Goal: Information Seeking & Learning: Understand process/instructions

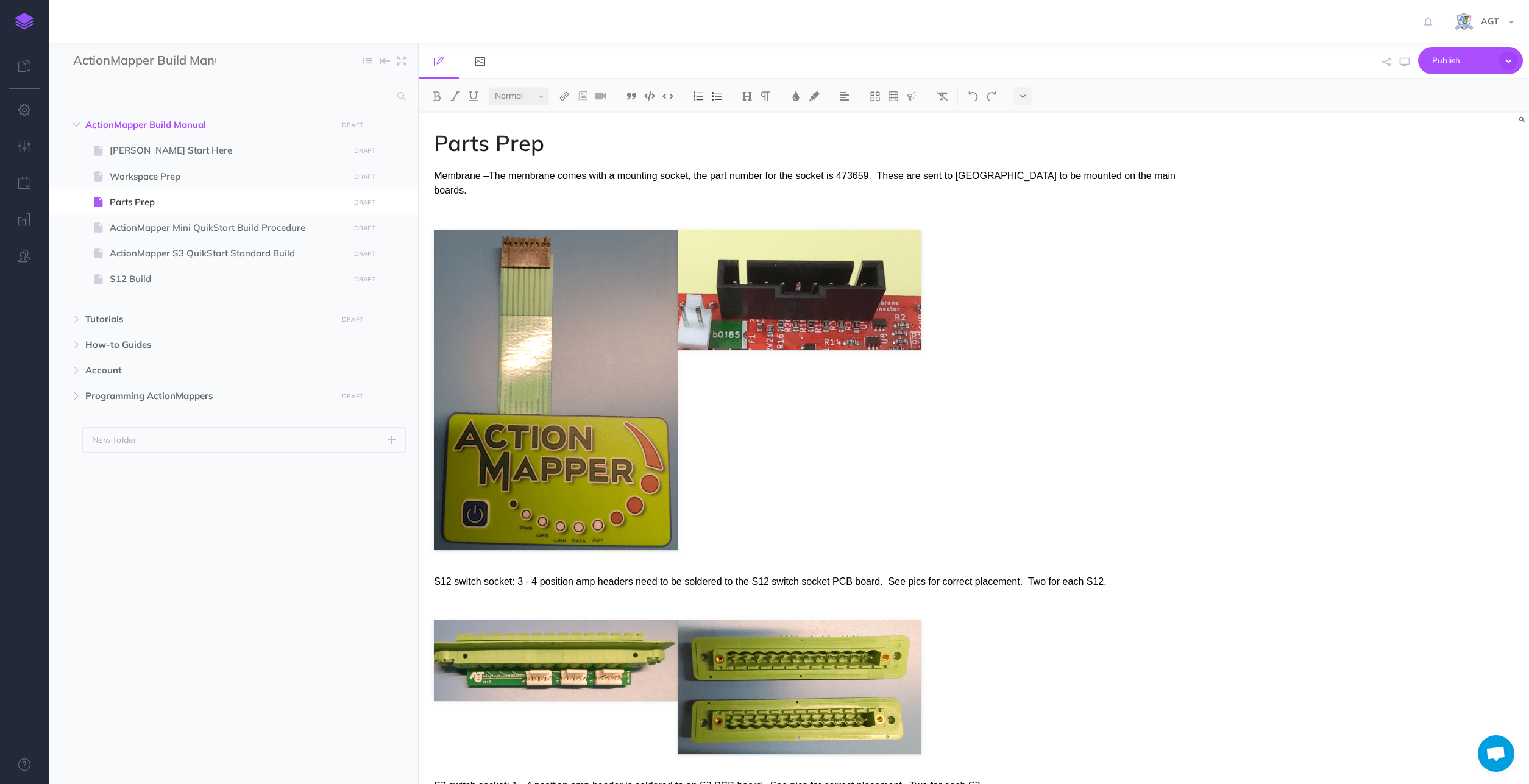
select select "null"
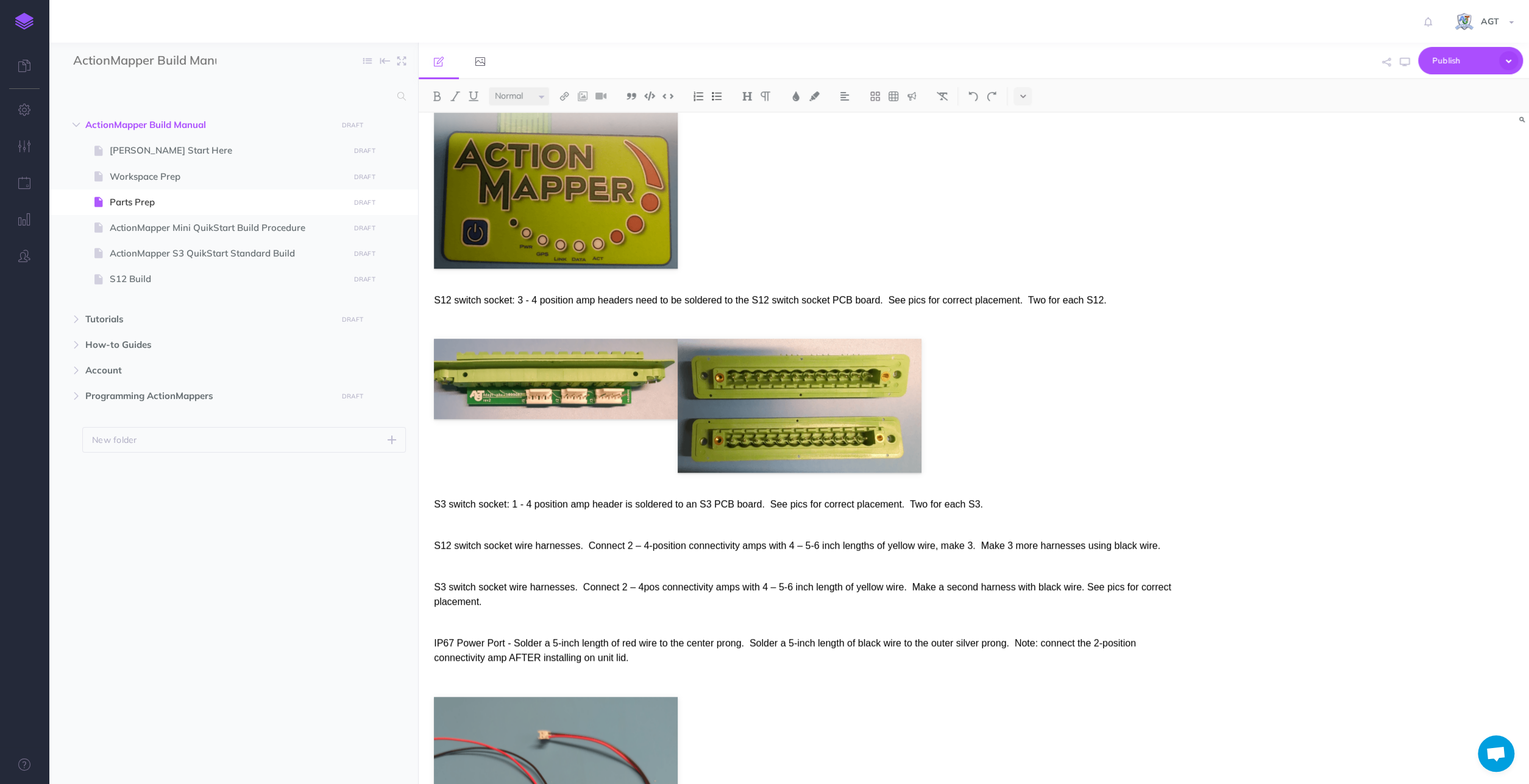
scroll to position [316, 0]
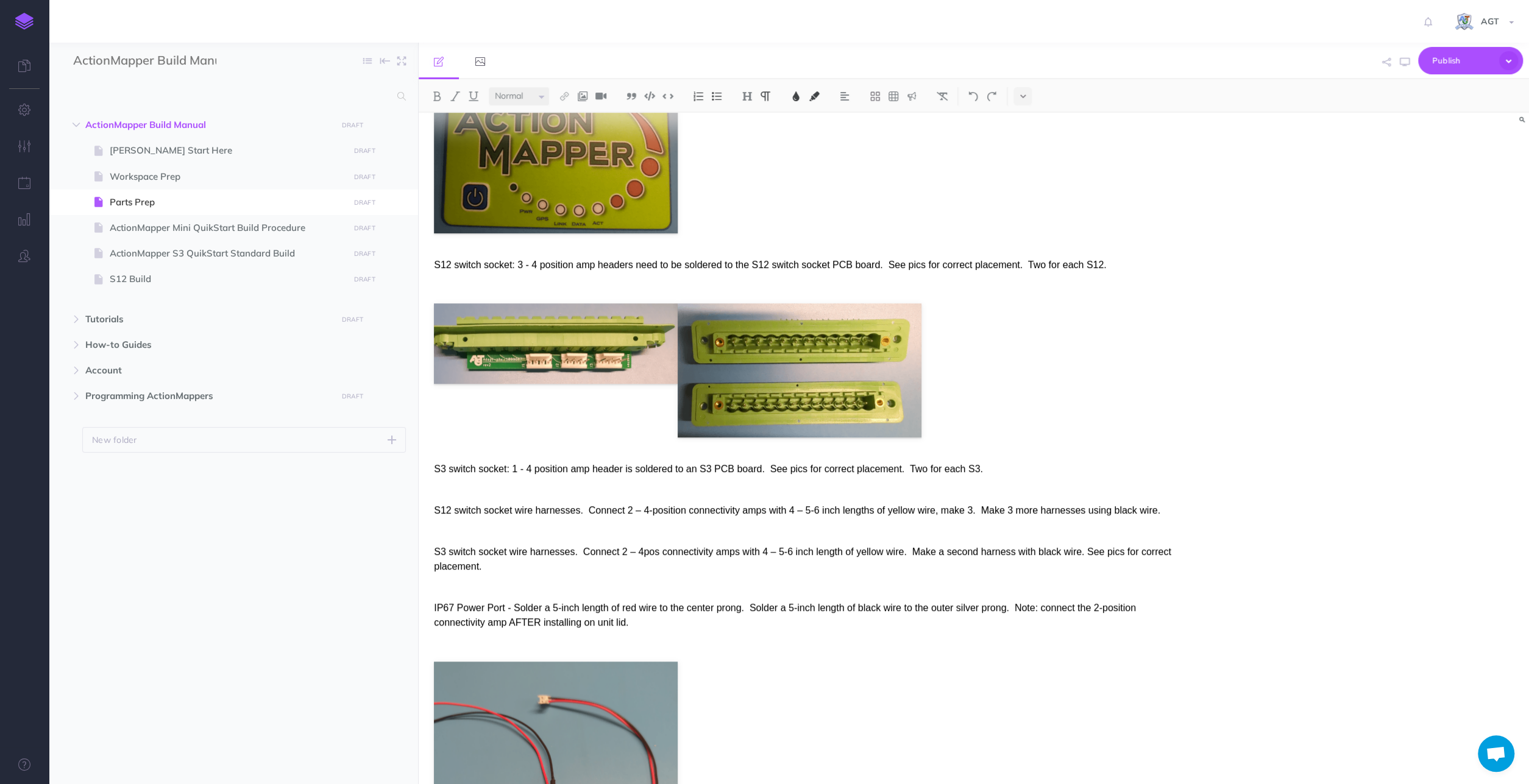
click at [997, 461] on p "S3 switch socket: 1 - 4 position amp header is soldered to an S3 PCB board. See…" at bounding box center [807, 468] width 746 height 15
click at [578, 482] on p at bounding box center [807, 489] width 746 height 15
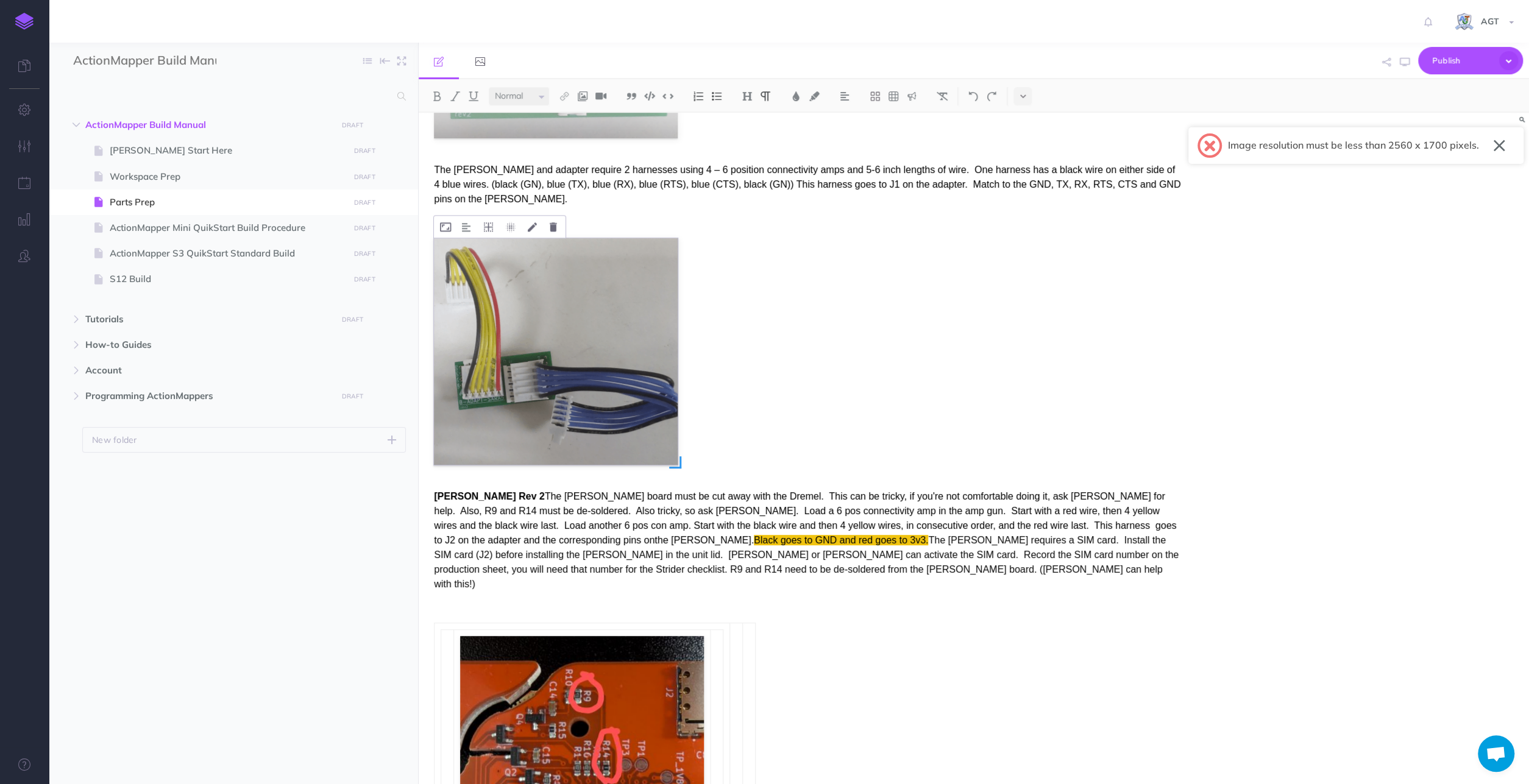
scroll to position [1428, 0]
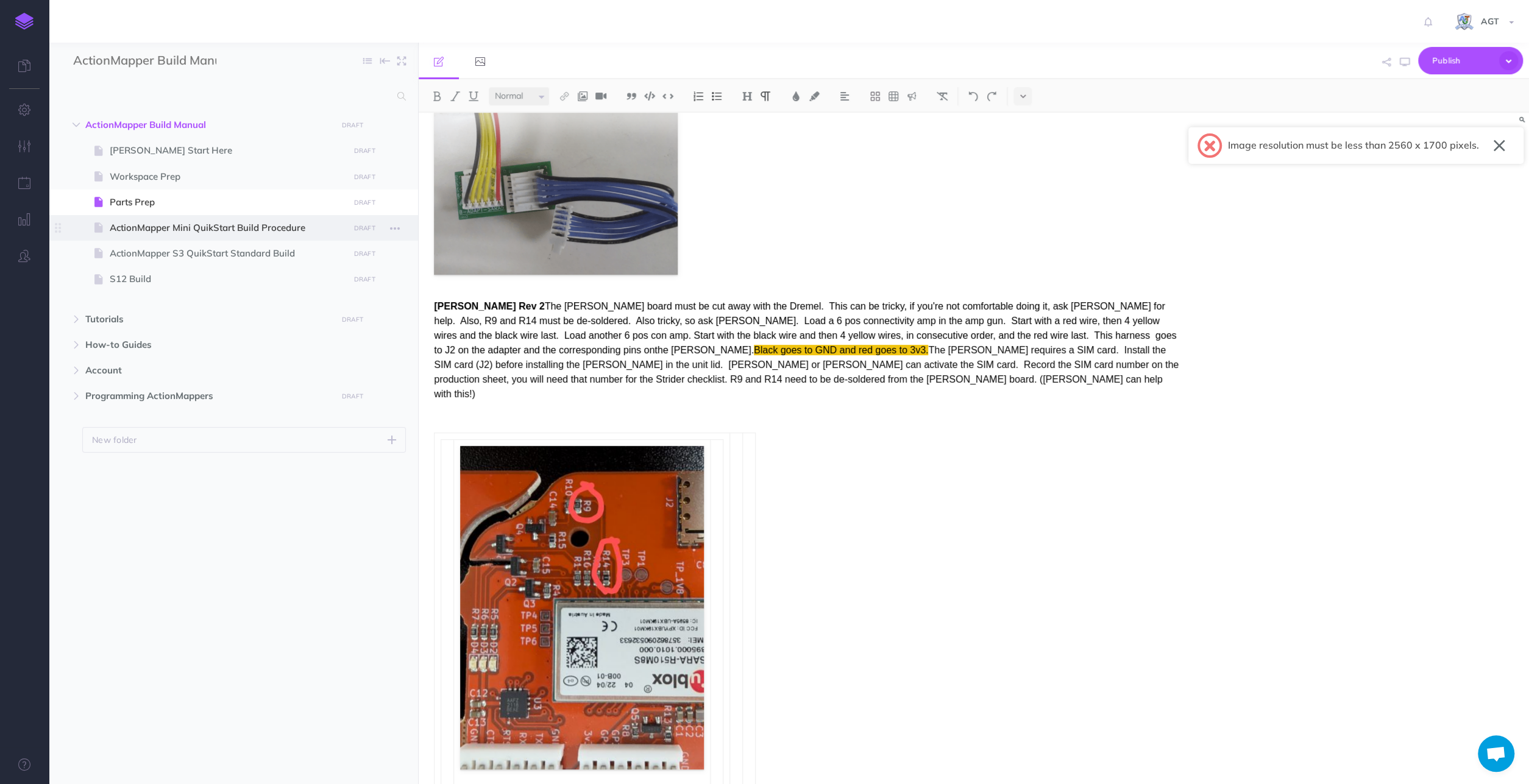
click at [157, 227] on span "ActionMapper Mini QuikStart Build Procedure" at bounding box center [227, 227] width 235 height 15
select select "null"
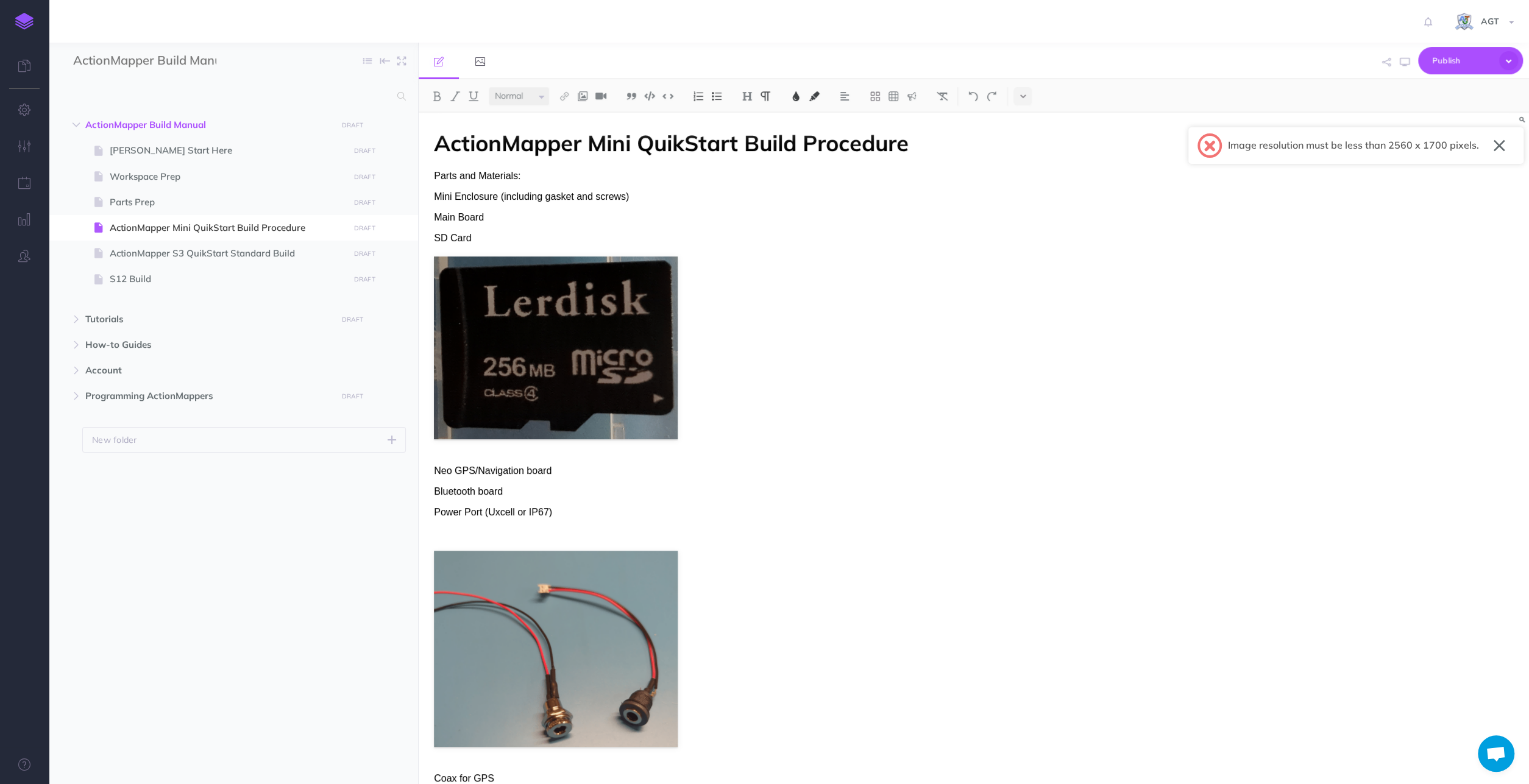
click at [492, 217] on p "Main Board" at bounding box center [807, 217] width 746 height 15
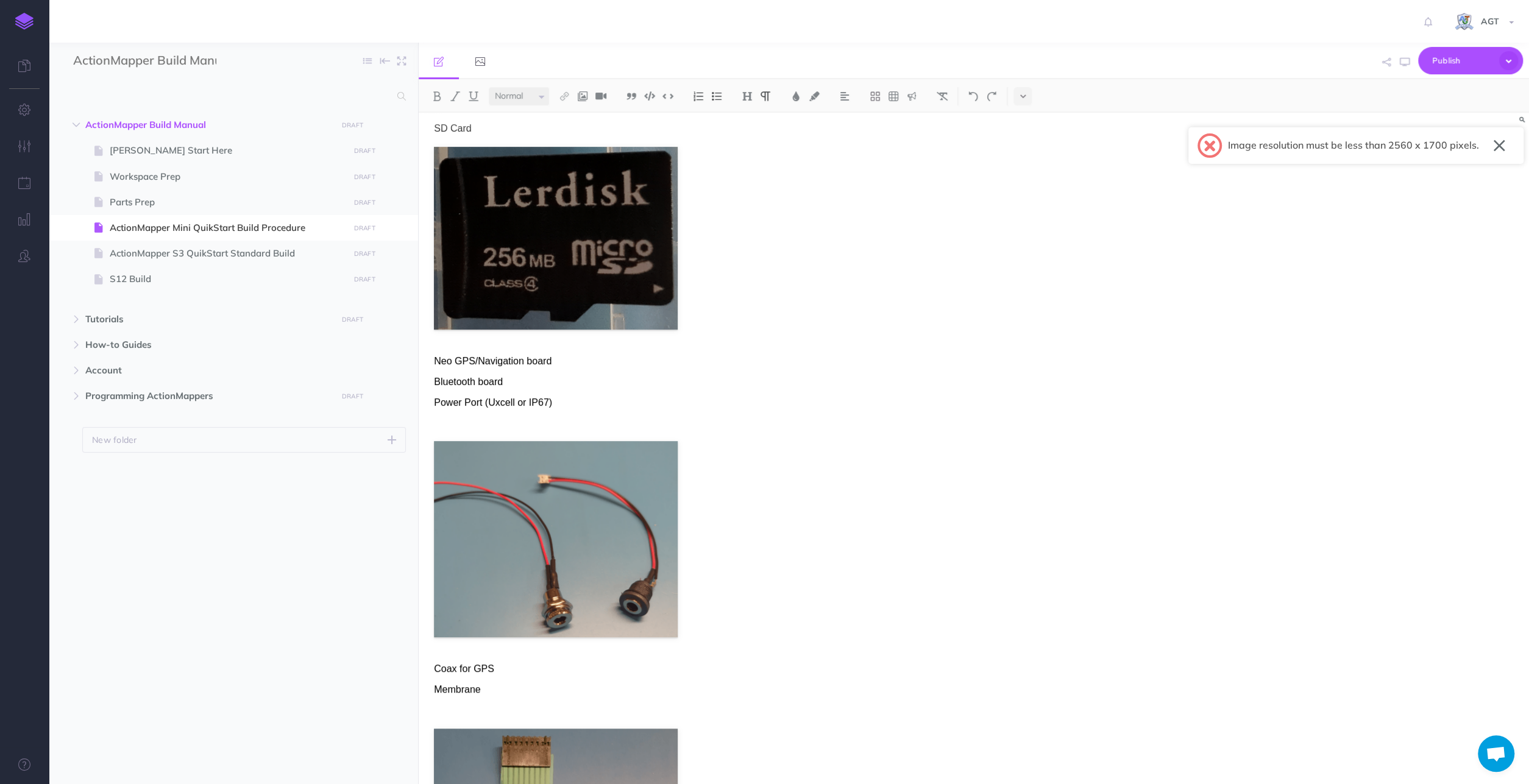
scroll to position [190, 0]
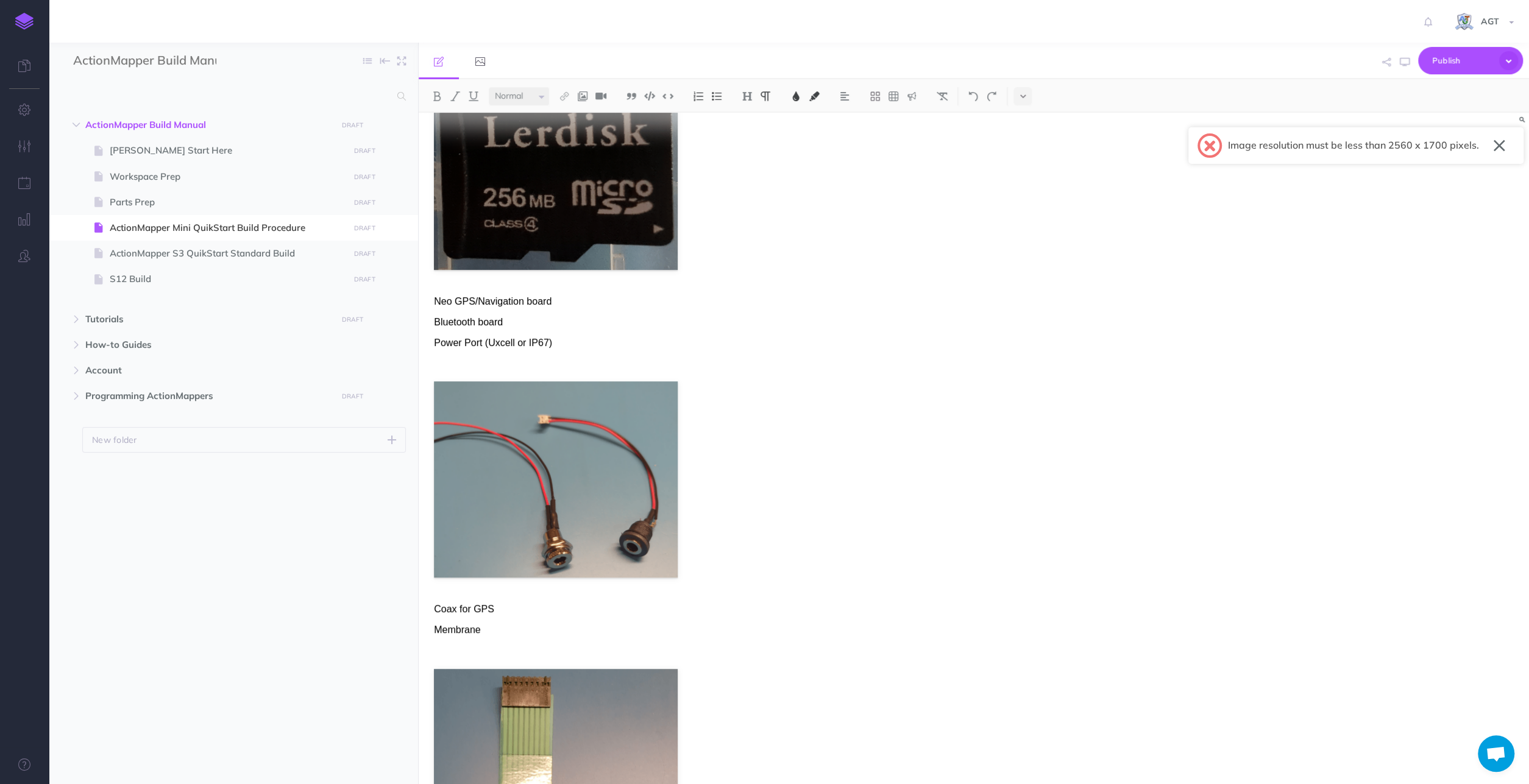
click at [565, 296] on p "Neo GPS/Navigation board" at bounding box center [807, 301] width 746 height 15
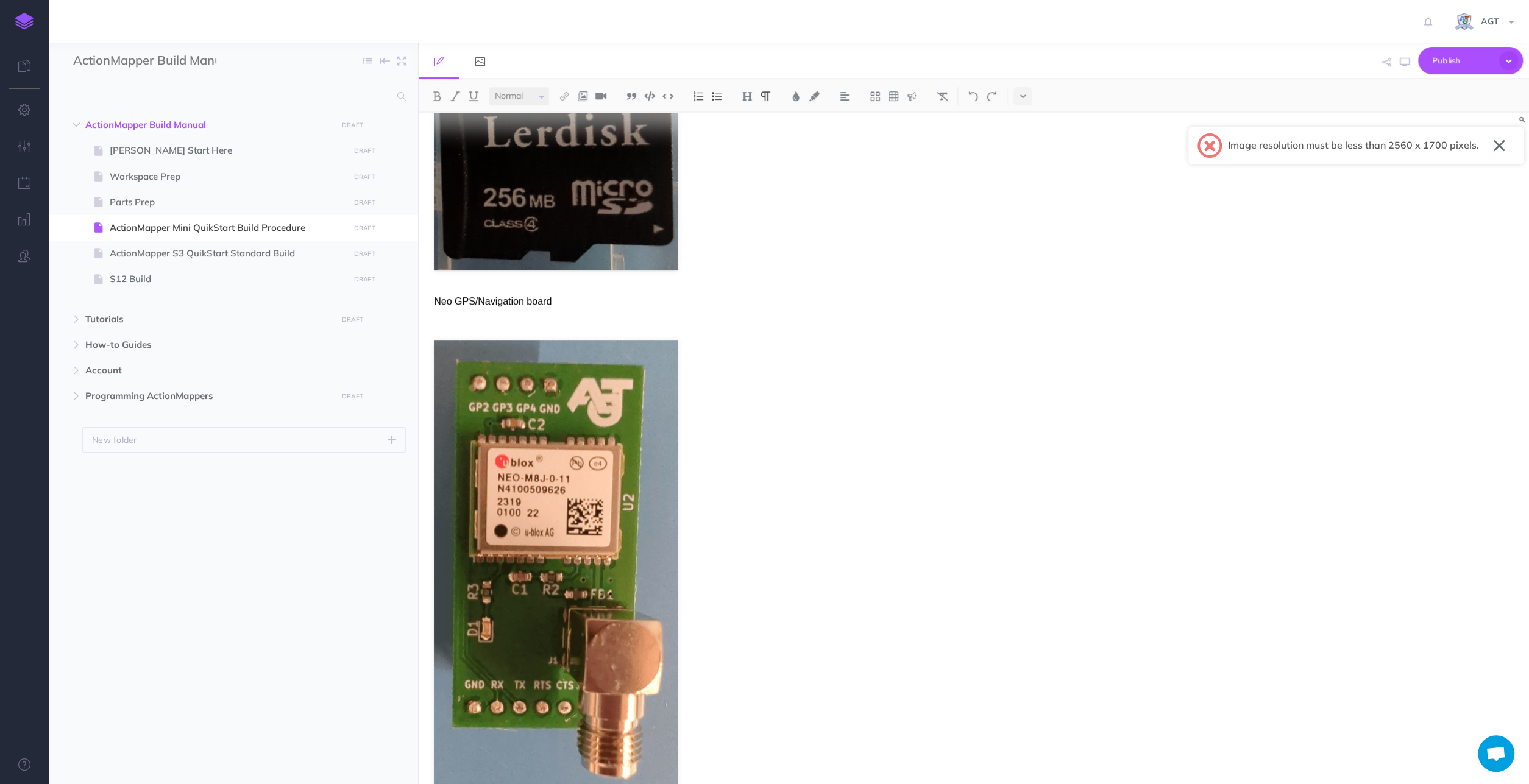
click at [1497, 151] on button "button" at bounding box center [1499, 145] width 12 height 19
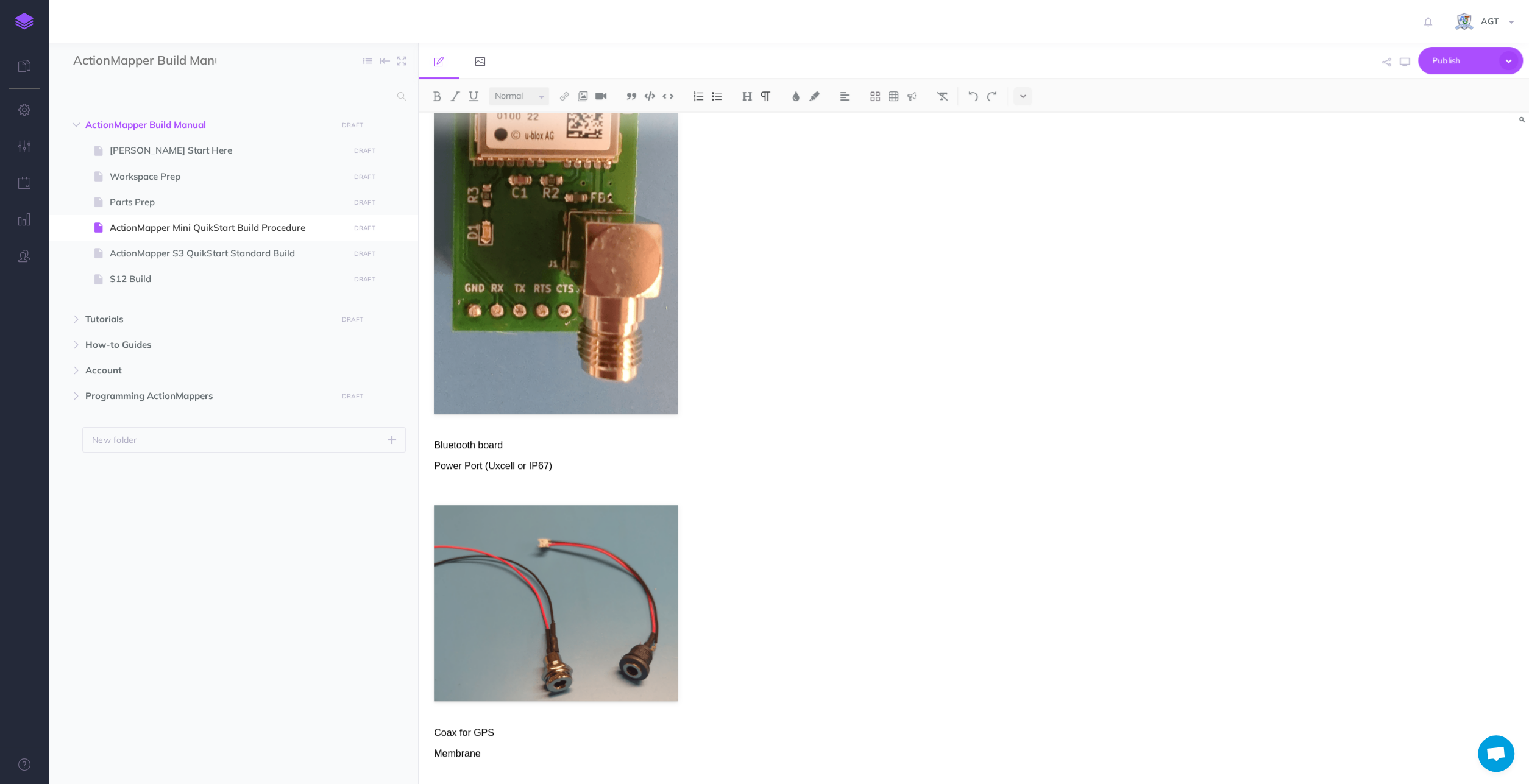
scroll to position [633, 0]
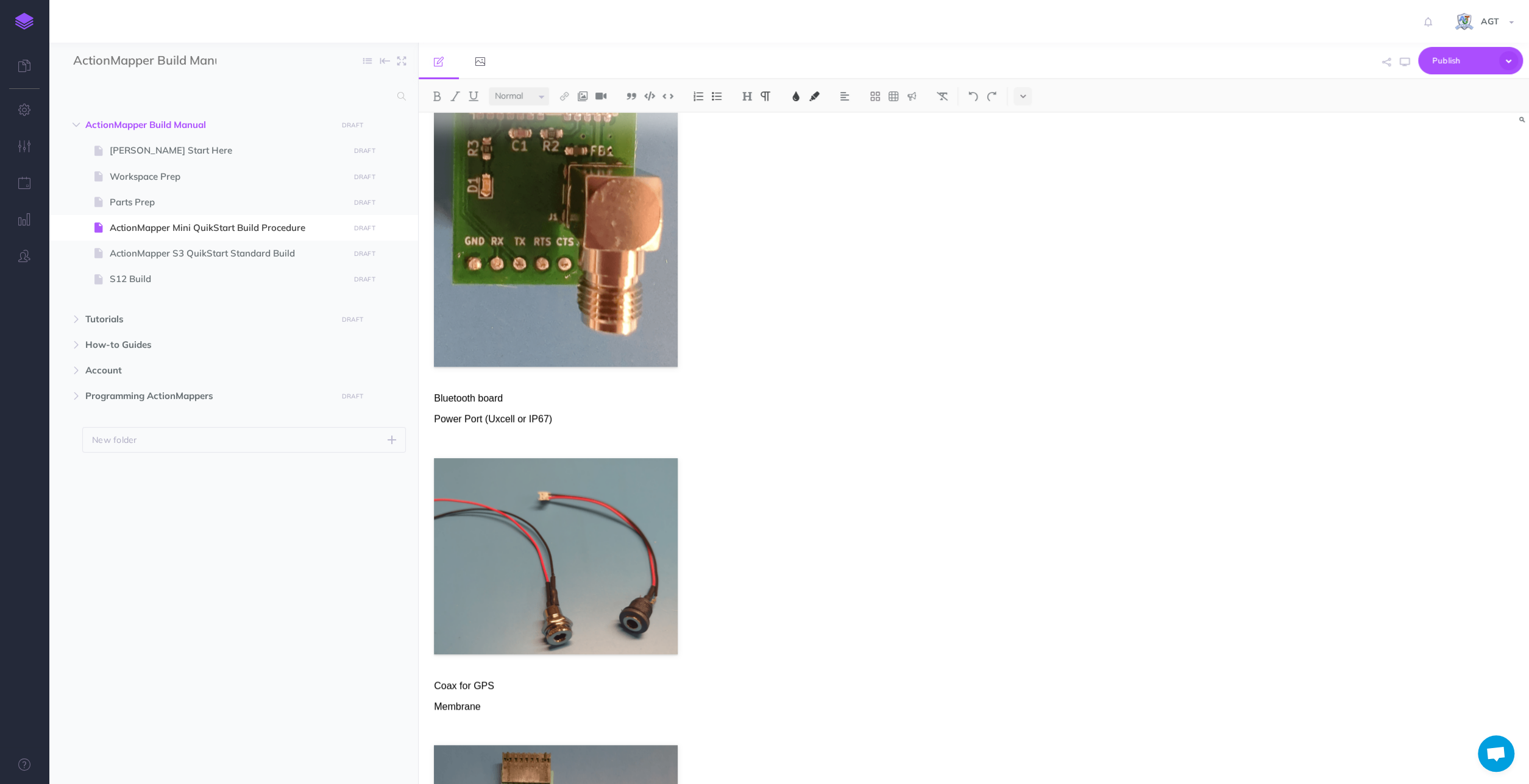
click at [513, 405] on p "Bluetooth board" at bounding box center [807, 398] width 746 height 15
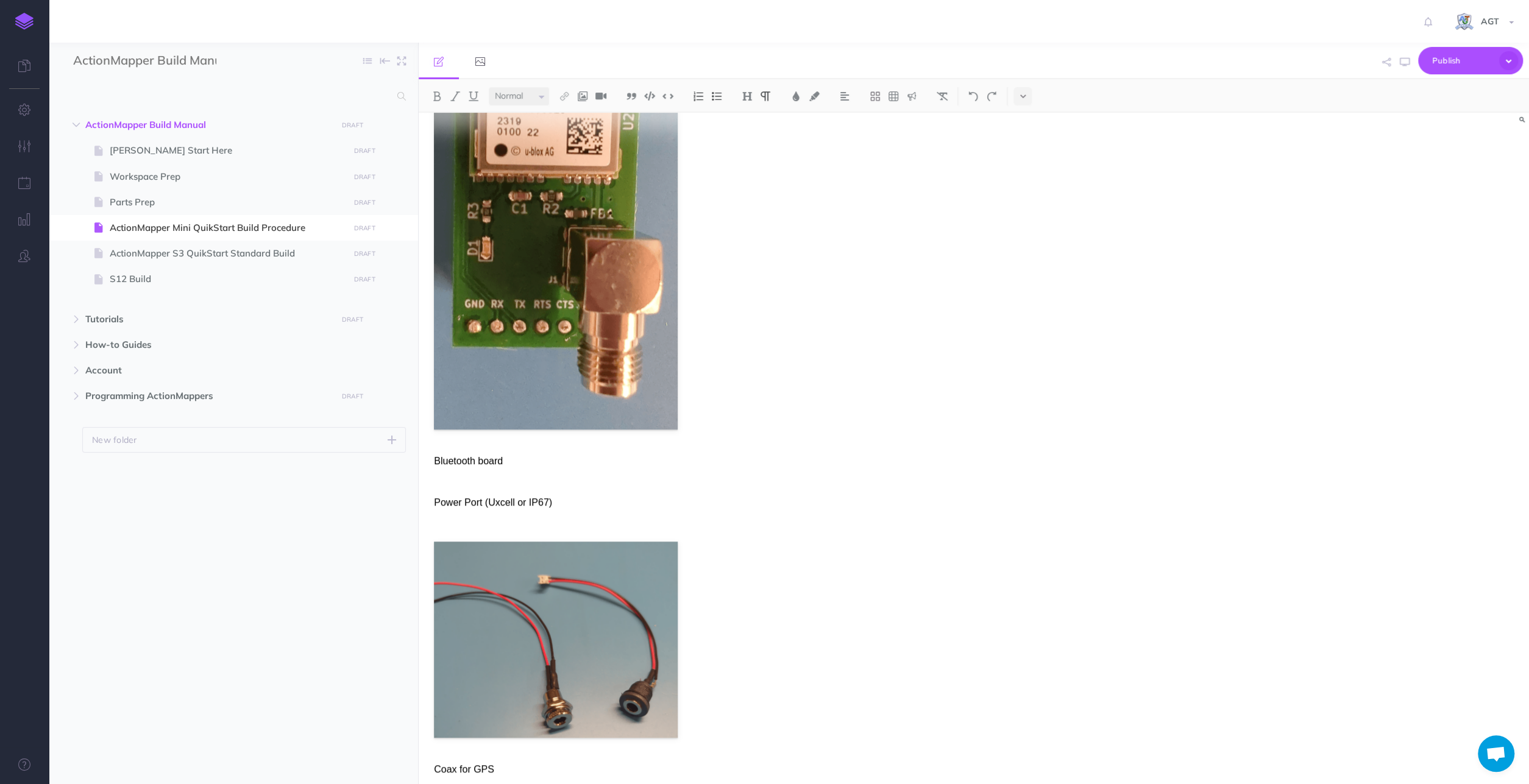
scroll to position [621, 0]
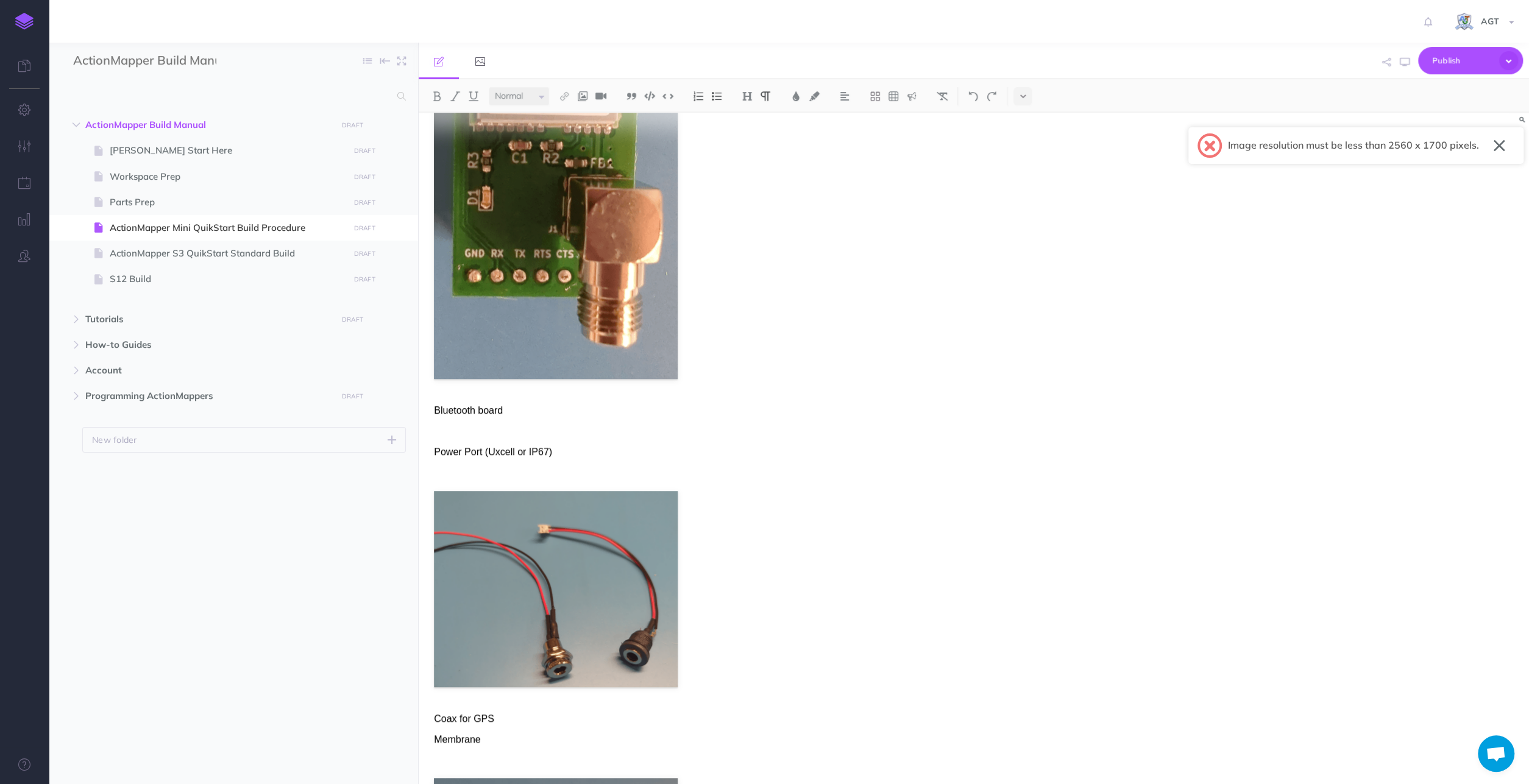
click at [1496, 140] on button "button" at bounding box center [1499, 145] width 12 height 19
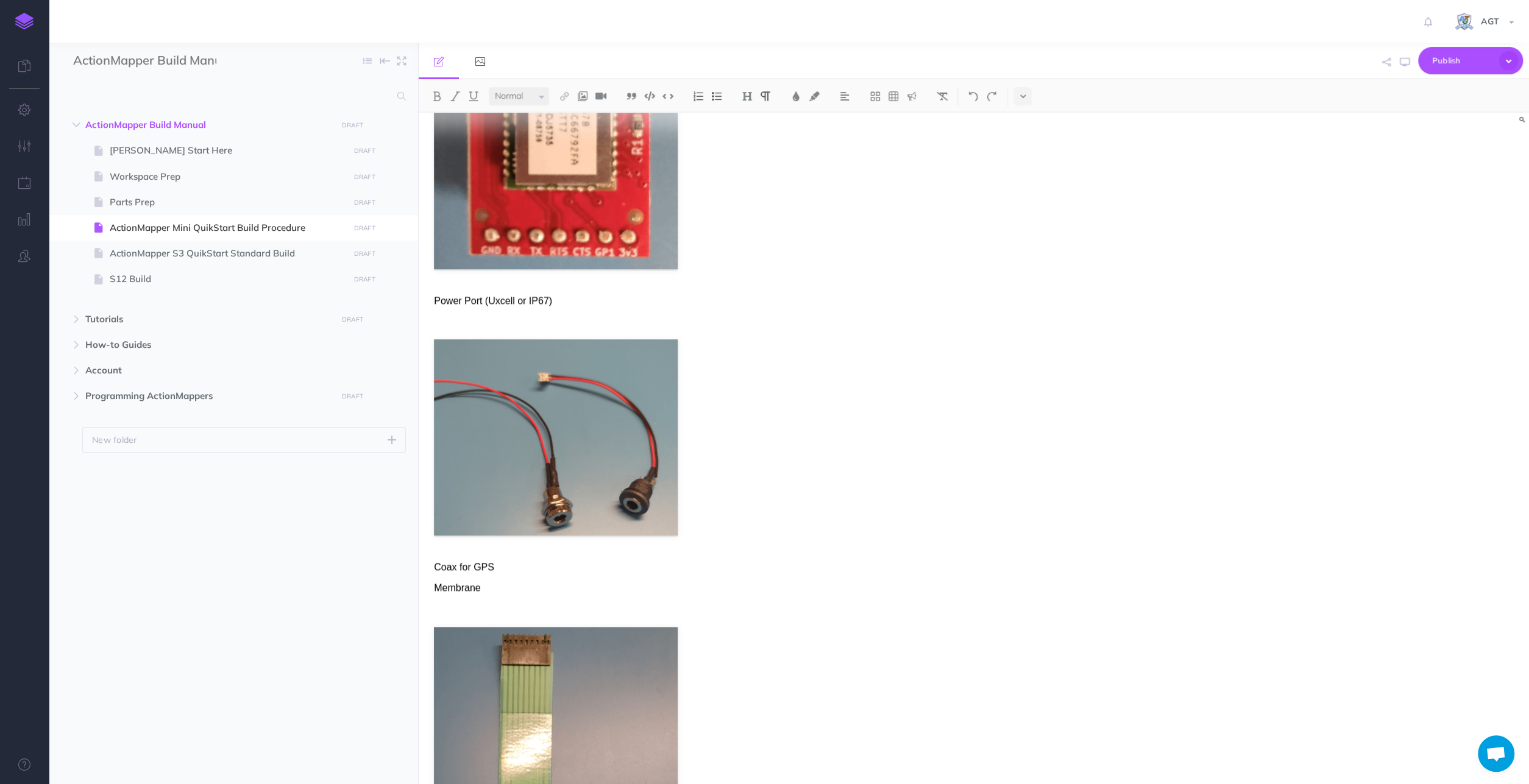
scroll to position [1444, 0]
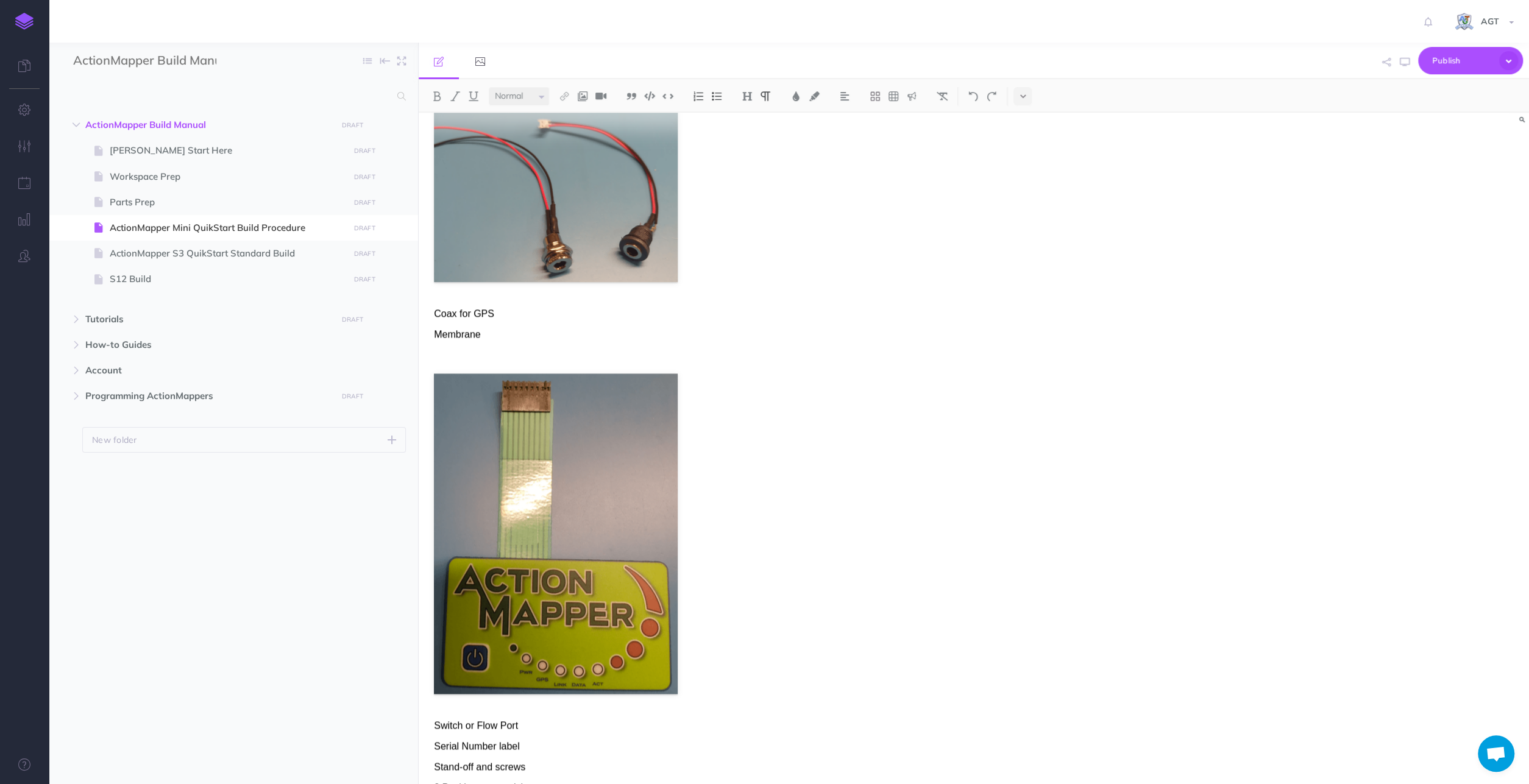
click at [496, 310] on p "Coax for GPS" at bounding box center [807, 313] width 746 height 15
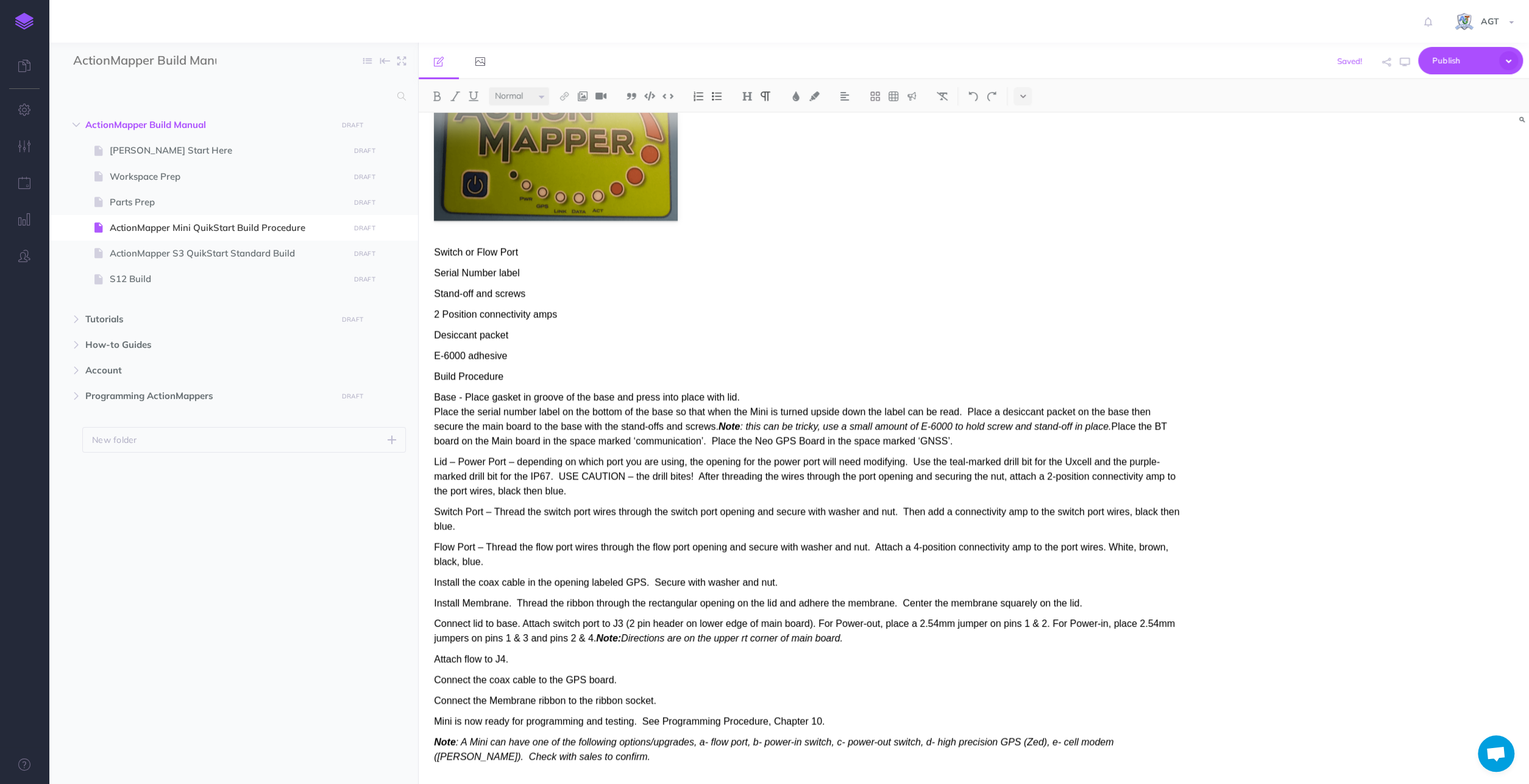
scroll to position [2066, 0]
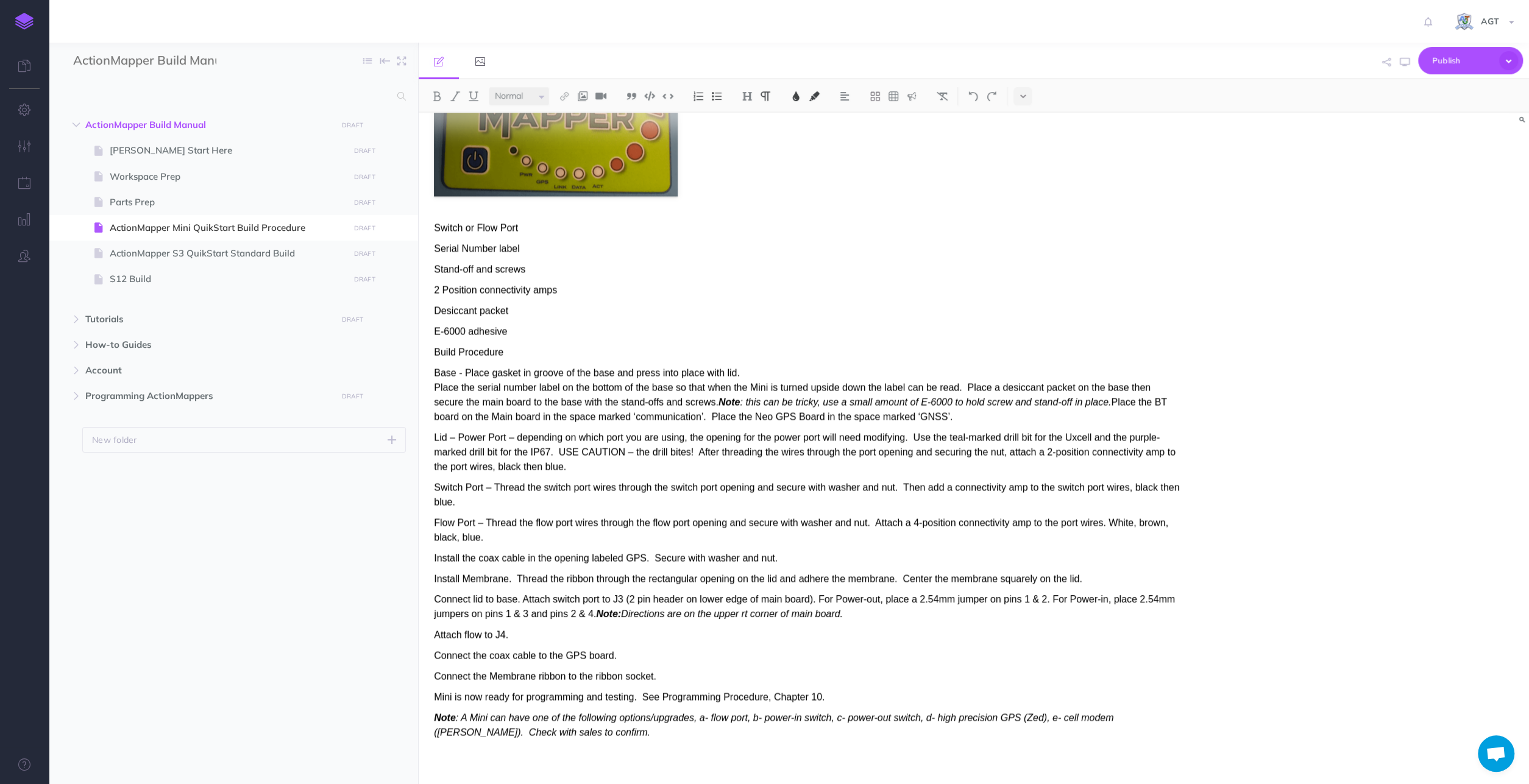
click at [527, 227] on p "Switch or Flow Port" at bounding box center [807, 227] width 746 height 15
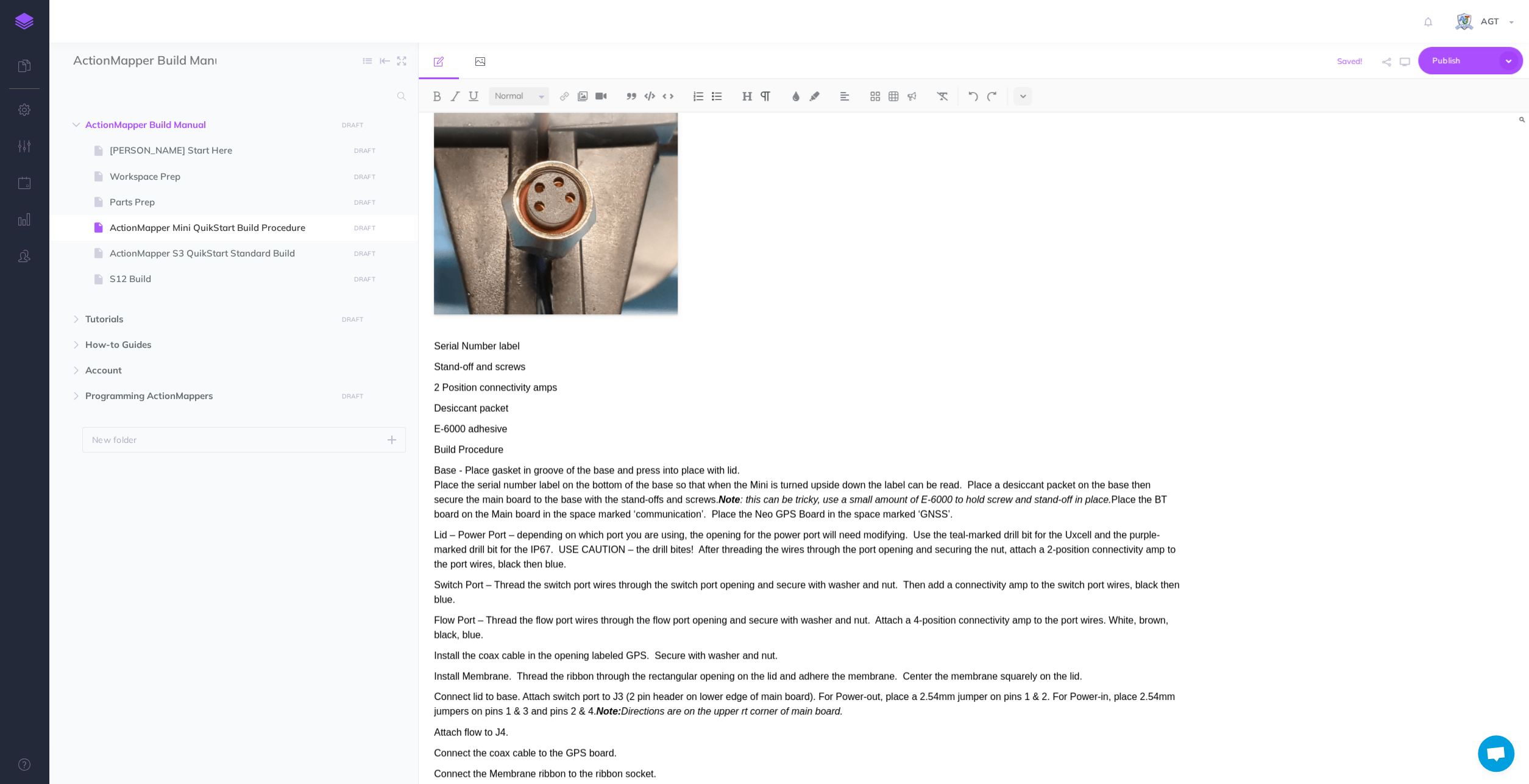
scroll to position [2487, 0]
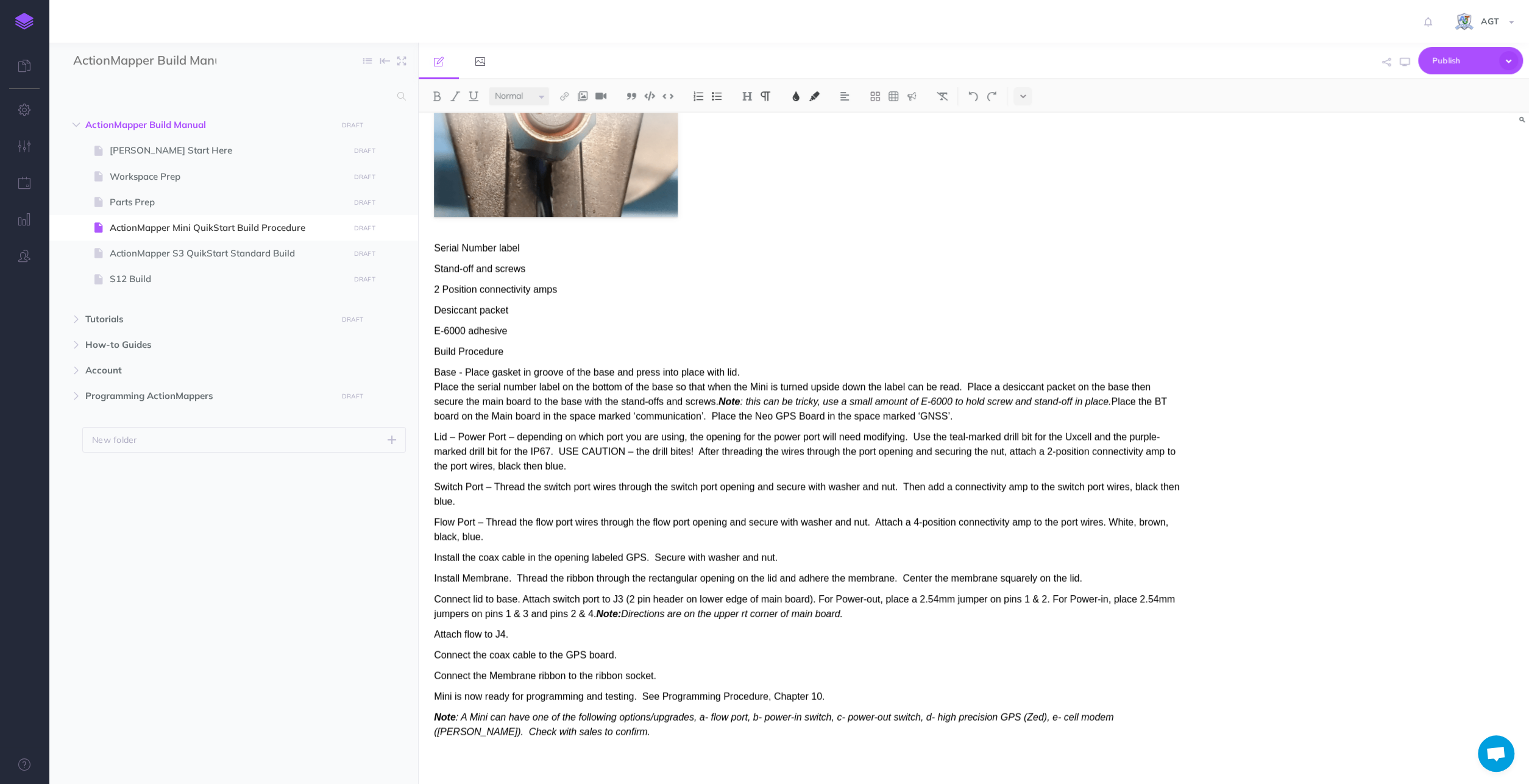
click at [578, 285] on p "2 Position connectivity amps" at bounding box center [807, 289] width 746 height 15
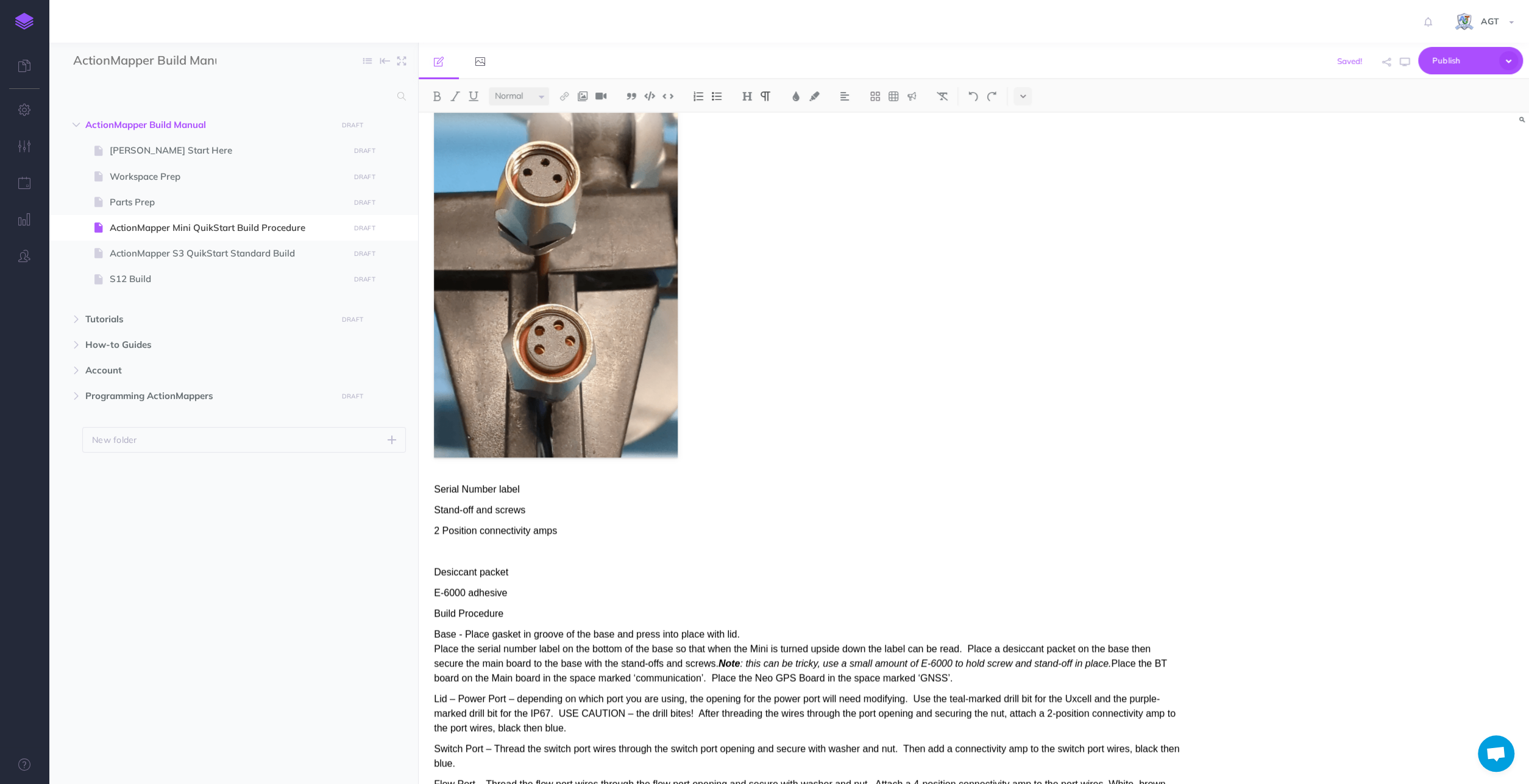
scroll to position [2234, 0]
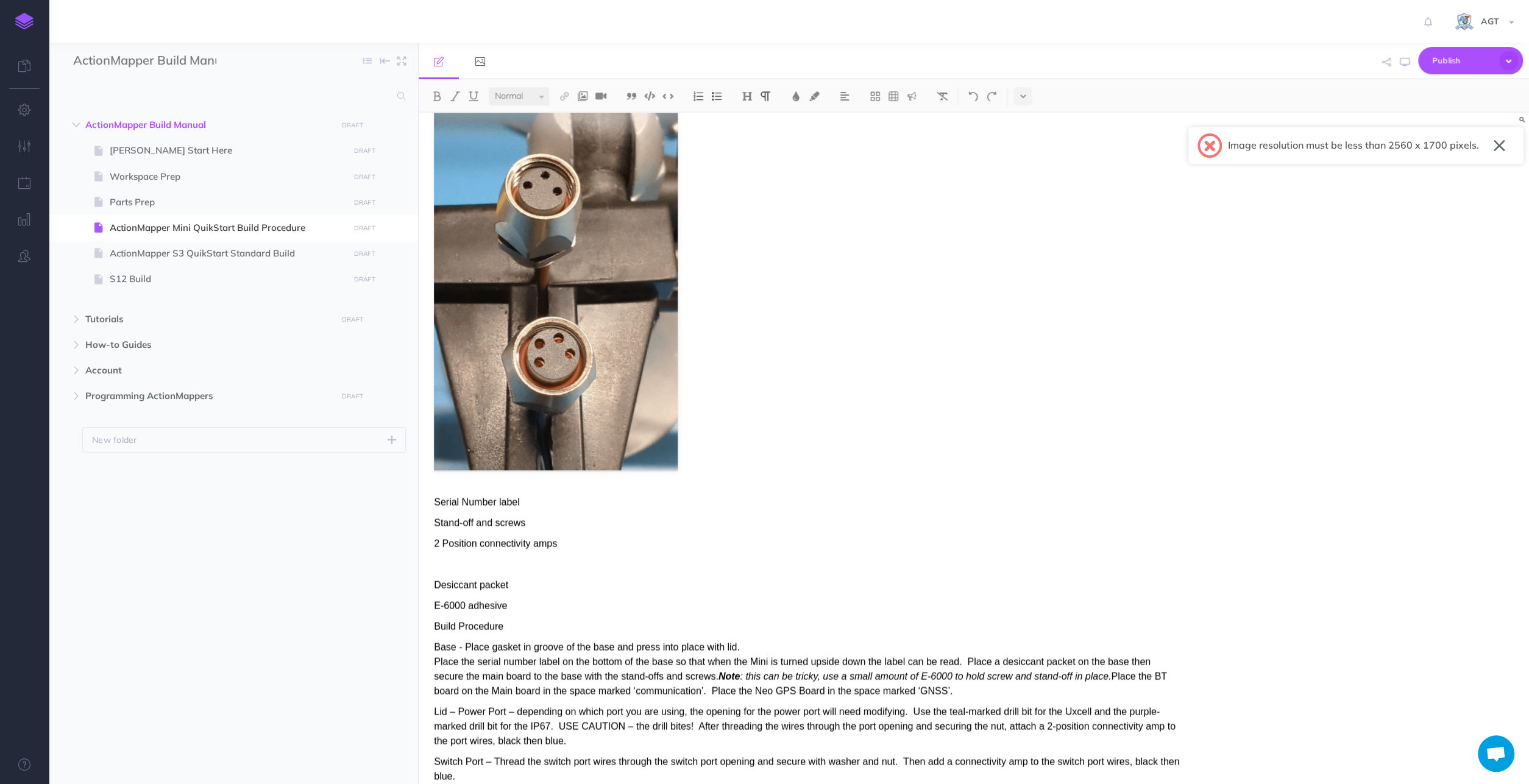
click at [1498, 142] on button "button" at bounding box center [1499, 145] width 12 height 19
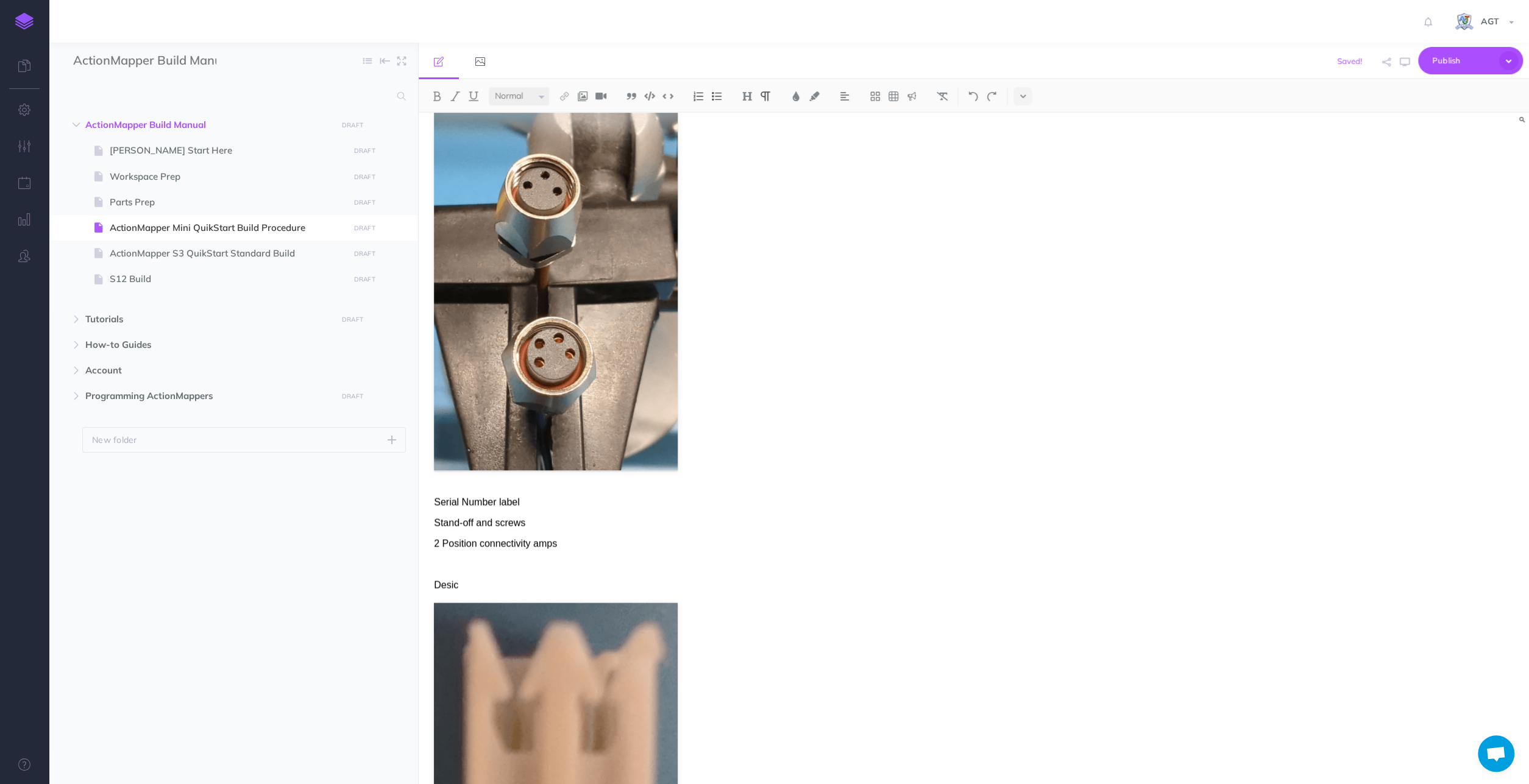
scroll to position [2551, 0]
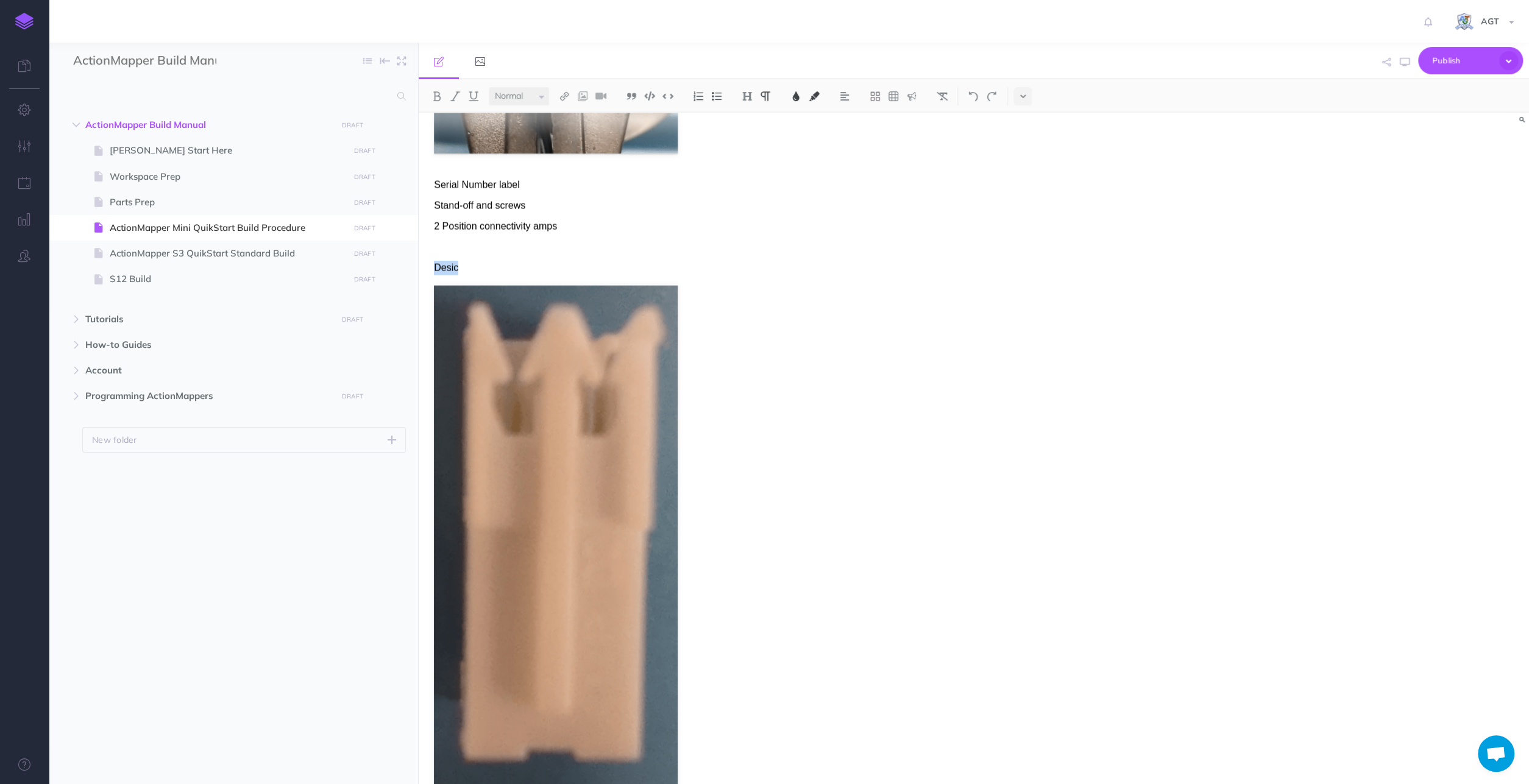
drag, startPoint x: 461, startPoint y: 268, endPoint x: 410, endPoint y: 270, distance: 51.0
click at [419, 270] on div "ActionMapper Mini QuikStart Build Procedure Parts and Materials: Mini Enclosure…" at bounding box center [973, 448] width 1110 height 671
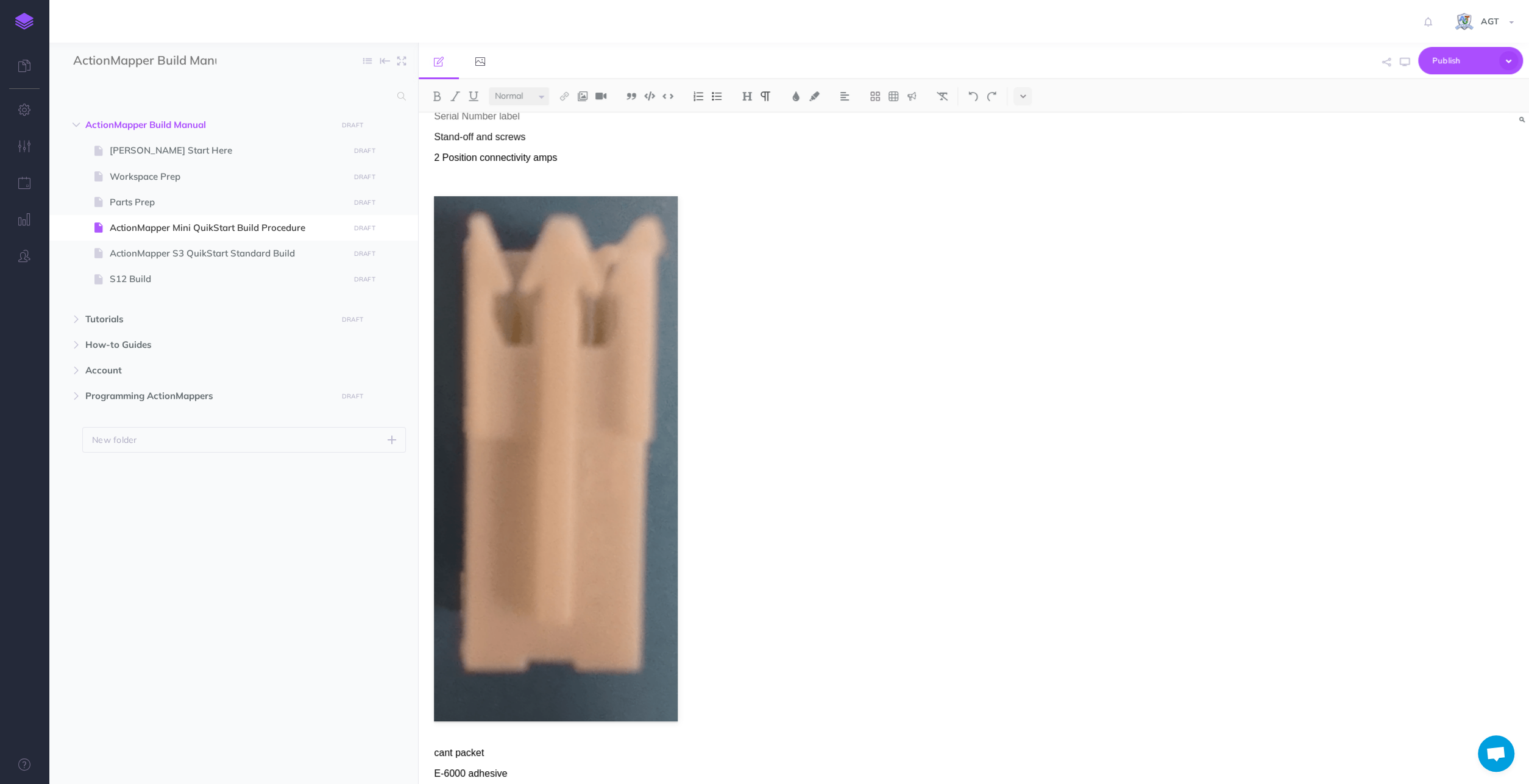
click at [529, 176] on p at bounding box center [807, 178] width 746 height 15
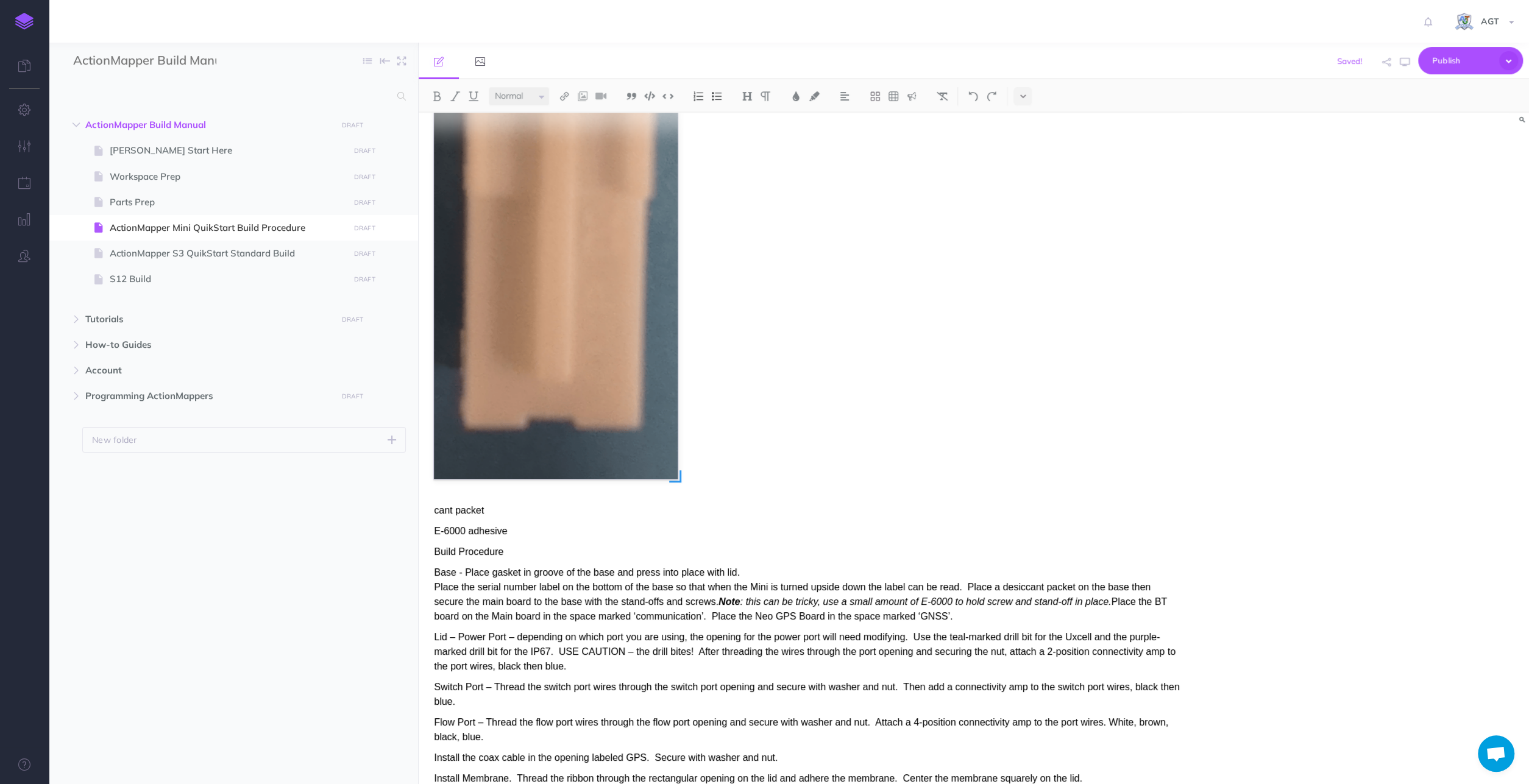
scroll to position [2873, 0]
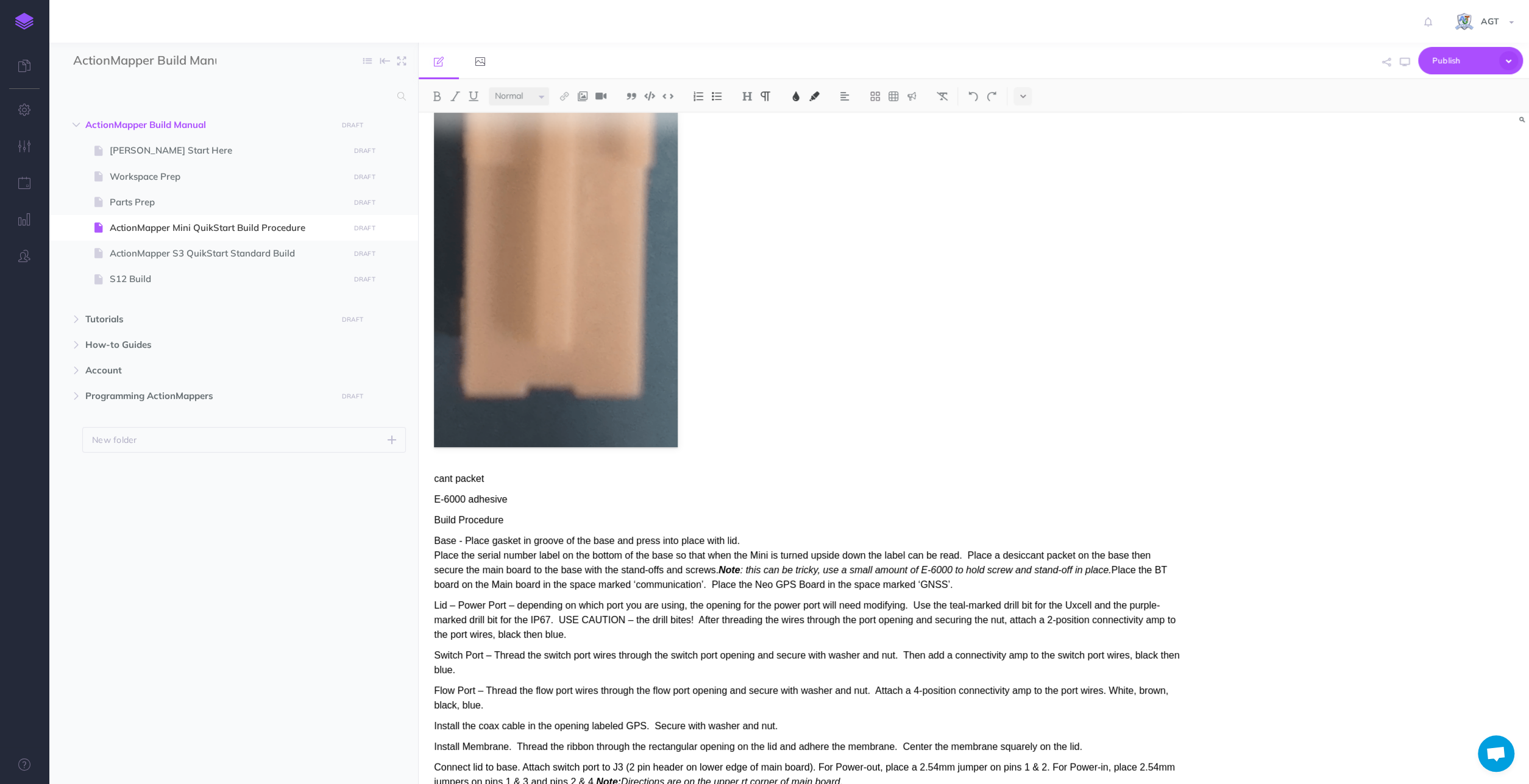
click at [436, 478] on span "cant packet" at bounding box center [459, 478] width 50 height 10
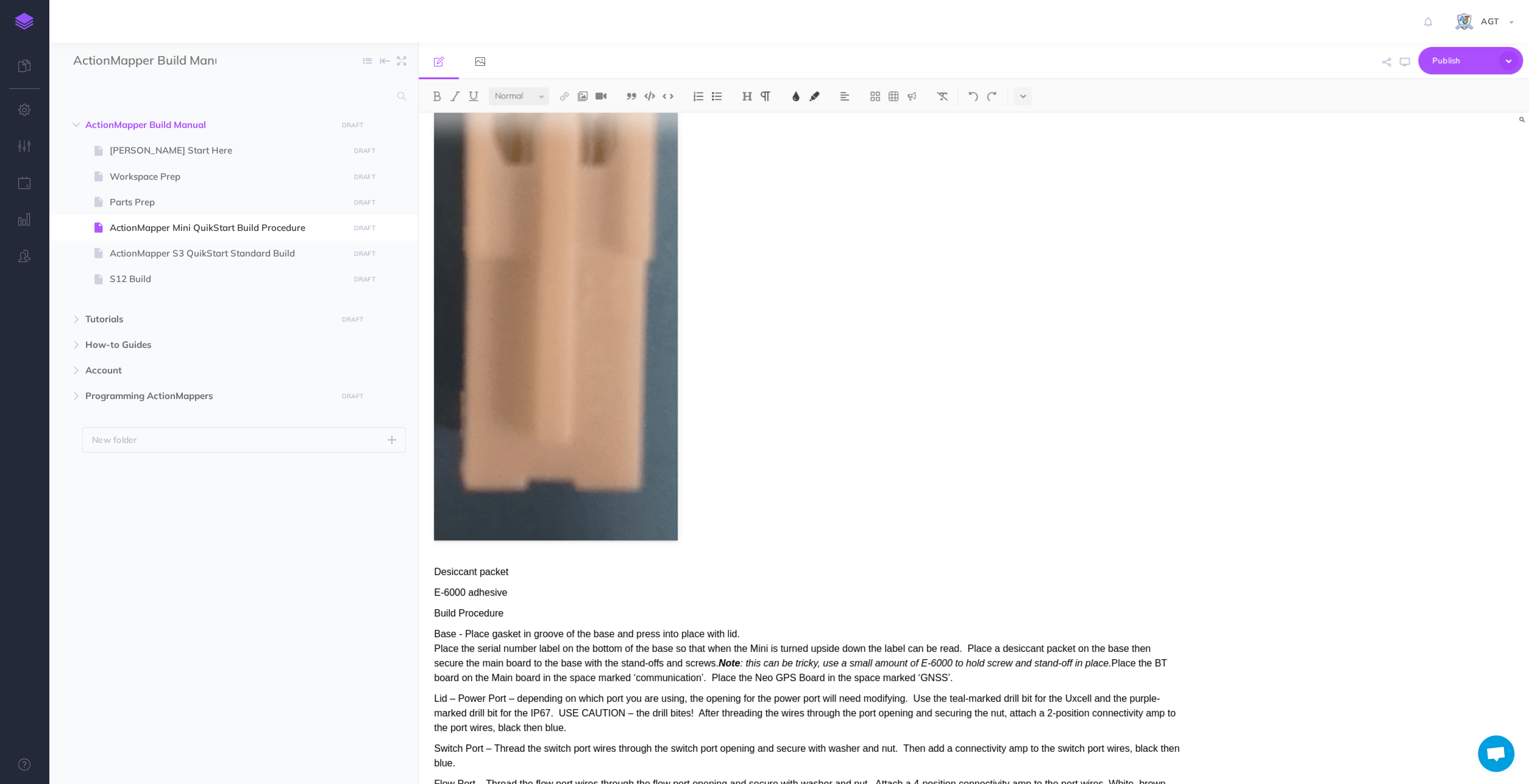
scroll to position [2907, 0]
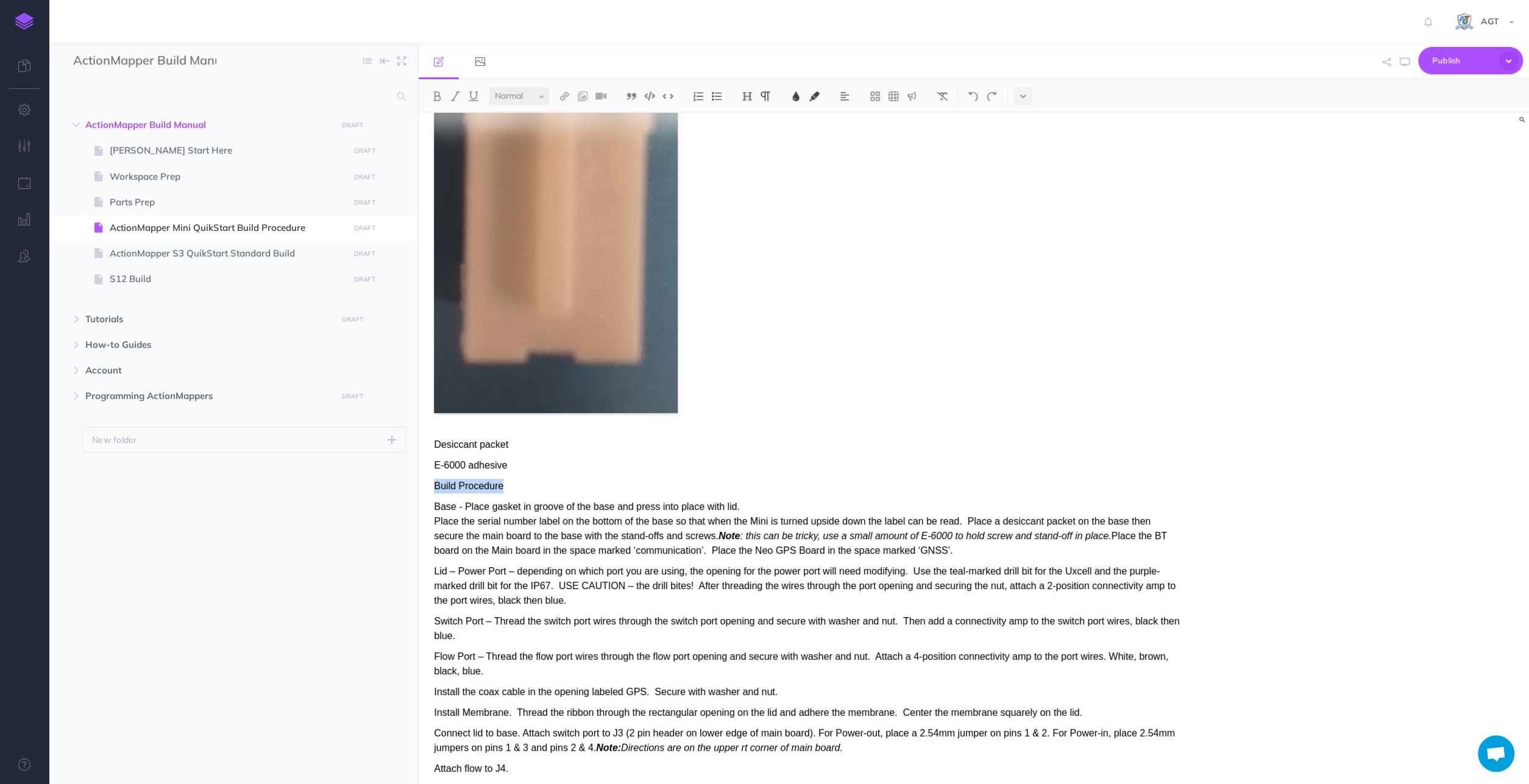
drag, startPoint x: 502, startPoint y: 479, endPoint x: 434, endPoint y: 484, distance: 68.2
click at [434, 484] on span "Build Procedure" at bounding box center [469, 485] width 69 height 10
click at [436, 93] on img at bounding box center [436, 96] width 11 height 10
click at [836, 379] on figure at bounding box center [807, 151] width 746 height 525
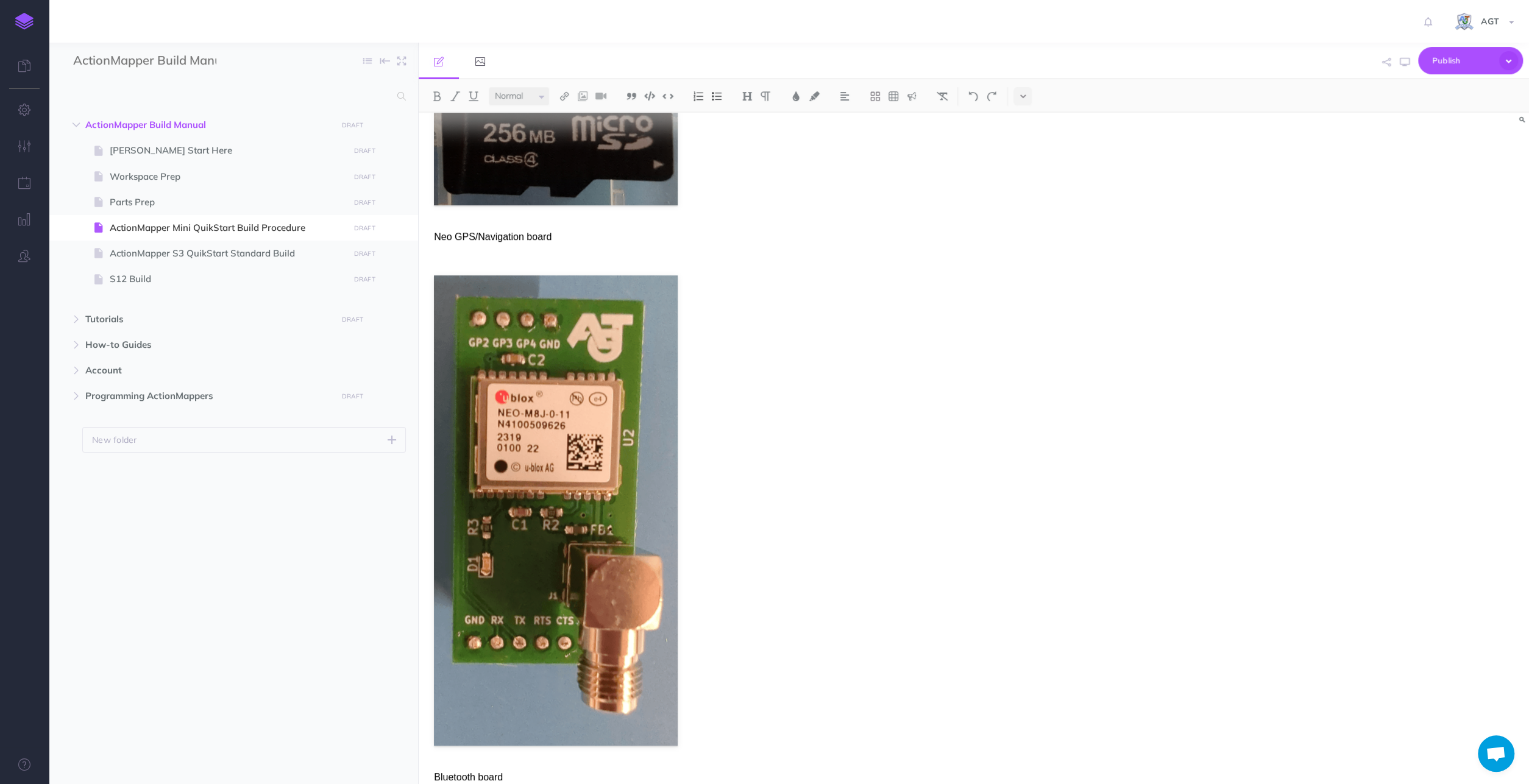
scroll to position [0, 0]
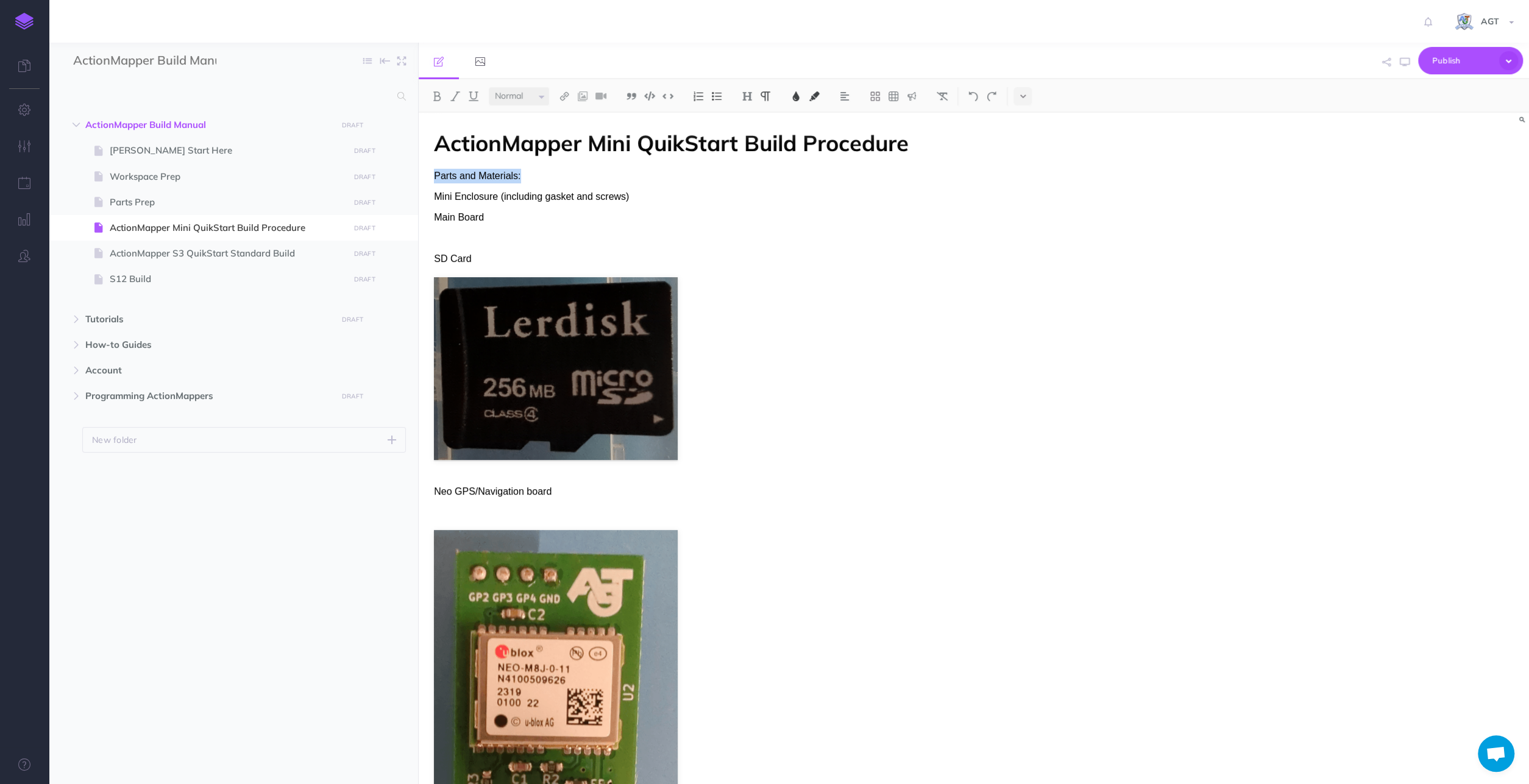
drag, startPoint x: 518, startPoint y: 177, endPoint x: 430, endPoint y: 175, distance: 88.0
click at [434, 95] on img at bounding box center [436, 96] width 11 height 10
click at [858, 498] on p "Neo GPS/Navigation board" at bounding box center [807, 491] width 746 height 15
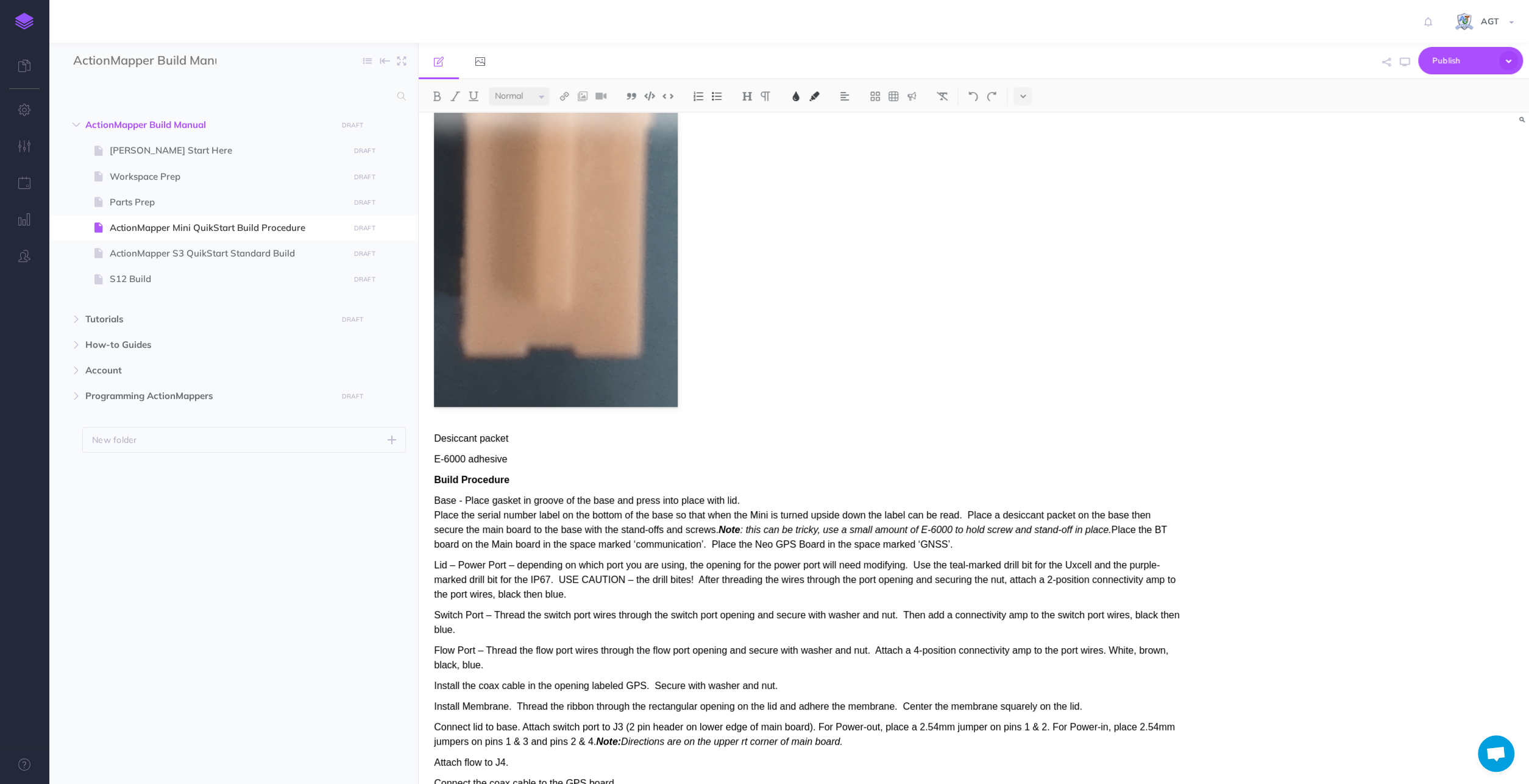
scroll to position [3041, 0]
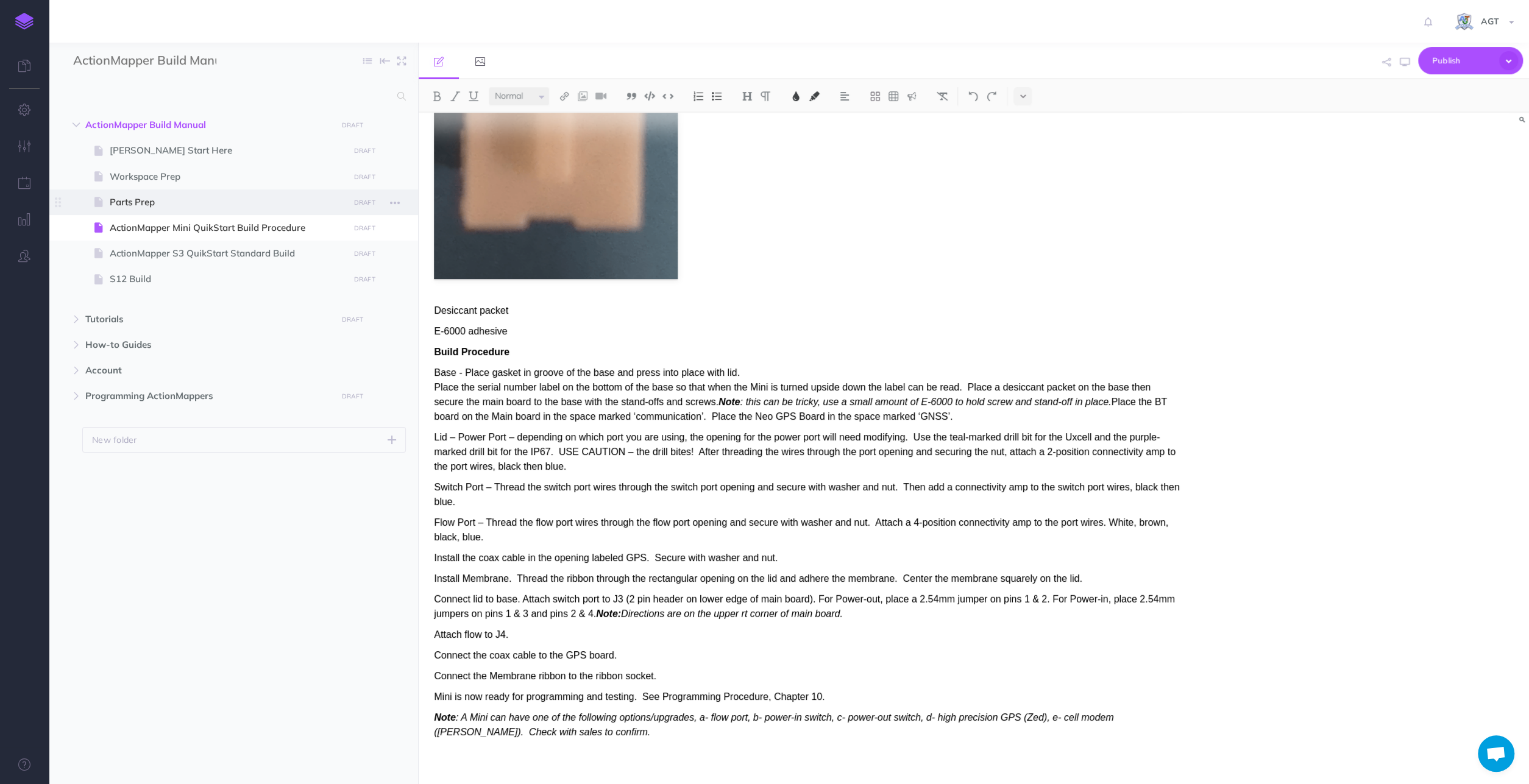
click at [125, 206] on span "Parts Prep" at bounding box center [227, 202] width 235 height 15
select select "null"
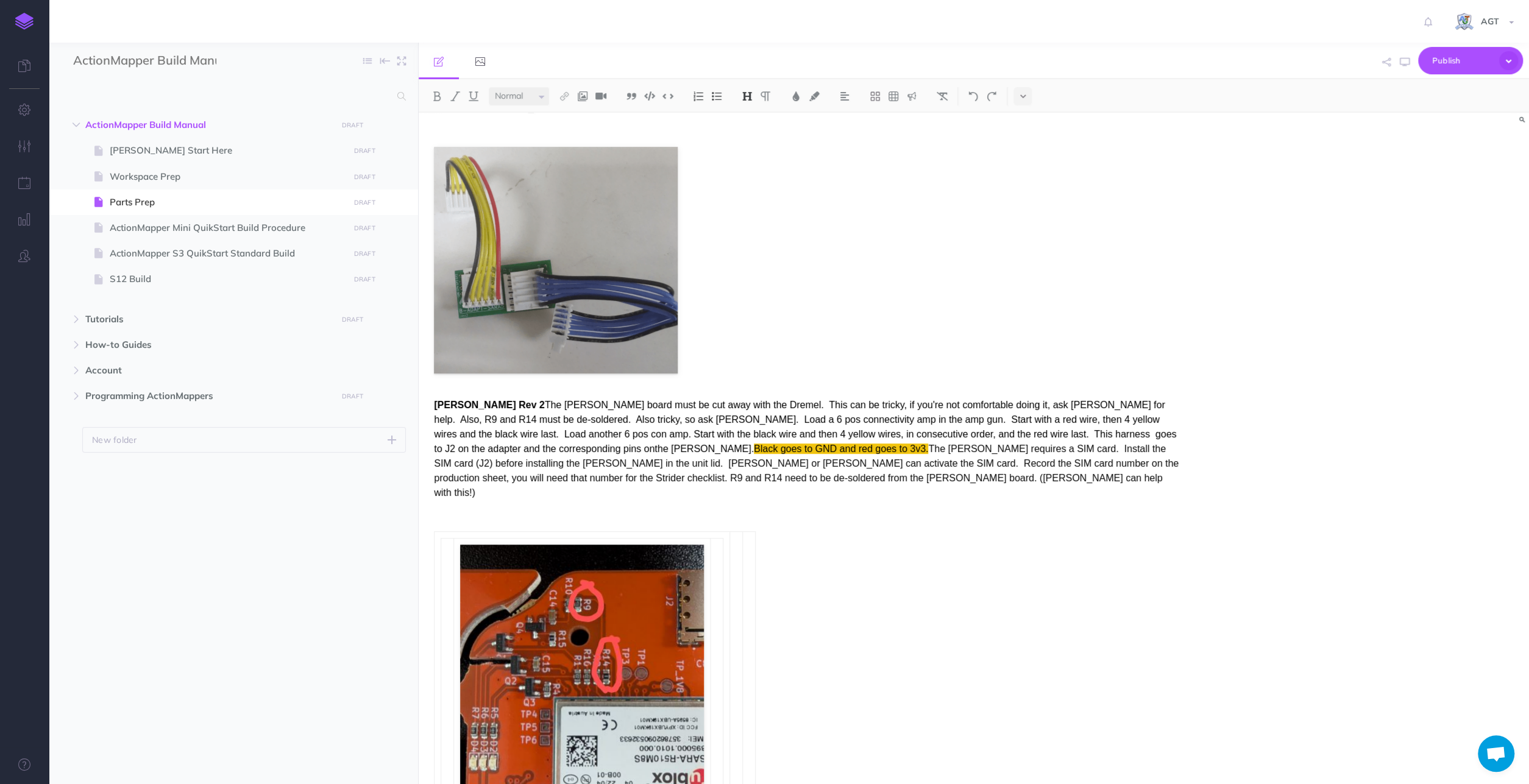
scroll to position [1555, 0]
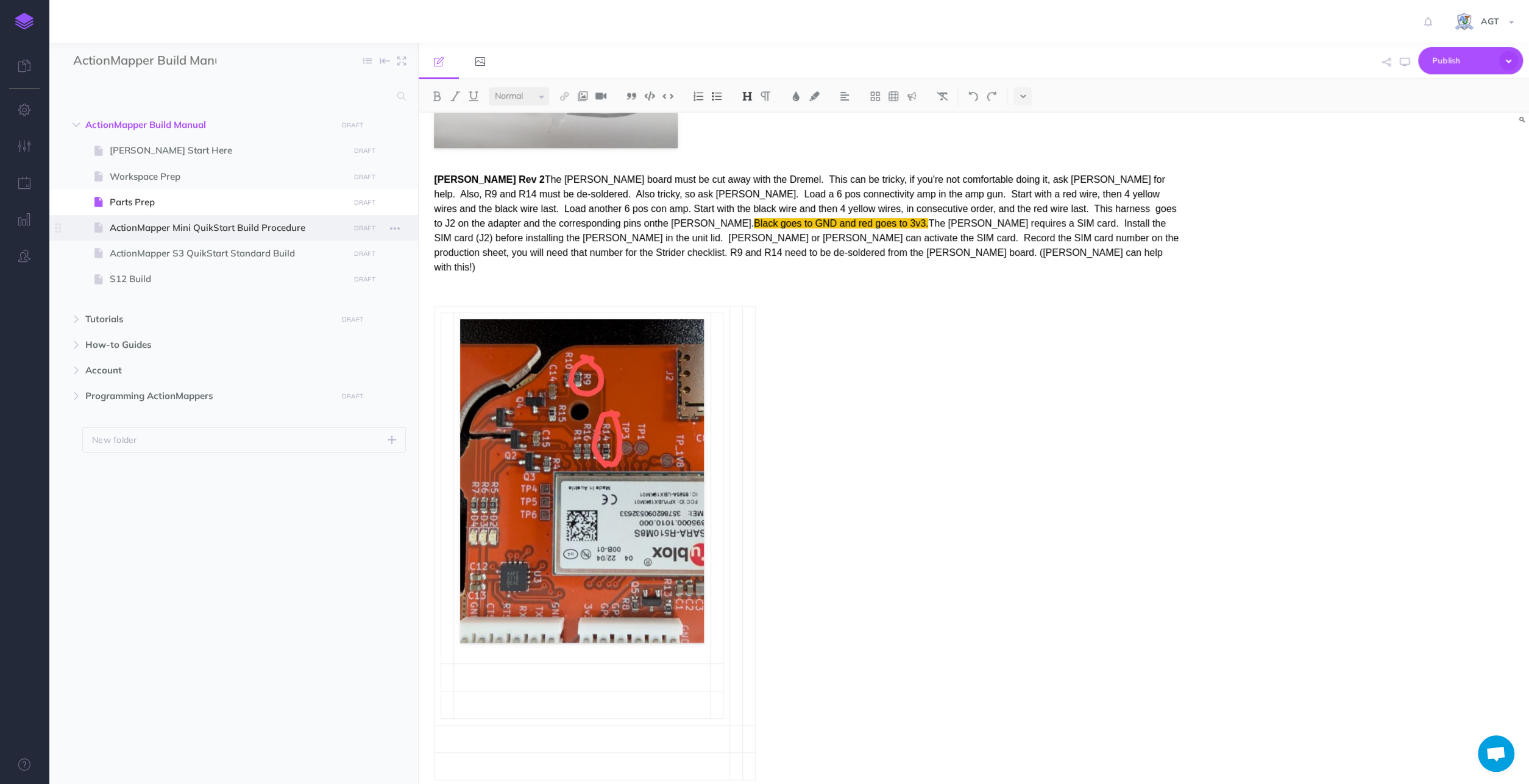
click at [194, 226] on span "ActionMapper Mini QuikStart Build Procedure" at bounding box center [227, 227] width 235 height 15
select select "null"
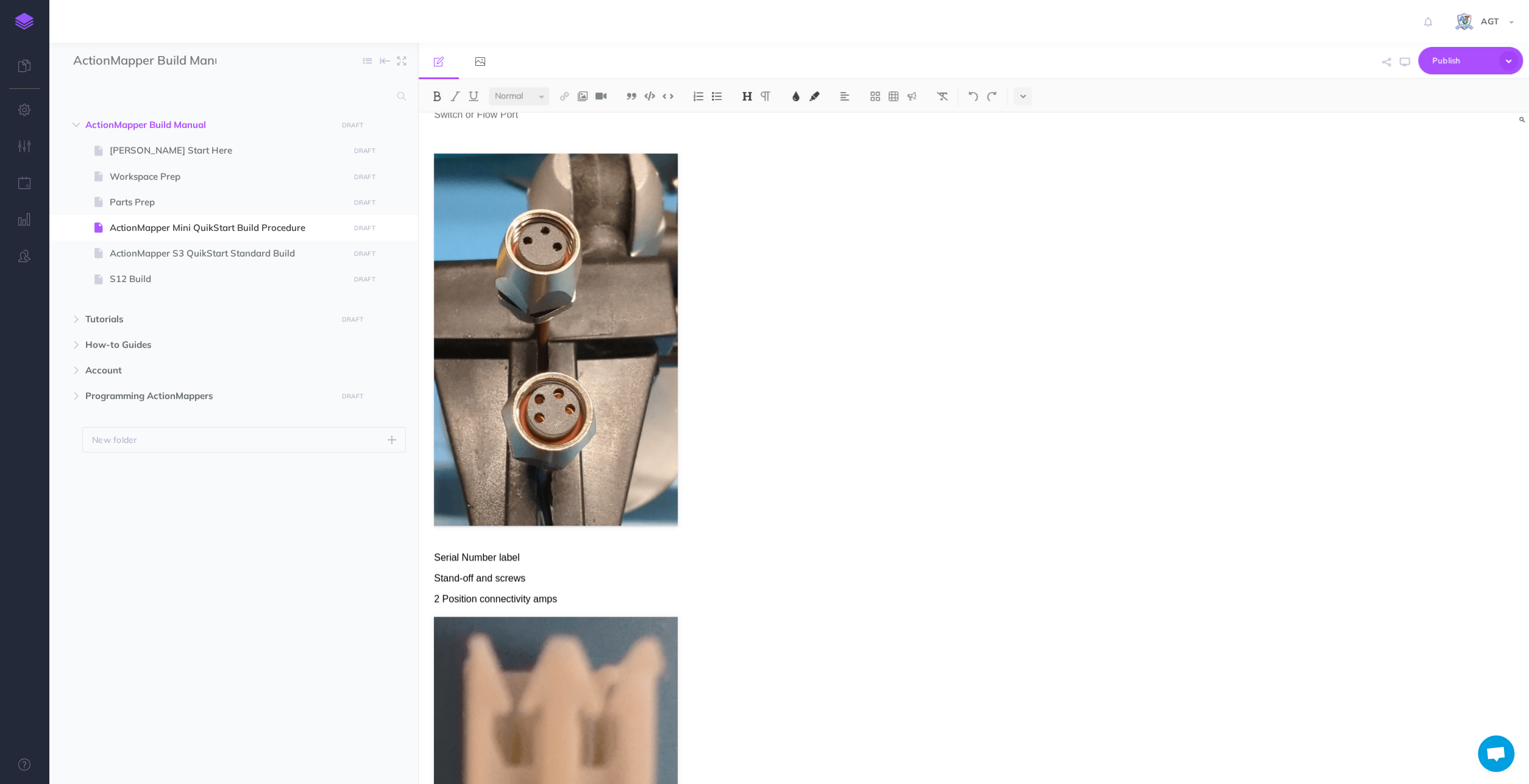
scroll to position [2343, 0]
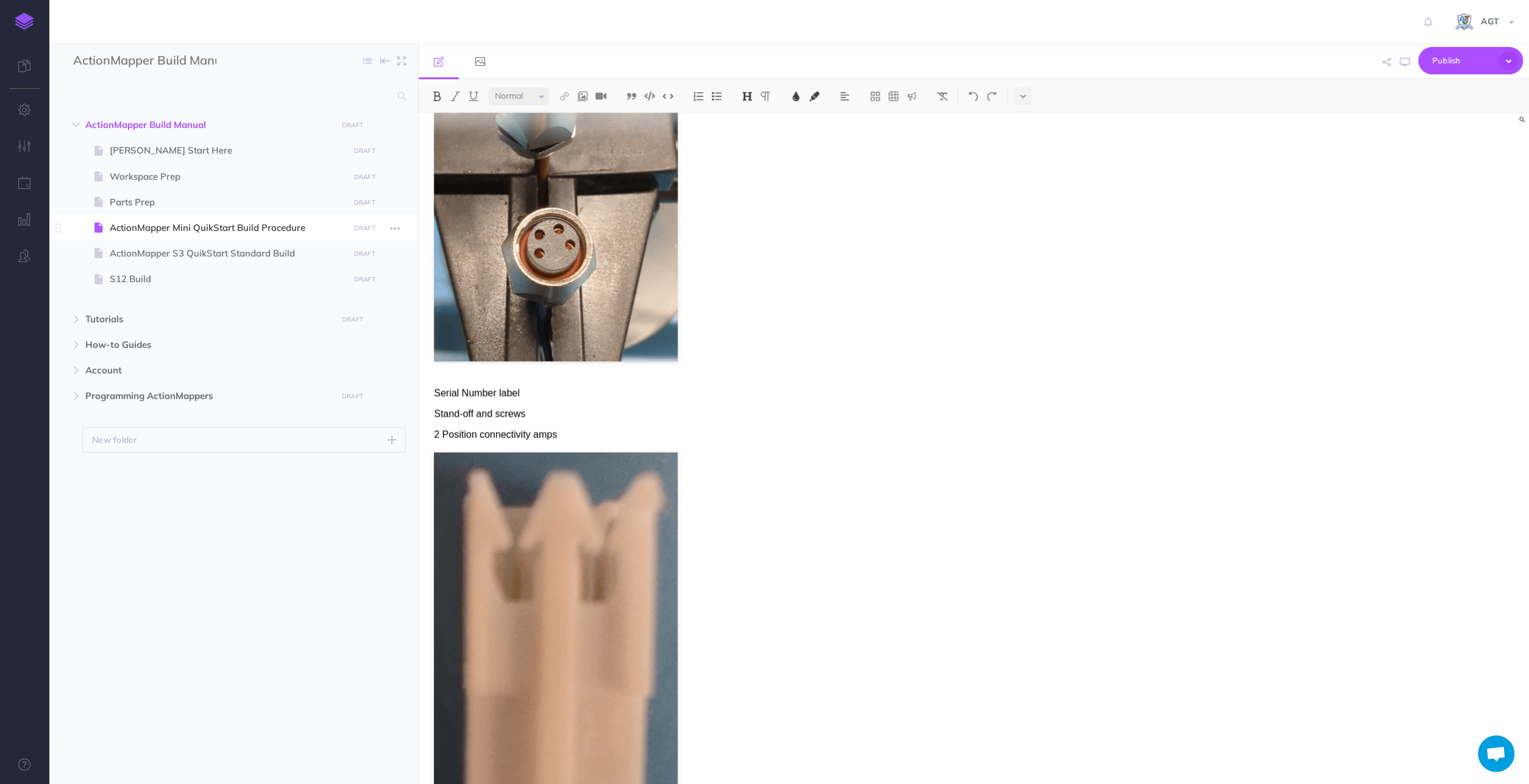
click at [136, 224] on span "ActionMapper Mini QuikStart Build Procedure" at bounding box center [227, 227] width 235 height 15
click at [194, 261] on span at bounding box center [233, 253] width 370 height 25
select select "null"
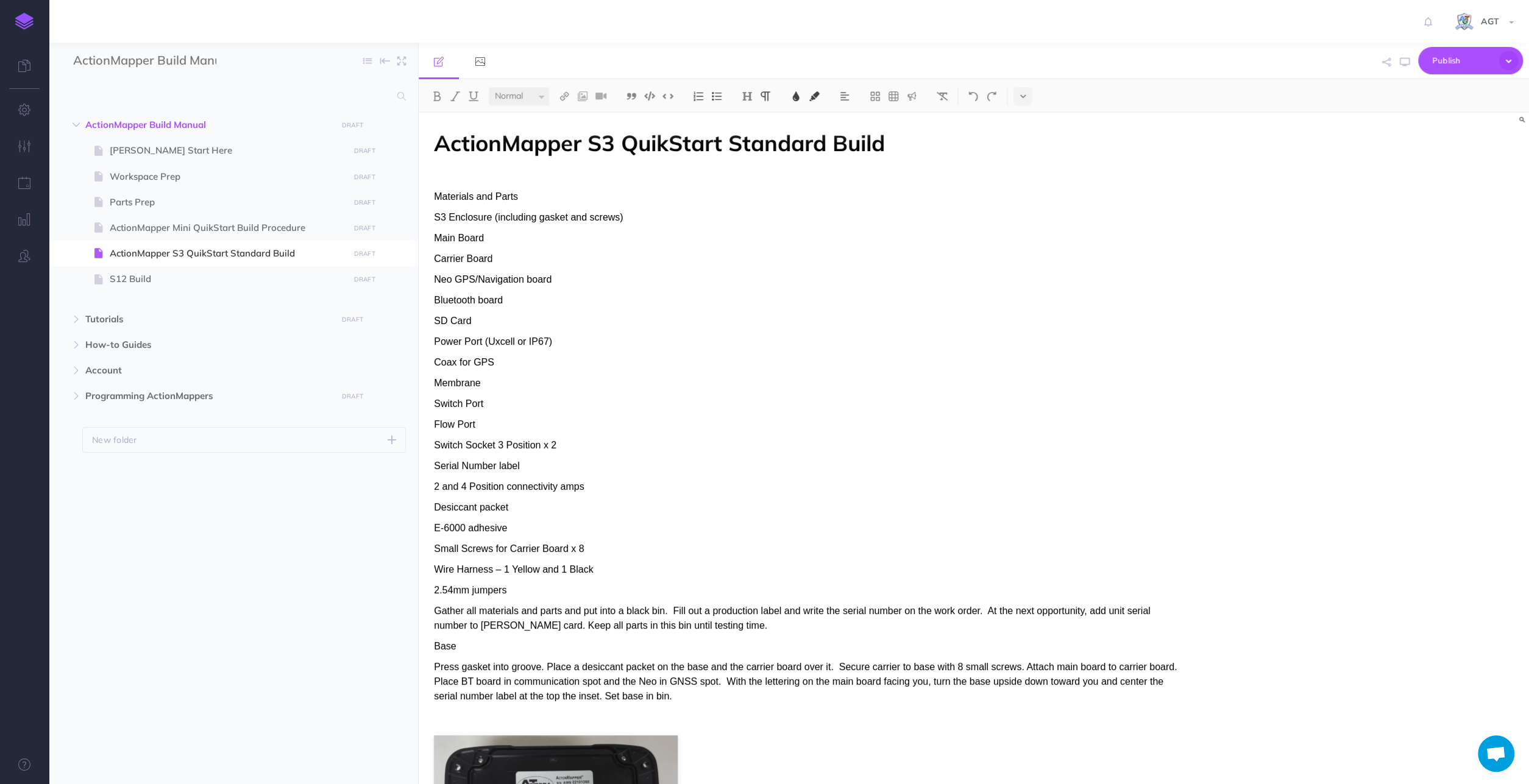
drag, startPoint x: 522, startPoint y: 197, endPoint x: 431, endPoint y: 197, distance: 91.0
click at [431, 197] on div "ActionMapper S3 QuikStart Standard Build Materials and Parts S3 Enclosure (incl…" at bounding box center [807, 723] width 777 height 1219
click at [436, 96] on img at bounding box center [436, 96] width 11 height 10
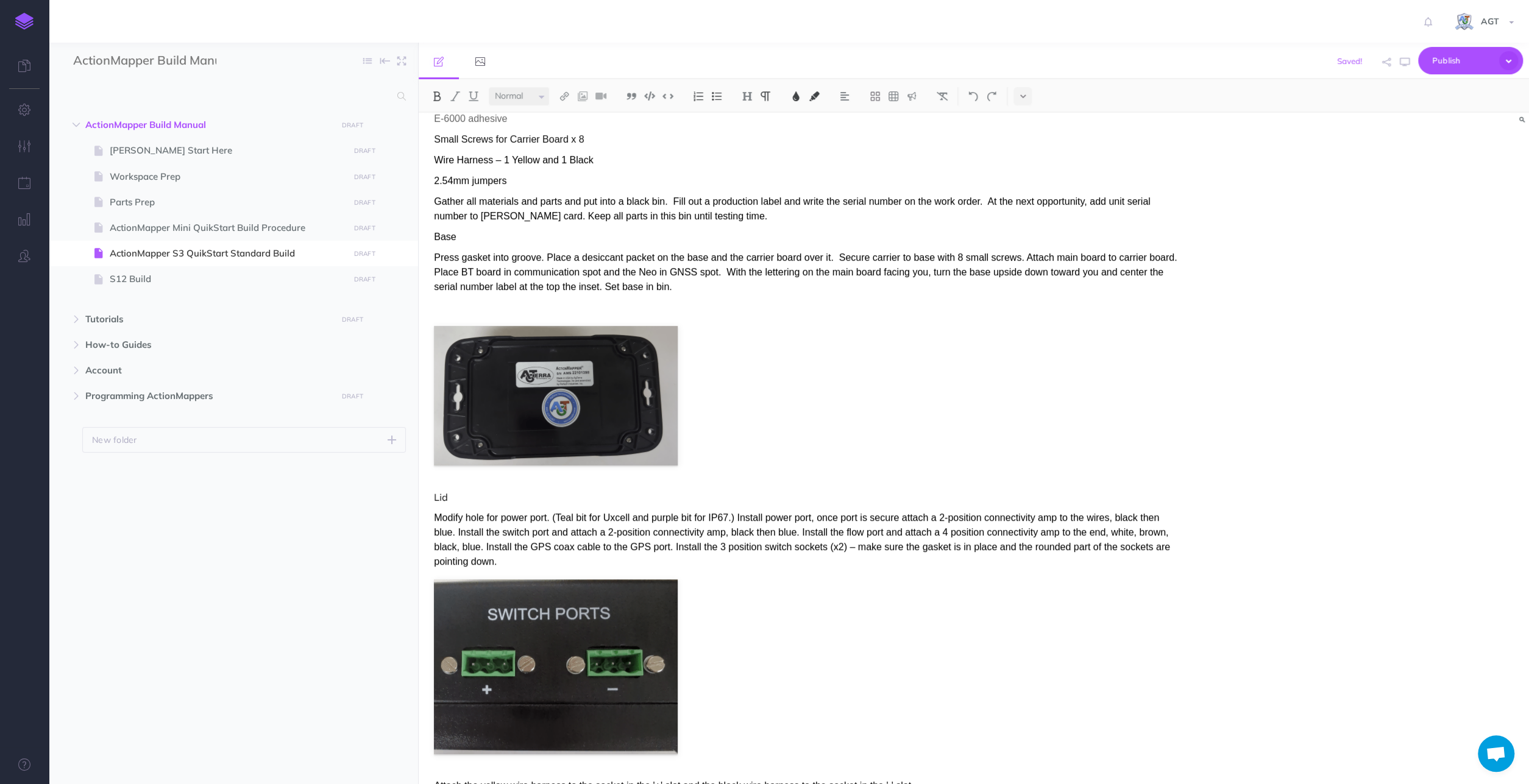
scroll to position [380, 0]
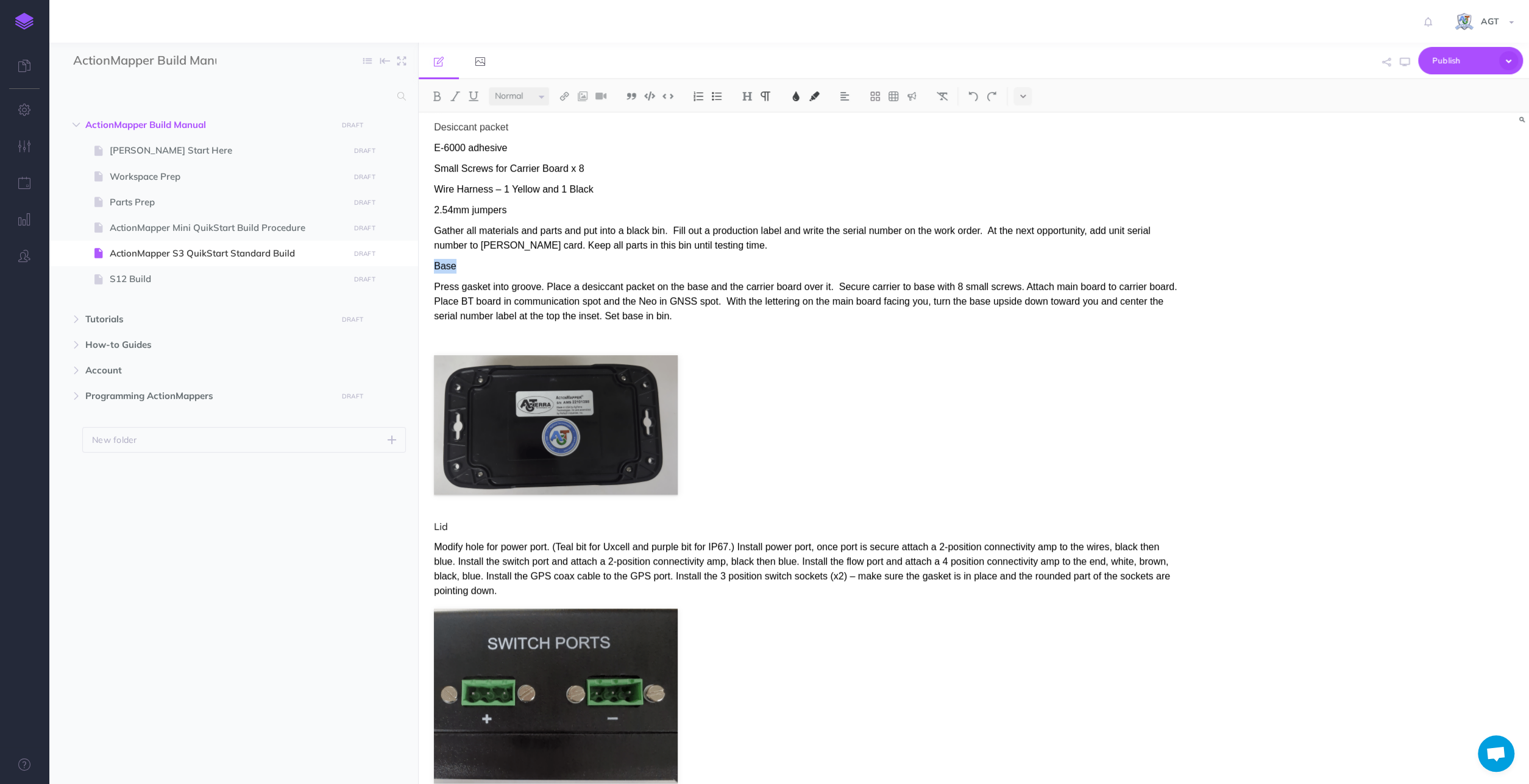
drag, startPoint x: 455, startPoint y: 269, endPoint x: 429, endPoint y: 269, distance: 26.0
click at [429, 269] on div "ActionMapper S3 QuikStart Standard Build Materials and Parts S3 Enclosure (incl…" at bounding box center [807, 342] width 777 height 1219
click at [436, 103] on button at bounding box center [437, 96] width 18 height 18
drag, startPoint x: 455, startPoint y: 522, endPoint x: 432, endPoint y: 521, distance: 23.0
click at [432, 521] on div "ActionMapper S3 QuikStart Standard Build Materials and Parts S3 Enclosure (incl…" at bounding box center [807, 342] width 777 height 1219
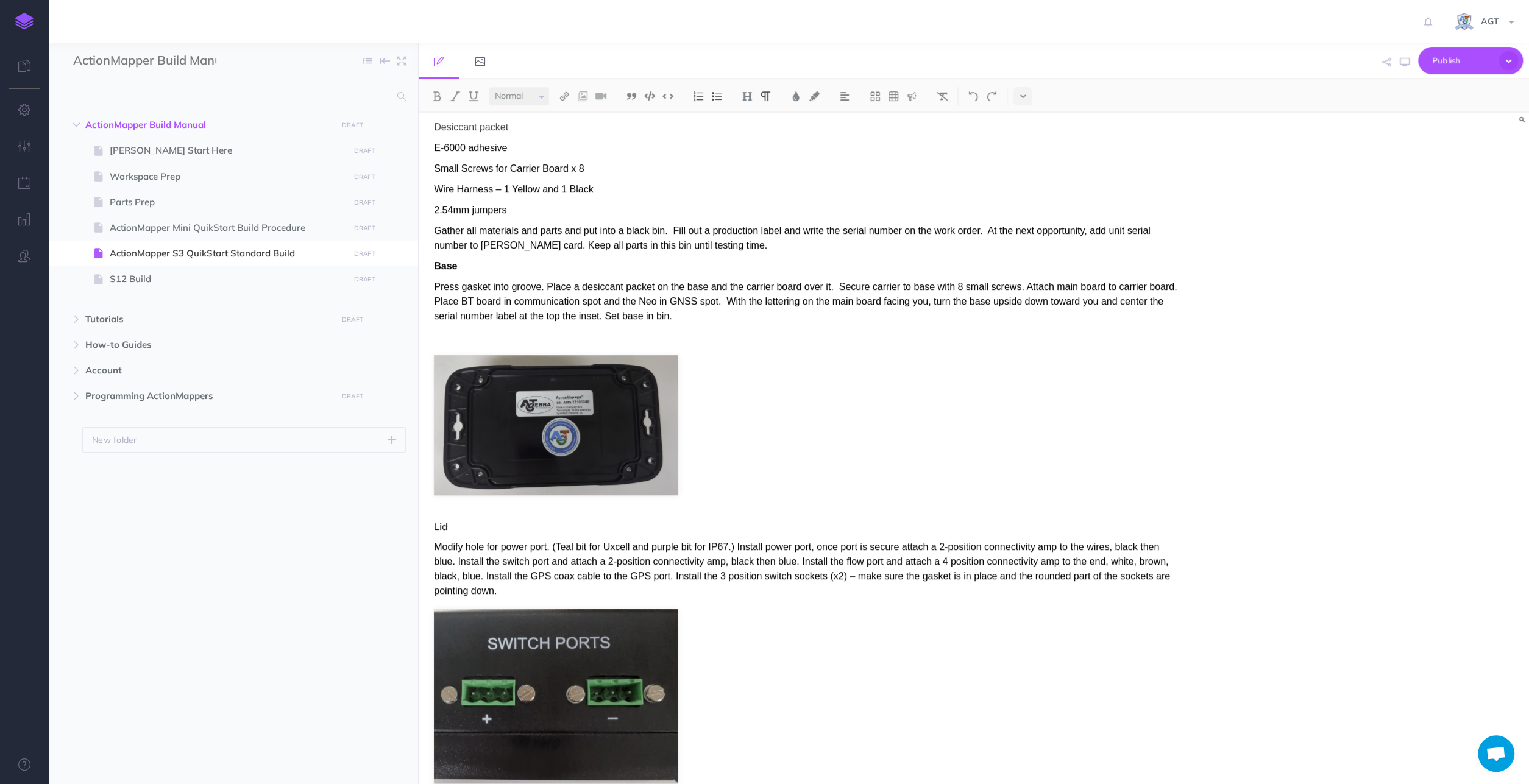
click at [436, 87] on div "Small Normal Large H1 H2 H3 H4" at bounding box center [973, 96] width 1110 height 34
drag, startPoint x: 445, startPoint y: 525, endPoint x: 429, endPoint y: 525, distance: 16.0
click at [429, 525] on div "ActionMapper S3 QuikStart Standard Build Materials and Parts S3 Enclosure (incl…" at bounding box center [807, 342] width 777 height 1219
click at [440, 95] on img at bounding box center [436, 96] width 11 height 10
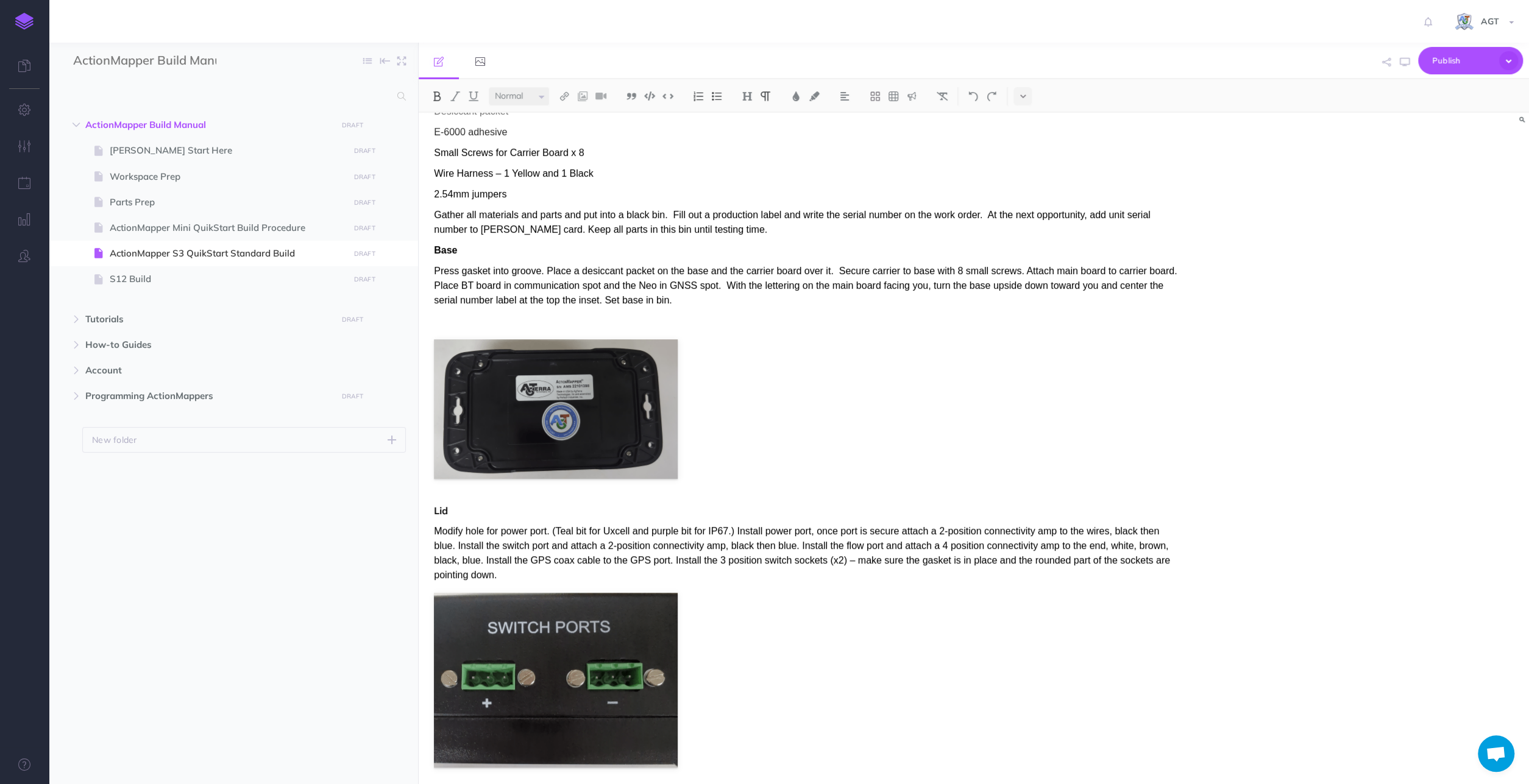
scroll to position [231, 0]
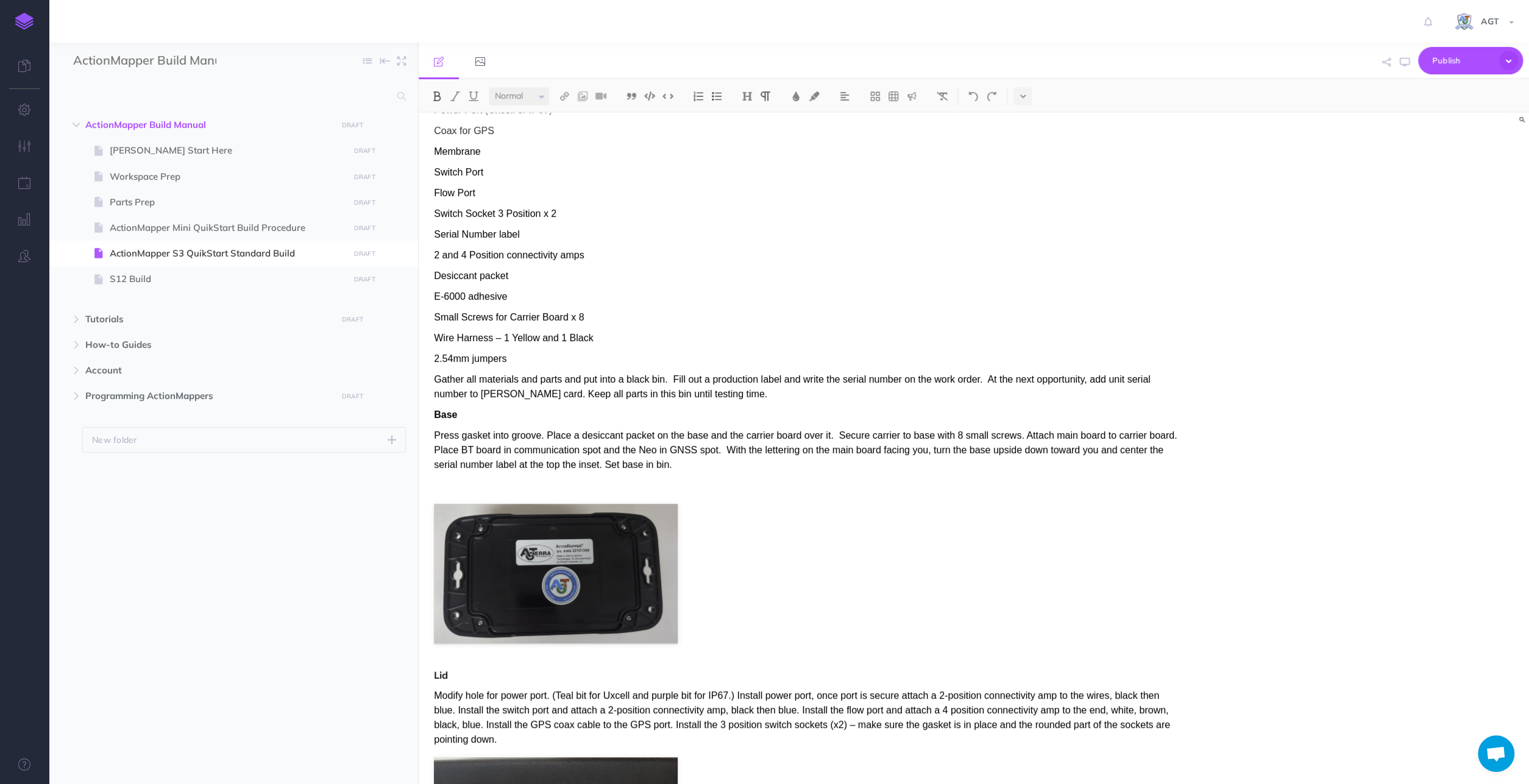
click at [783, 245] on div "ActionMapper S3 QuikStart Standard Build Materials and Parts S3 Enclosure (incl…" at bounding box center [807, 491] width 777 height 1219
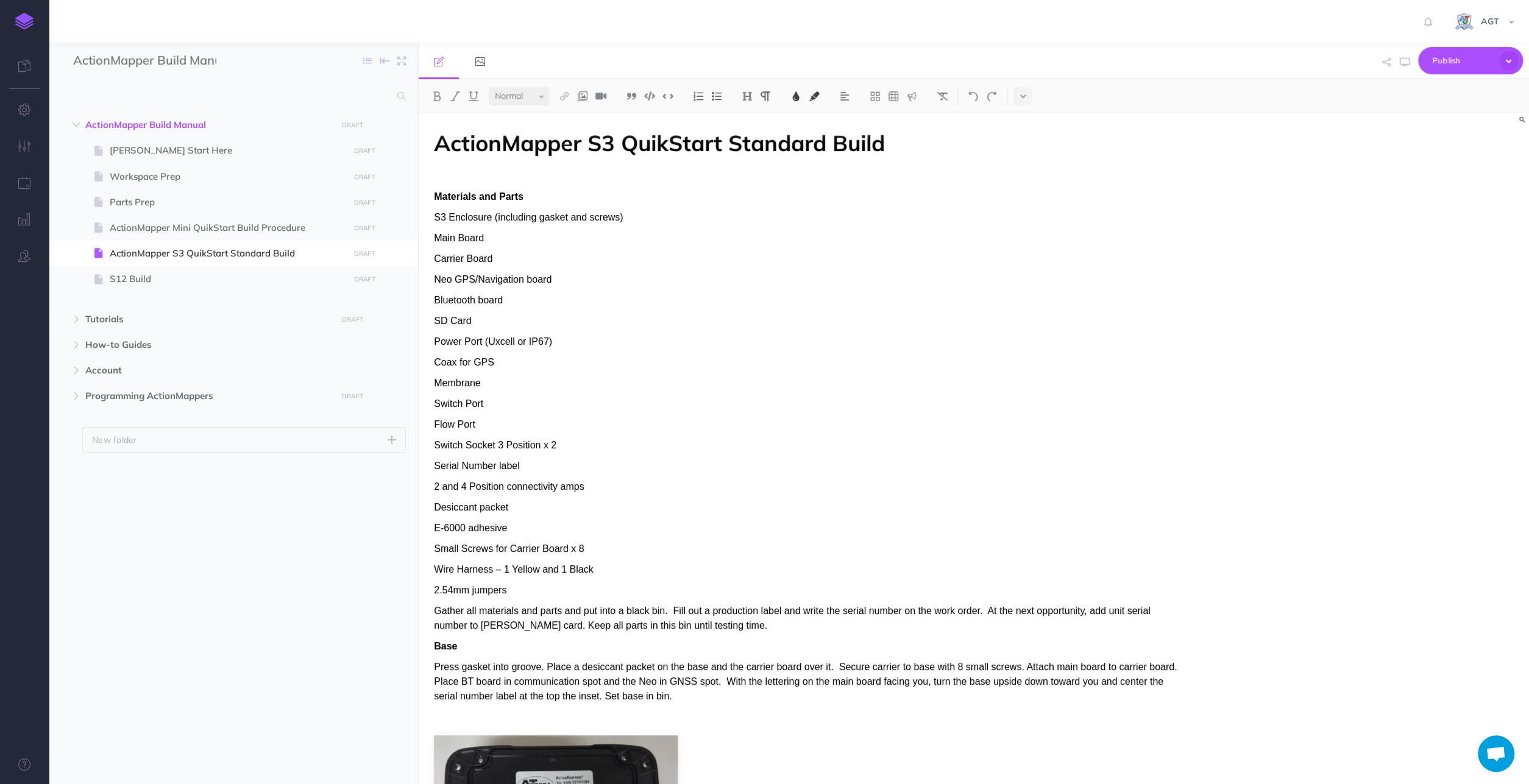
click at [505, 258] on p "Carrier Board" at bounding box center [807, 258] width 746 height 15
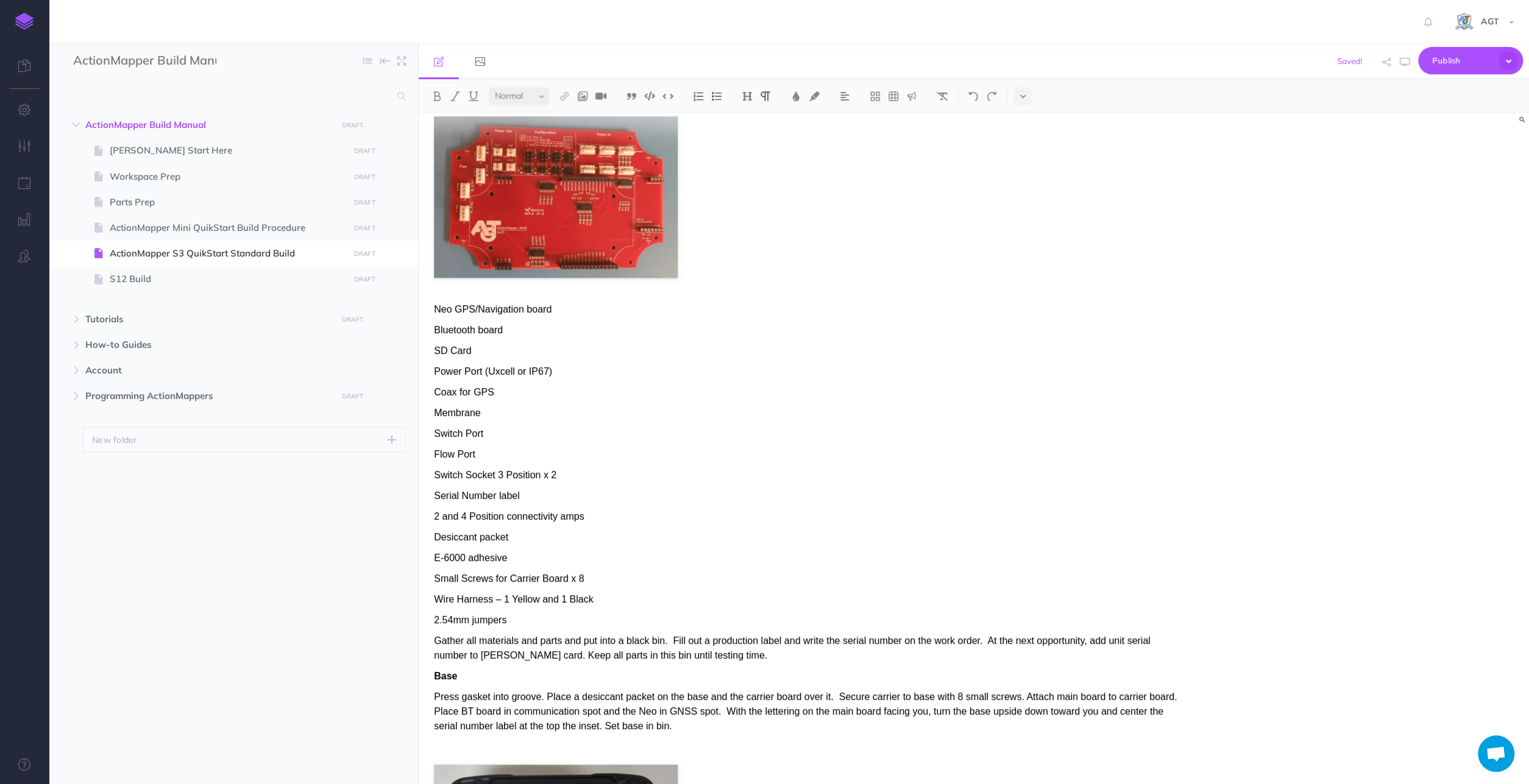
scroll to position [190, 0]
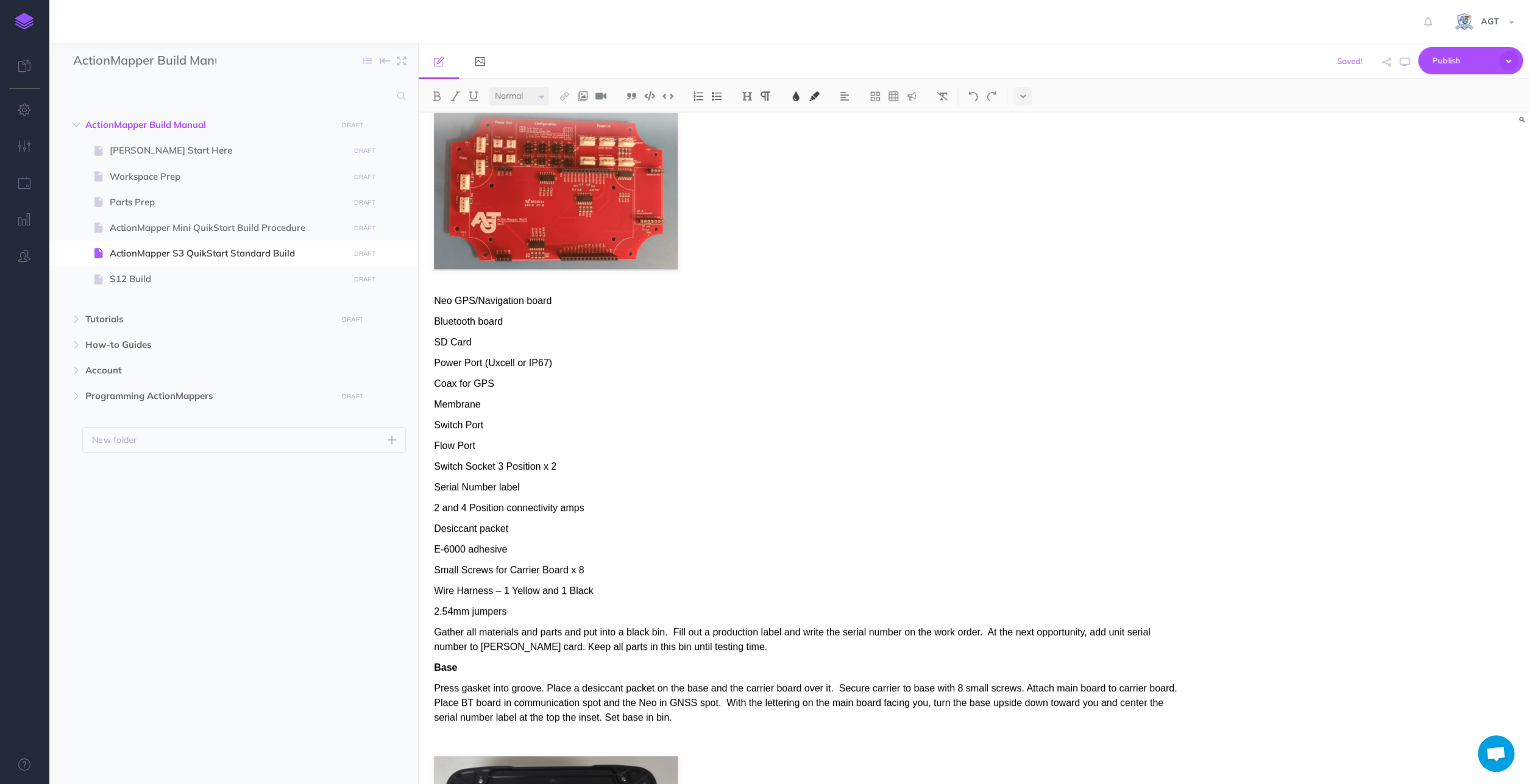
click at [558, 300] on p "Neo GPS/Navigation board" at bounding box center [807, 300] width 746 height 15
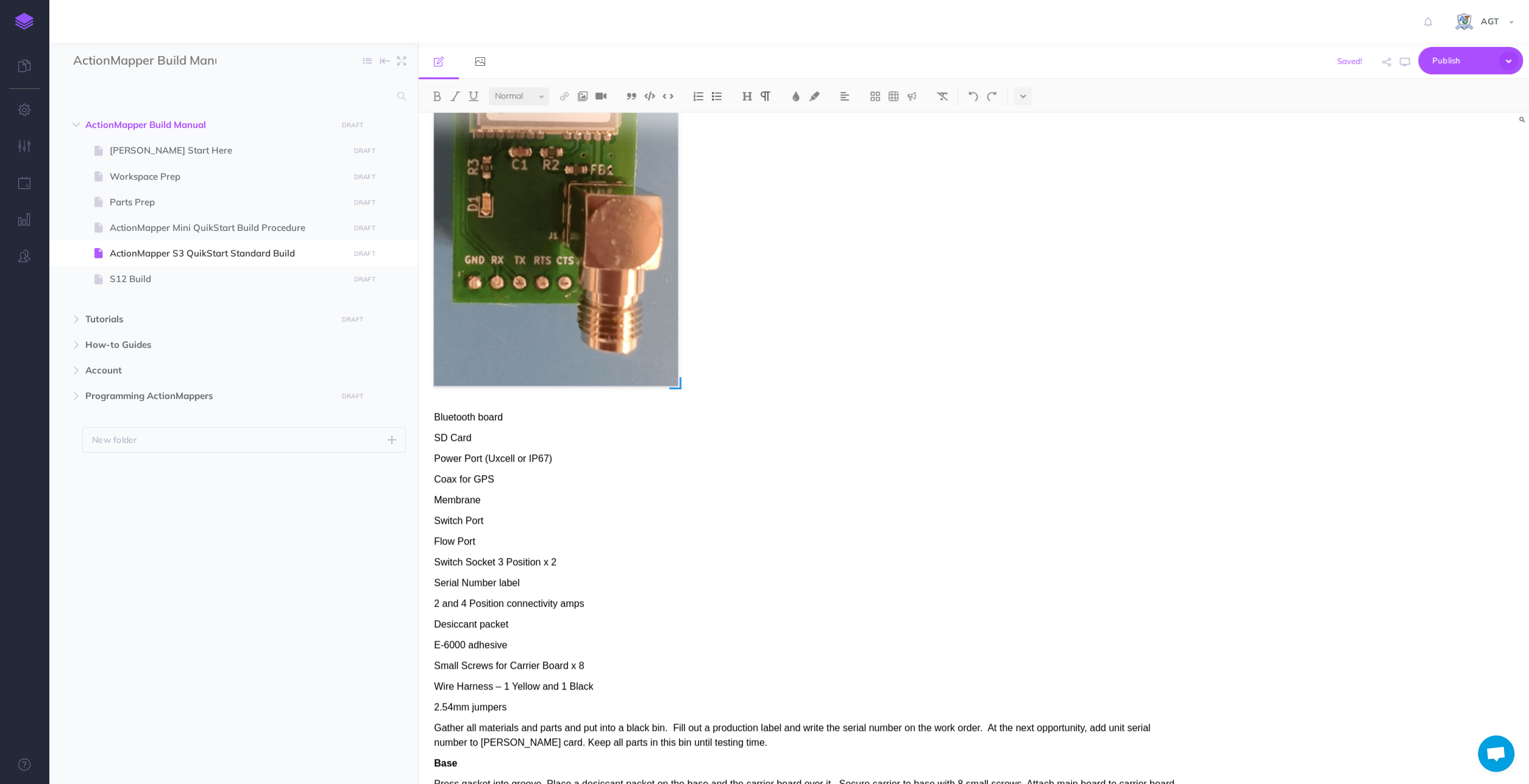
scroll to position [760, 0]
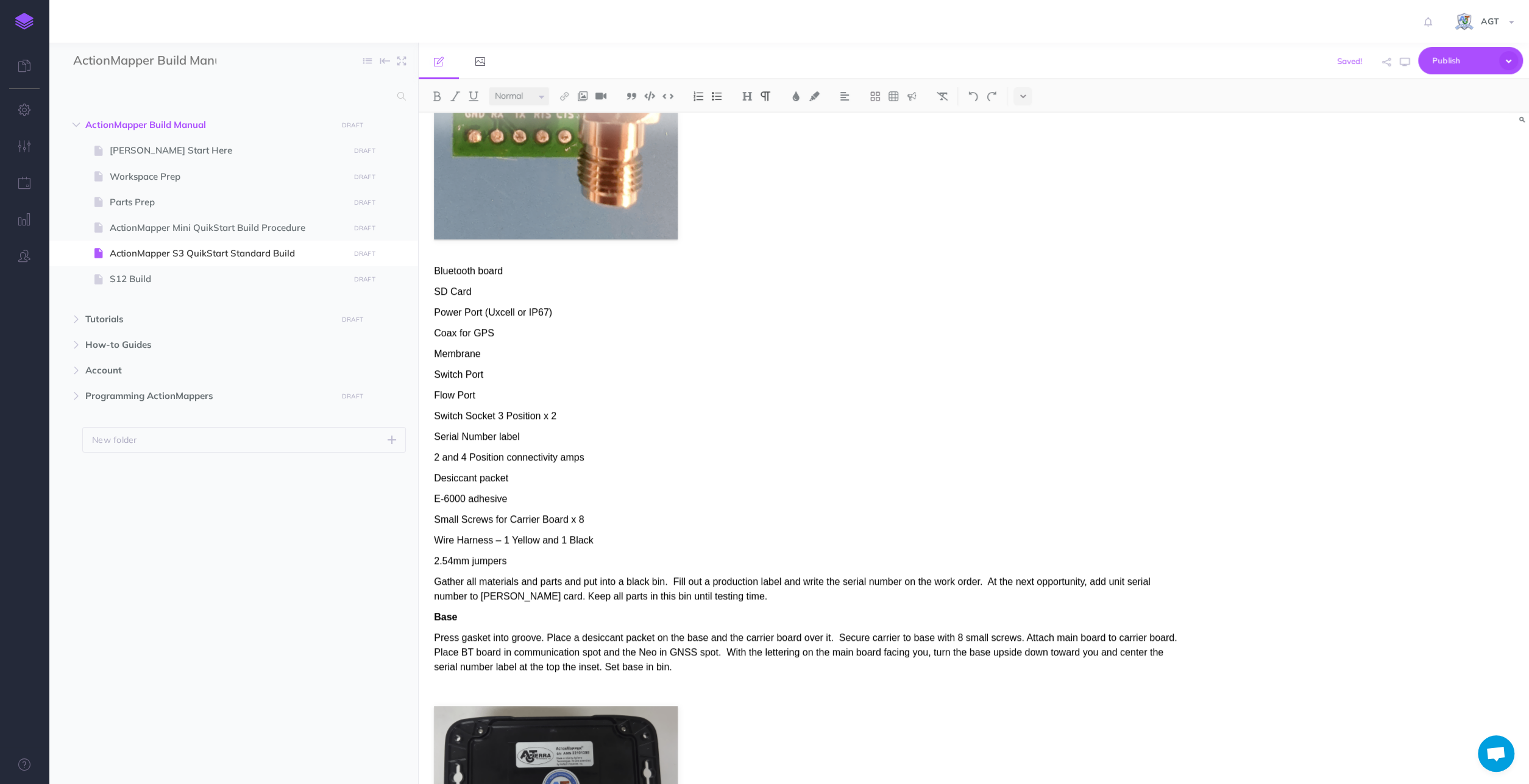
click at [524, 268] on p "Bluetooth board" at bounding box center [807, 270] width 746 height 15
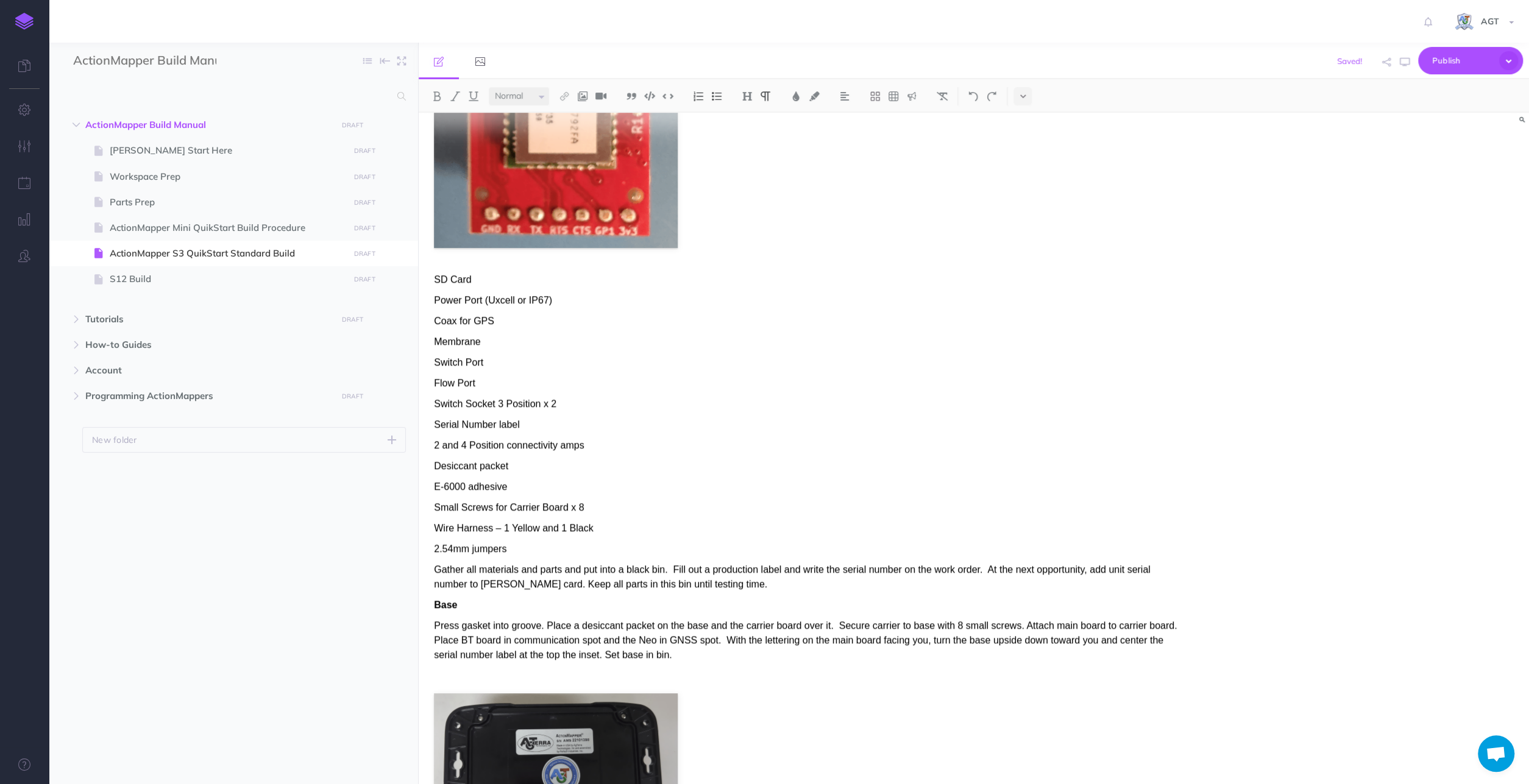
scroll to position [1330, 0]
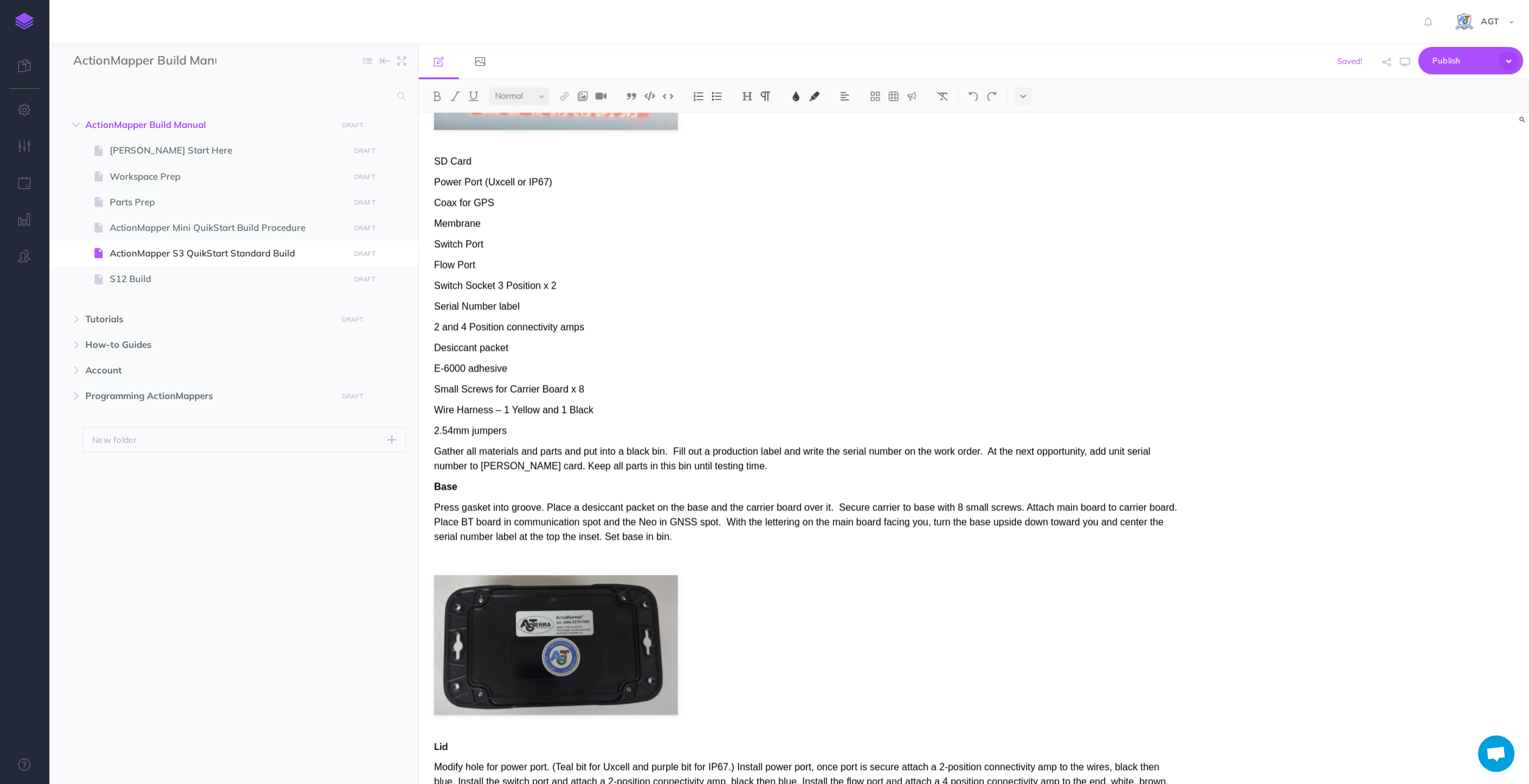
click at [493, 166] on p "SD Card" at bounding box center [807, 161] width 746 height 15
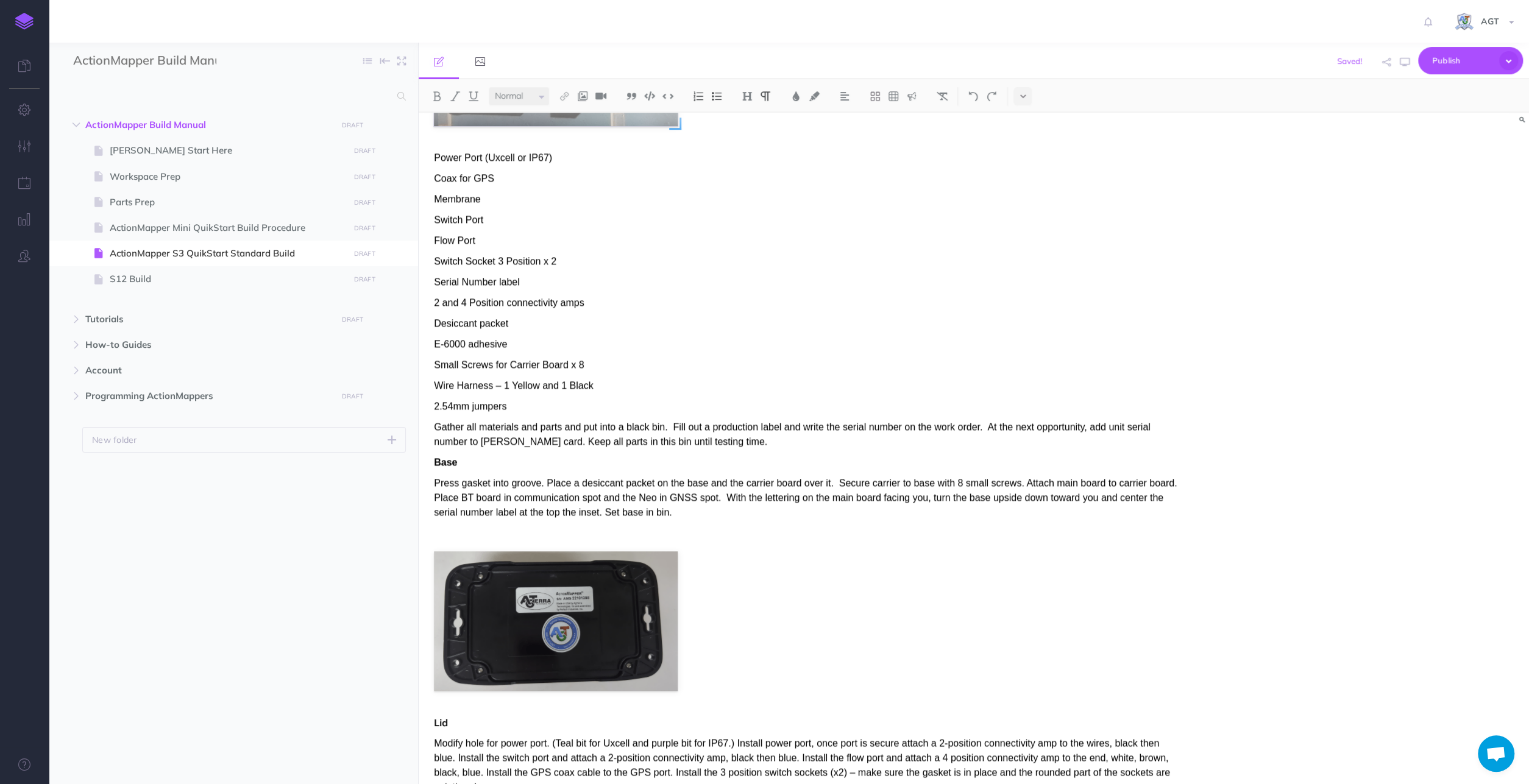
scroll to position [1520, 0]
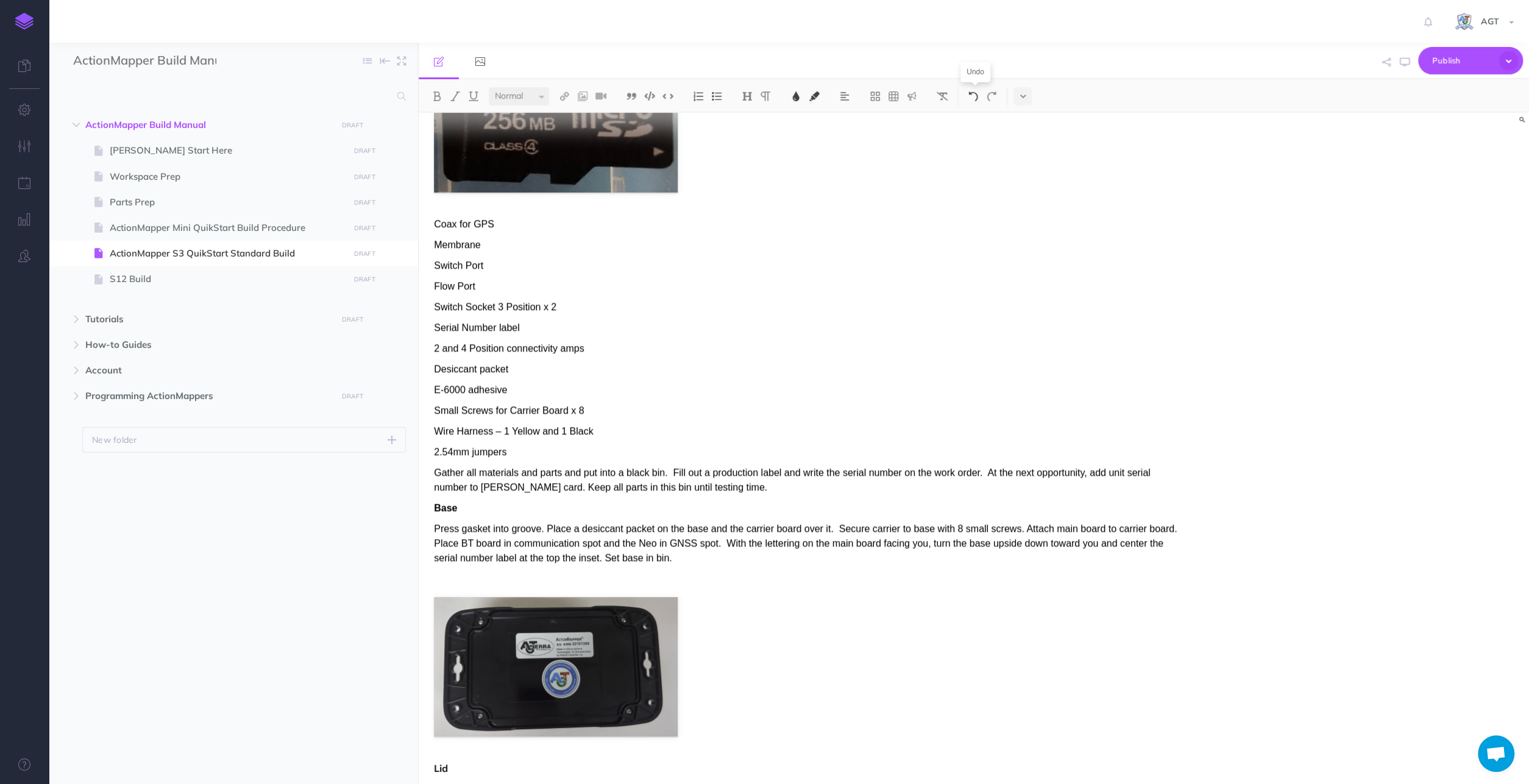
click at [979, 95] on img at bounding box center [973, 96] width 11 height 10
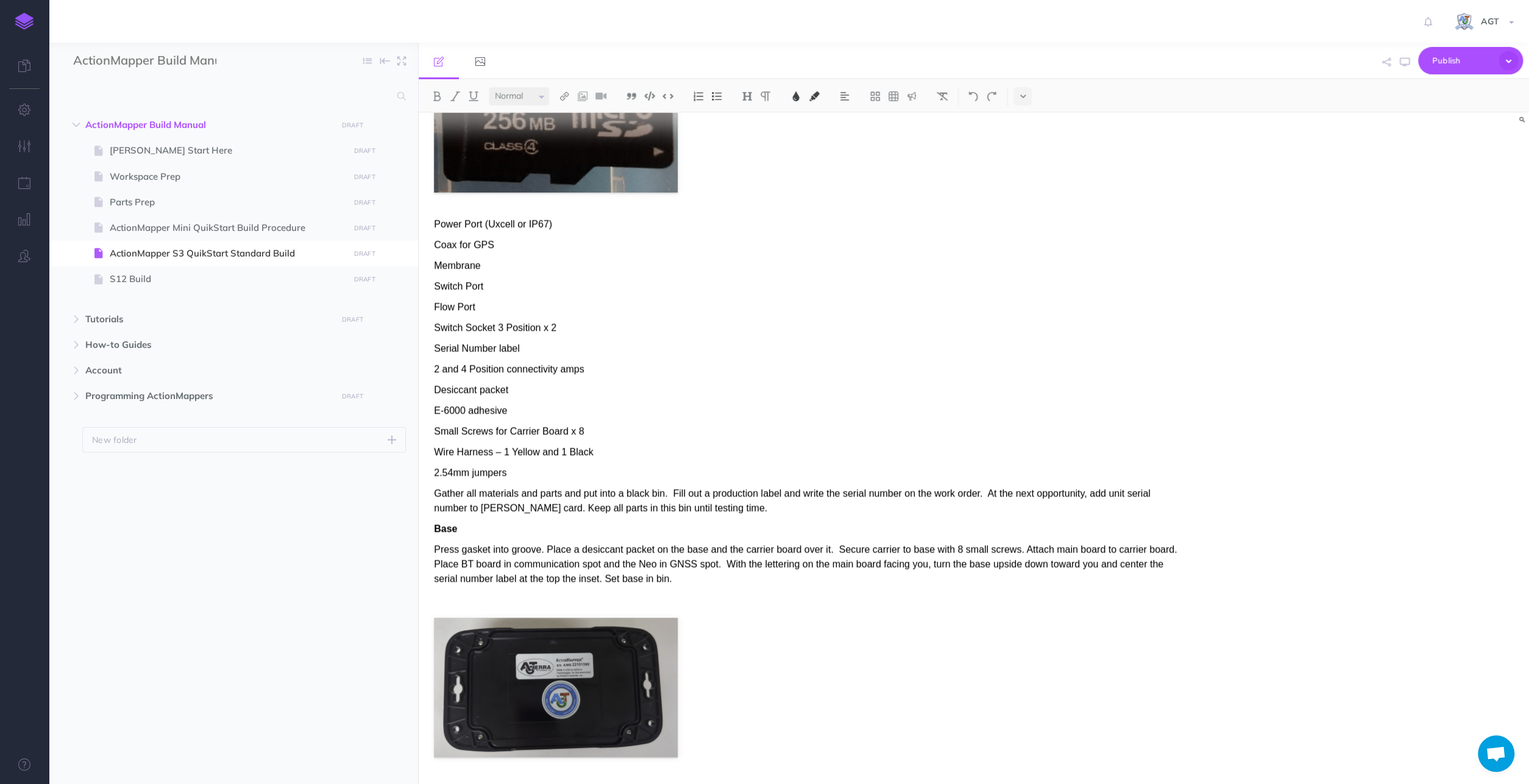
click at [592, 230] on p "Power Port (Uxcell or IP67)" at bounding box center [807, 223] width 746 height 15
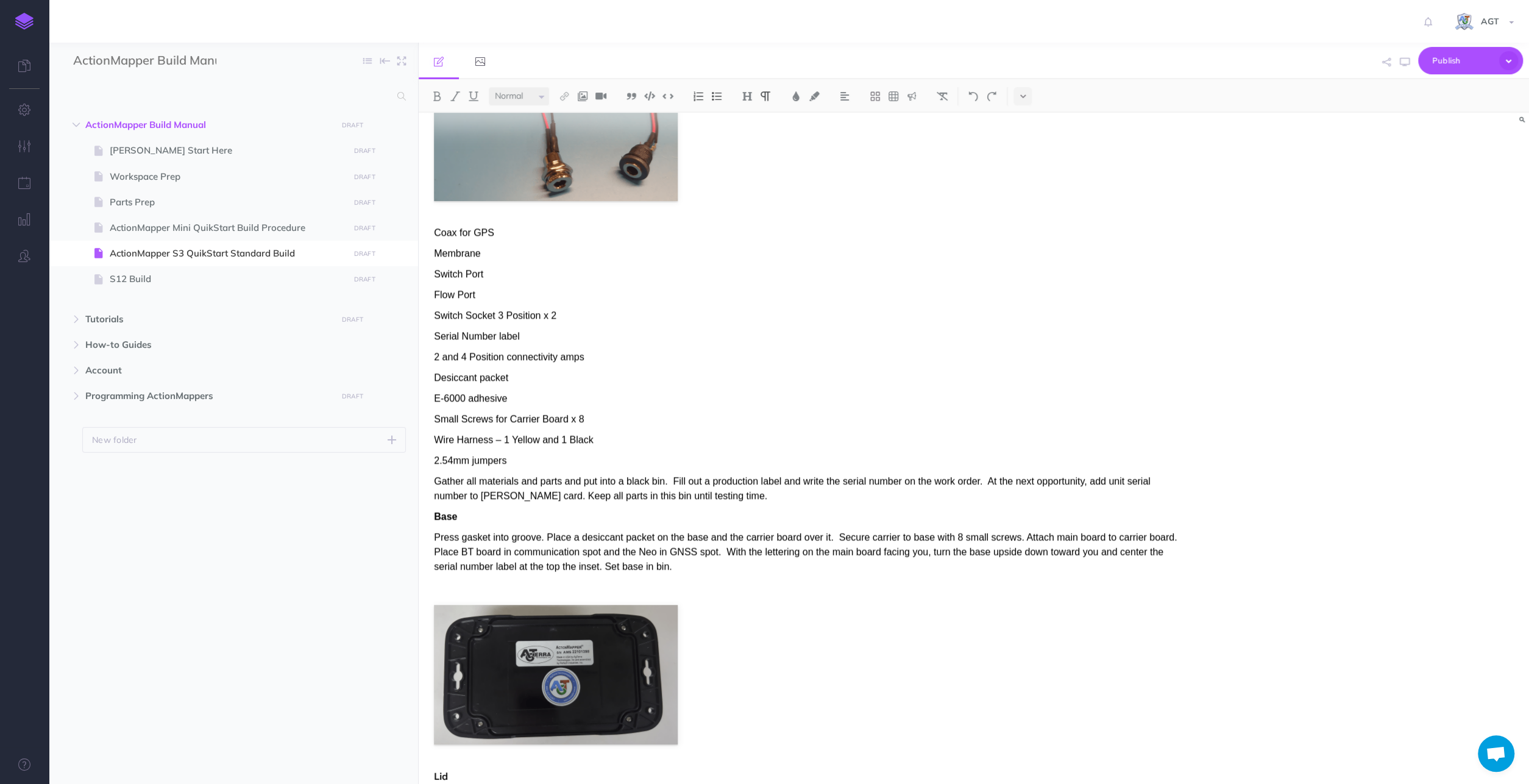
scroll to position [1837, 0]
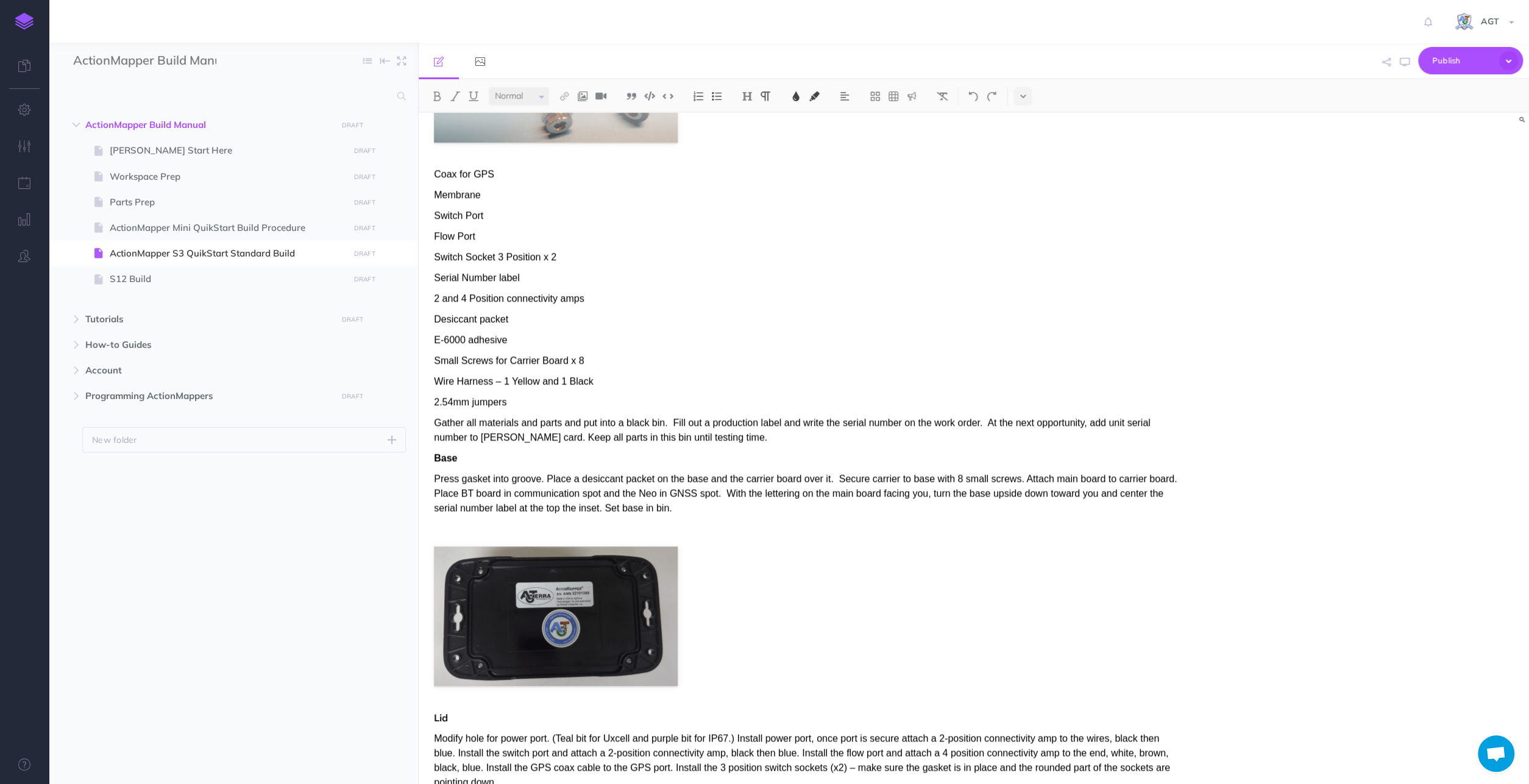
click at [491, 170] on span "Coax for GPS" at bounding box center [464, 174] width 61 height 10
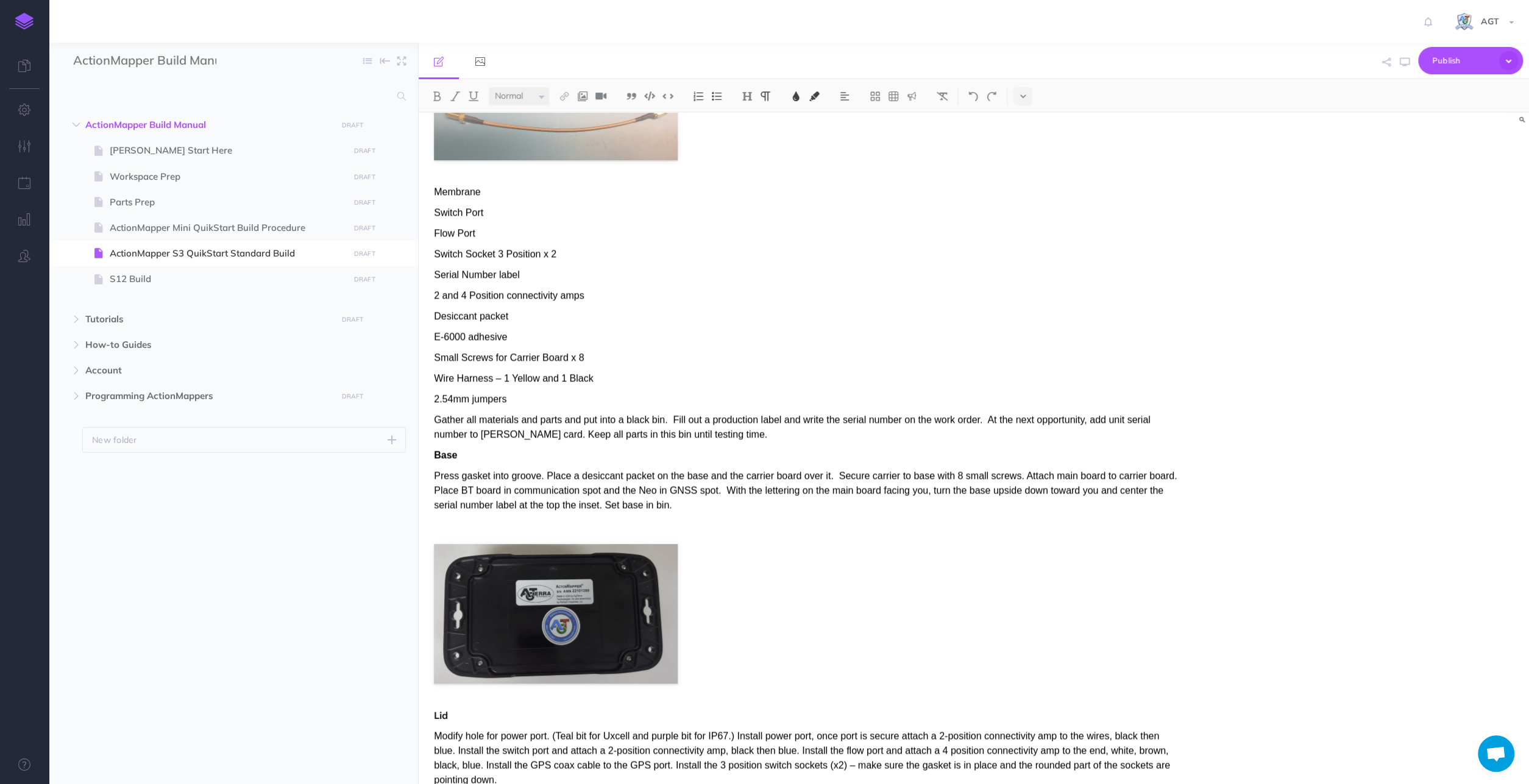
scroll to position [2026, 0]
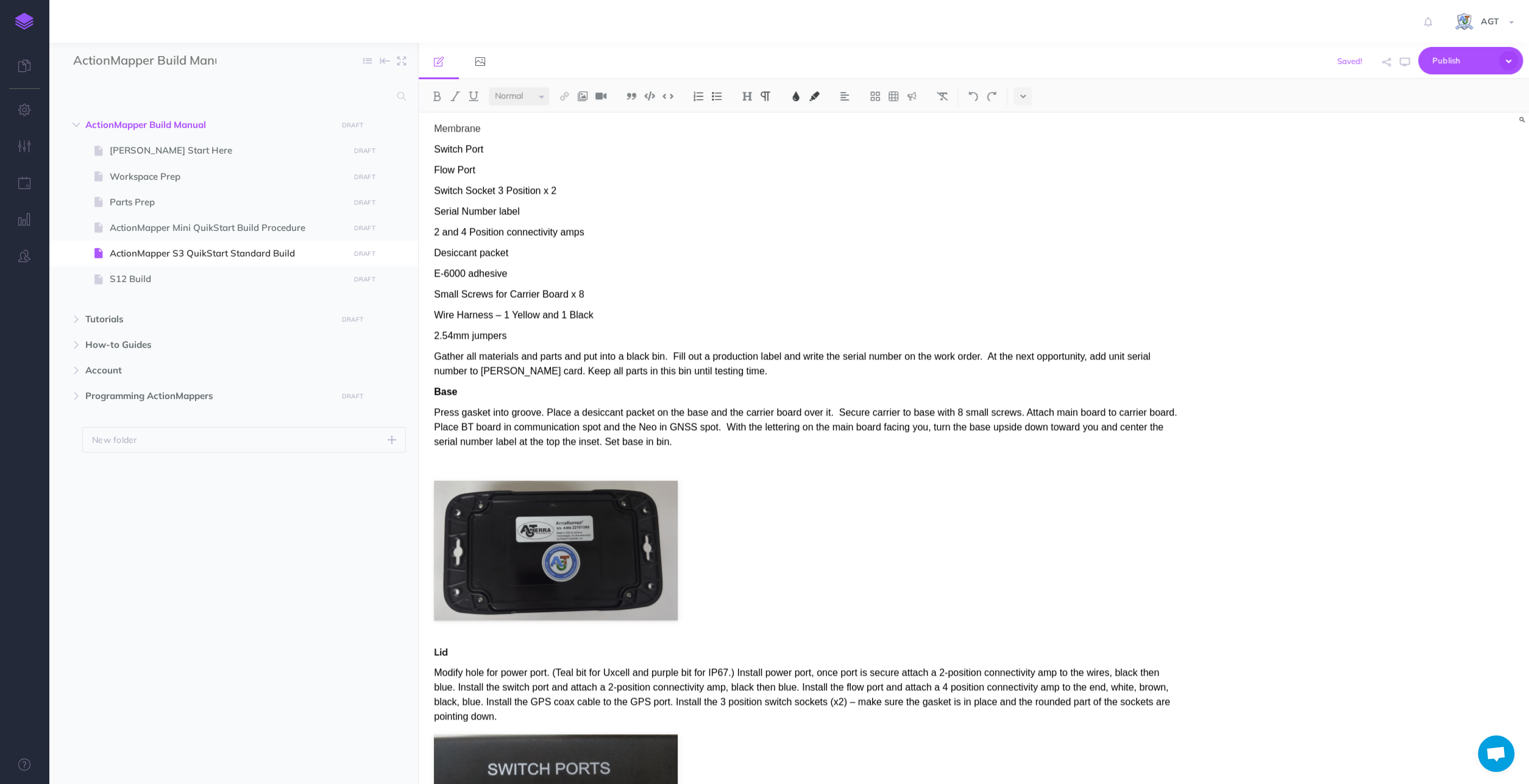
click at [493, 136] on p "Membrane" at bounding box center [807, 128] width 746 height 15
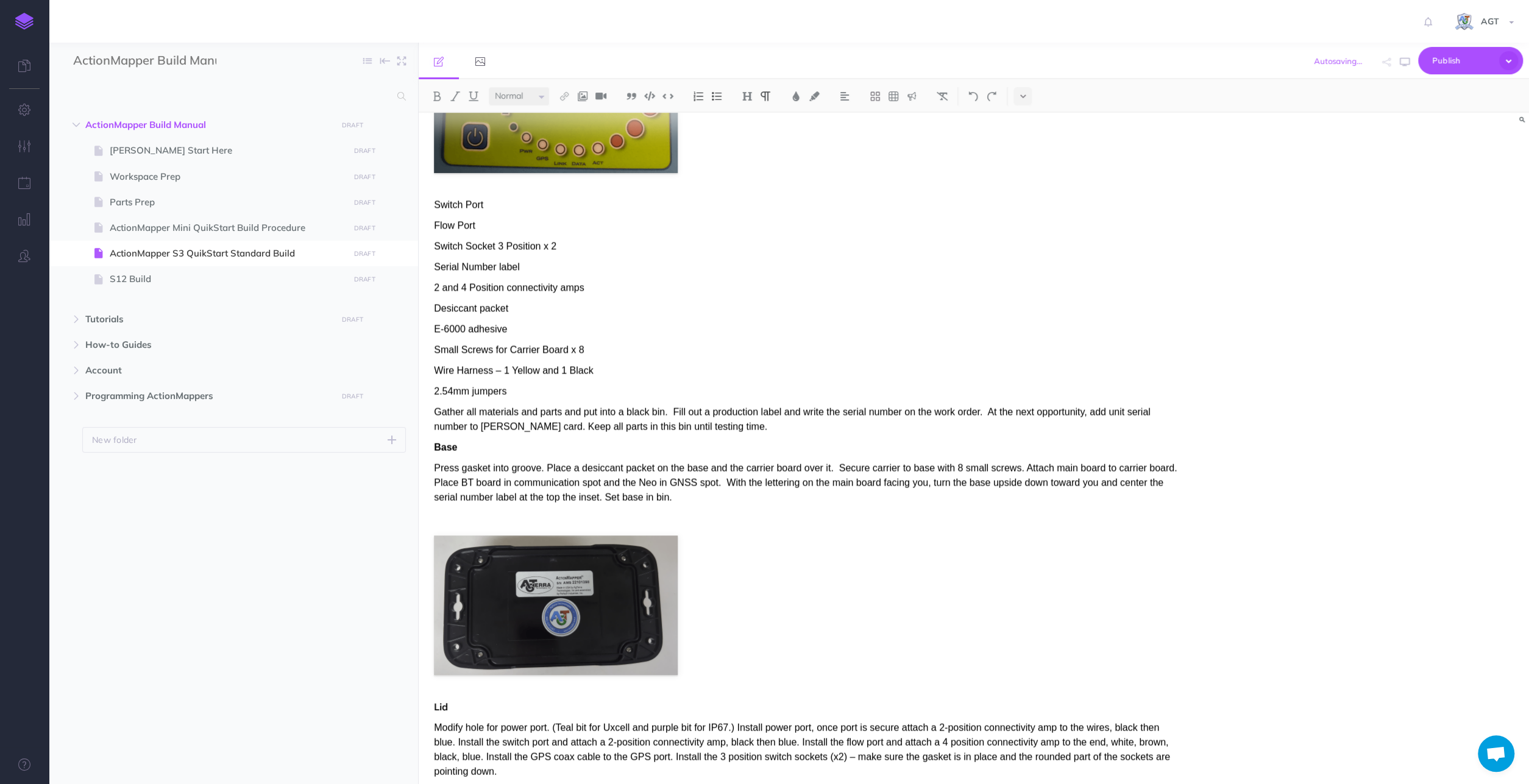
scroll to position [2343, 0]
click at [488, 204] on p "Switch Port" at bounding box center [807, 203] width 746 height 15
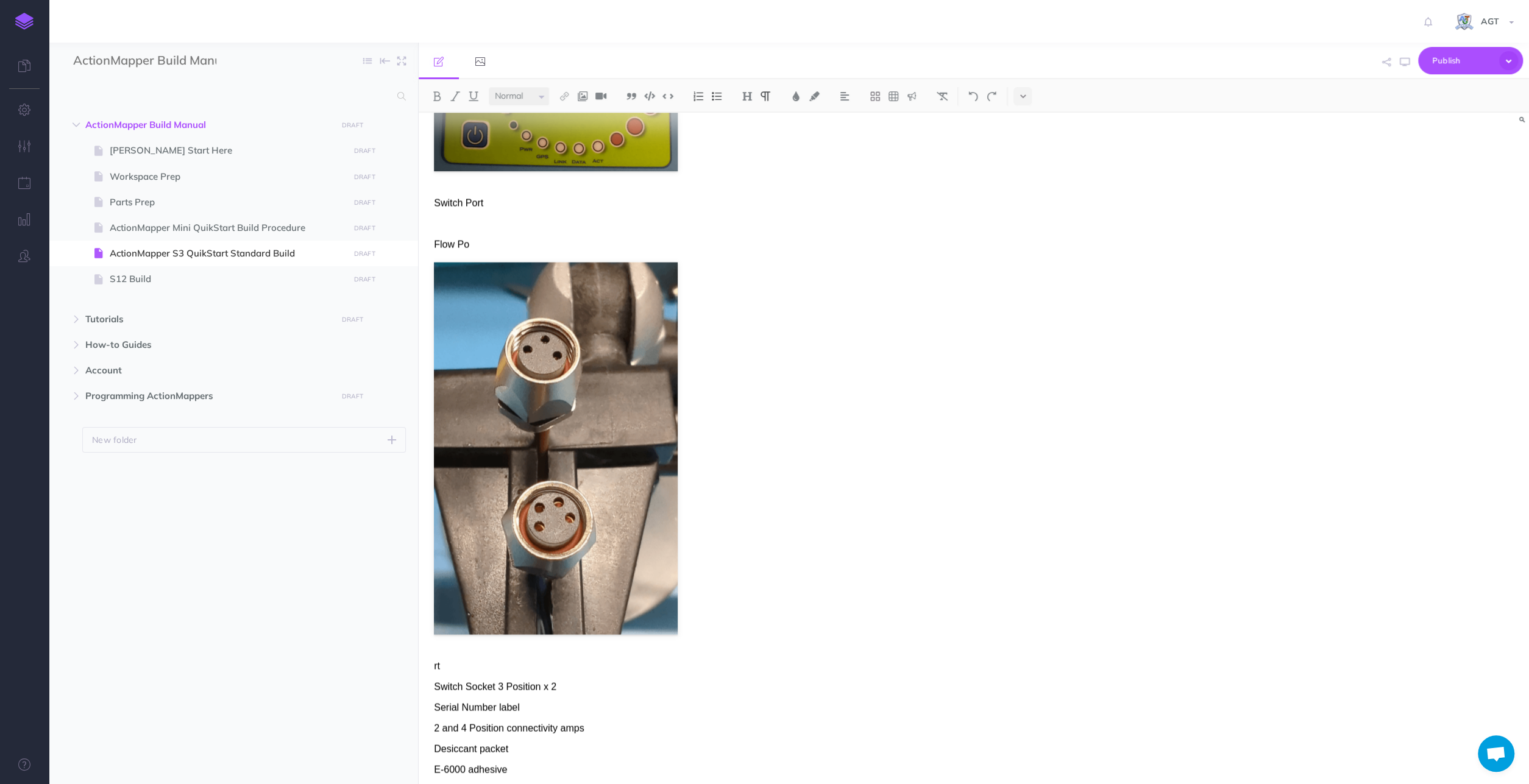
click at [492, 246] on p "Flow Po" at bounding box center [807, 243] width 746 height 15
click at [477, 663] on p "rt" at bounding box center [807, 665] width 746 height 15
click at [513, 217] on p at bounding box center [807, 223] width 746 height 15
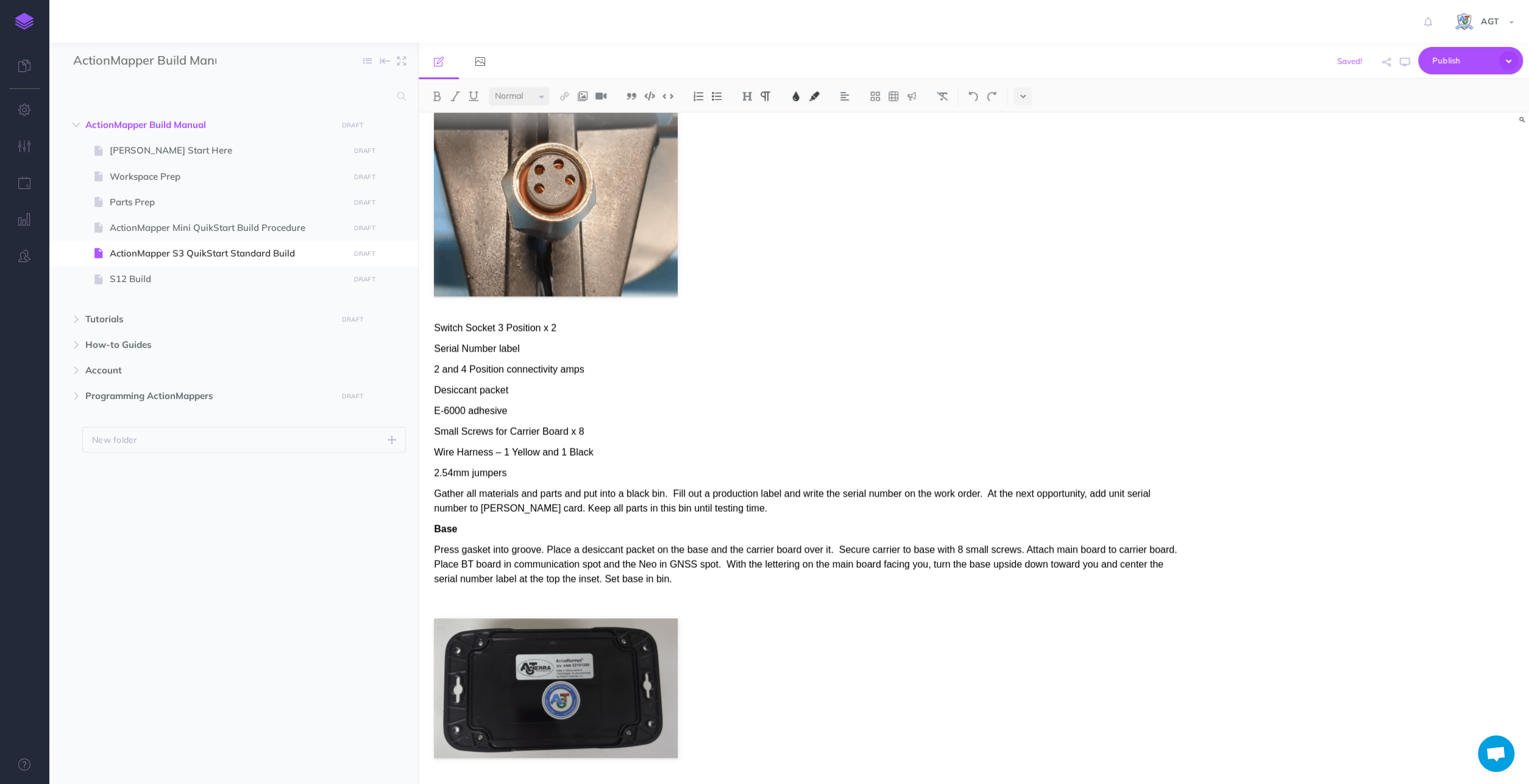
scroll to position [2787, 0]
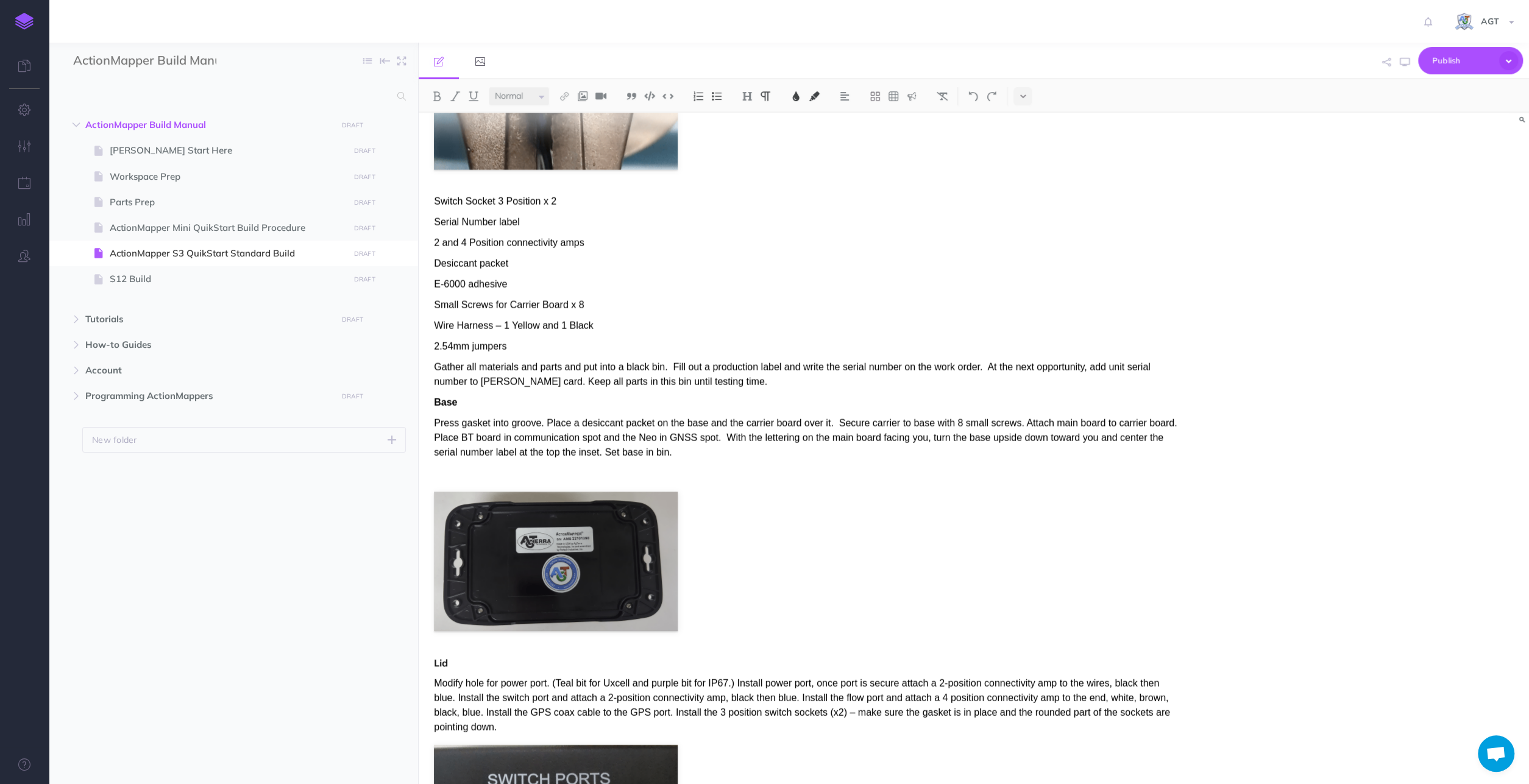
click at [559, 199] on p "Switch Socket 3 Position x 2" at bounding box center [807, 201] width 746 height 15
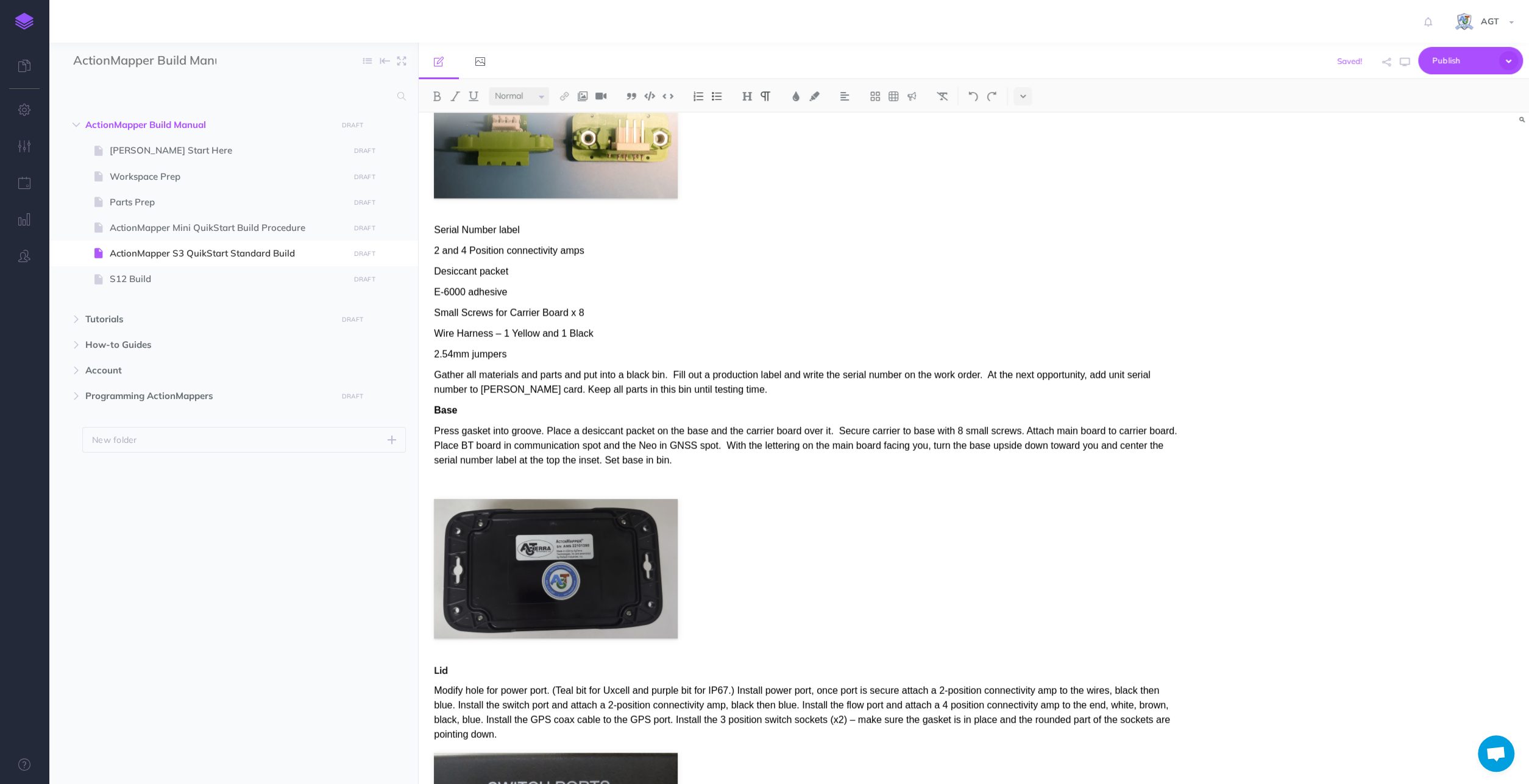
scroll to position [2976, 0]
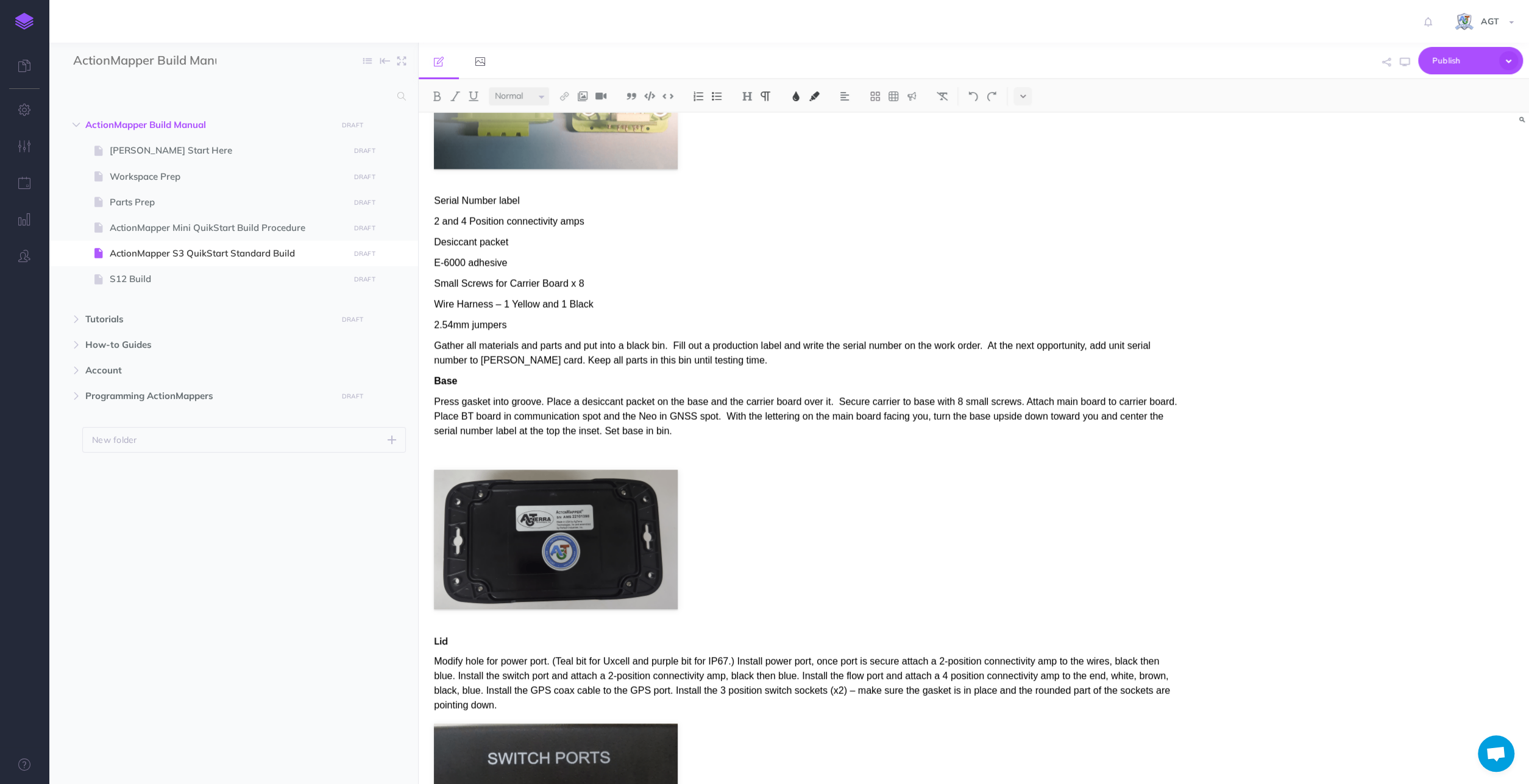
click at [600, 228] on p "2 and 4 Position connectivity amps" at bounding box center [807, 221] width 746 height 15
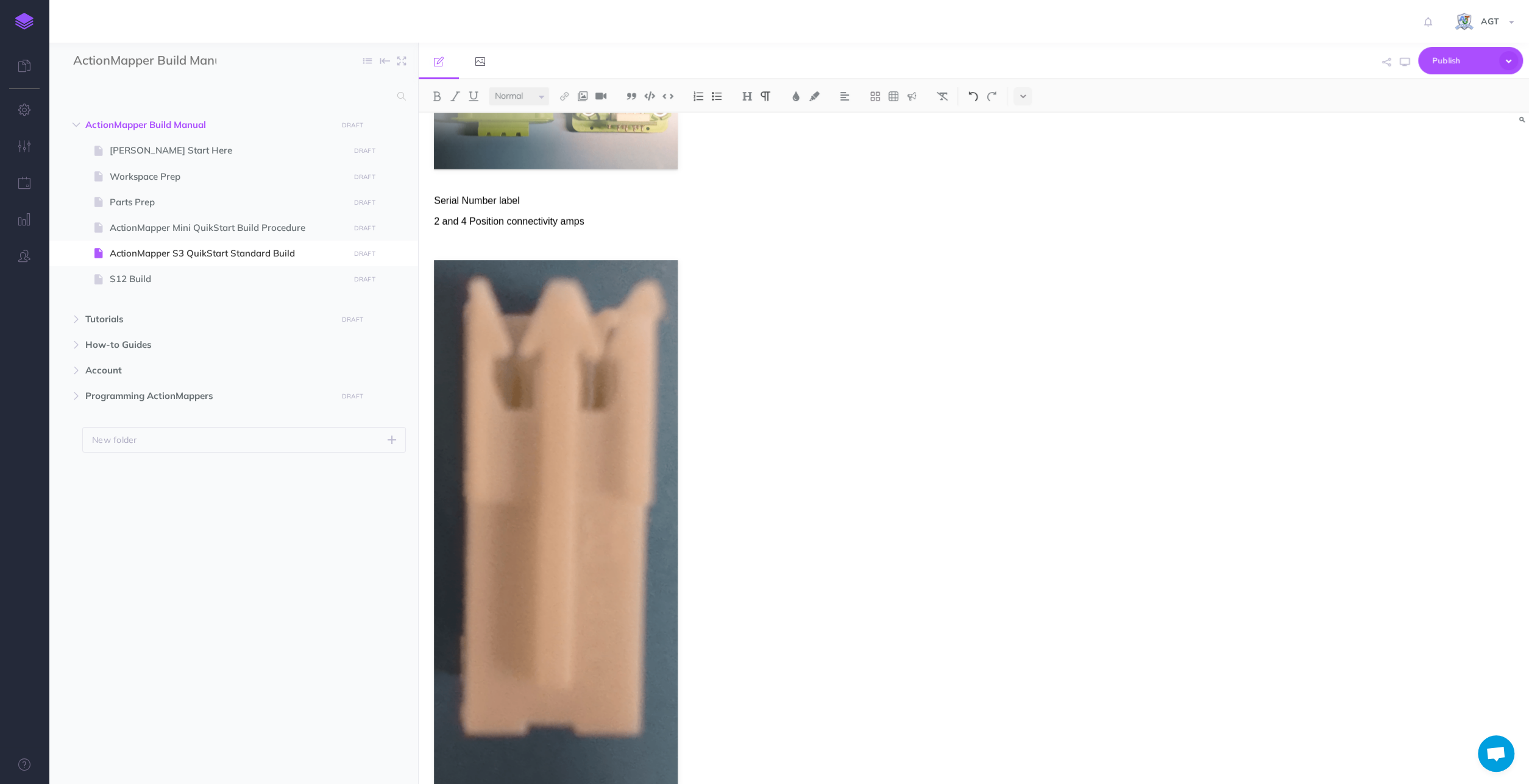
click at [974, 95] on img at bounding box center [973, 96] width 11 height 10
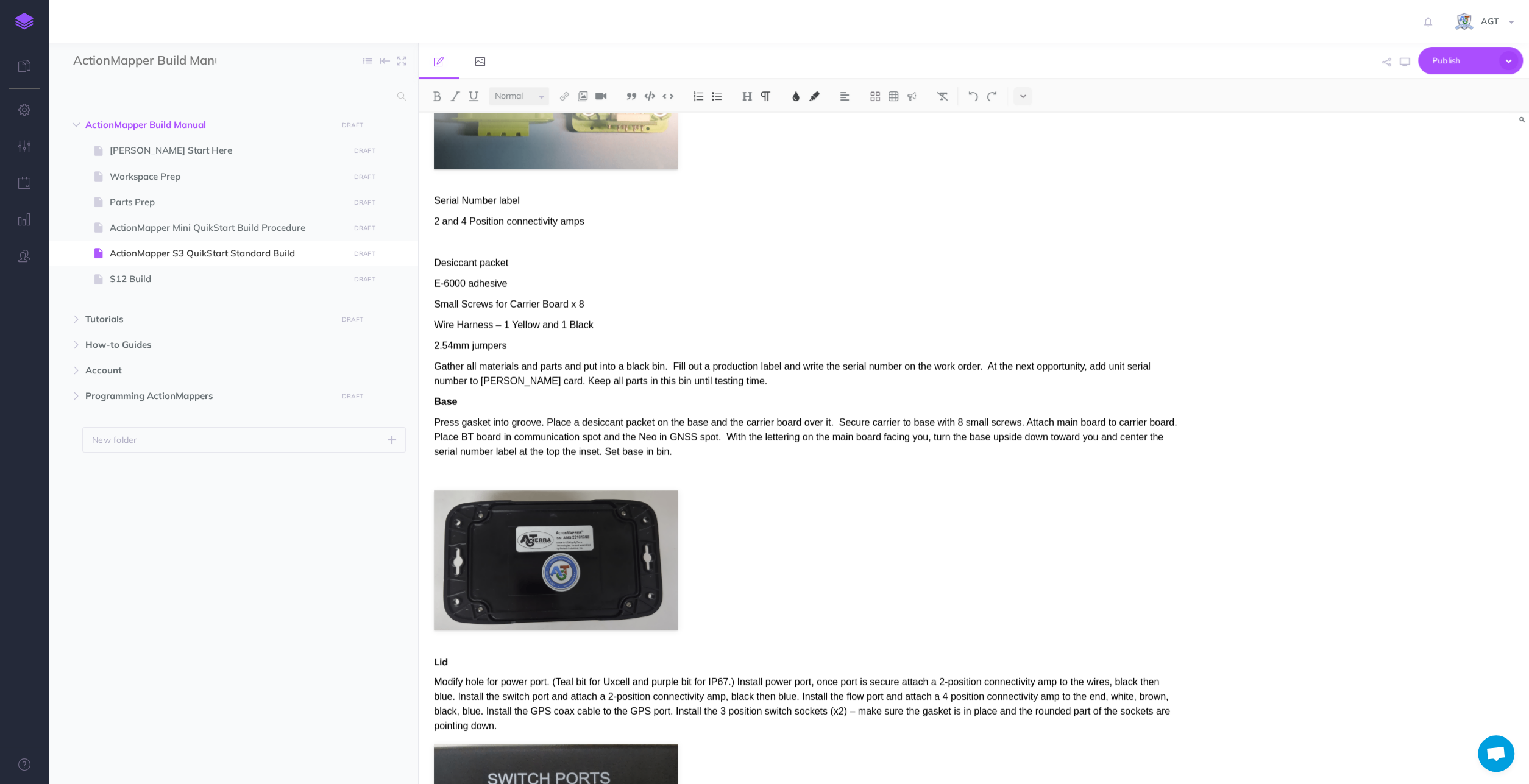
click at [588, 325] on span "Wire Harness – 1 Yellow and 1 Black" at bounding box center [513, 324] width 159 height 10
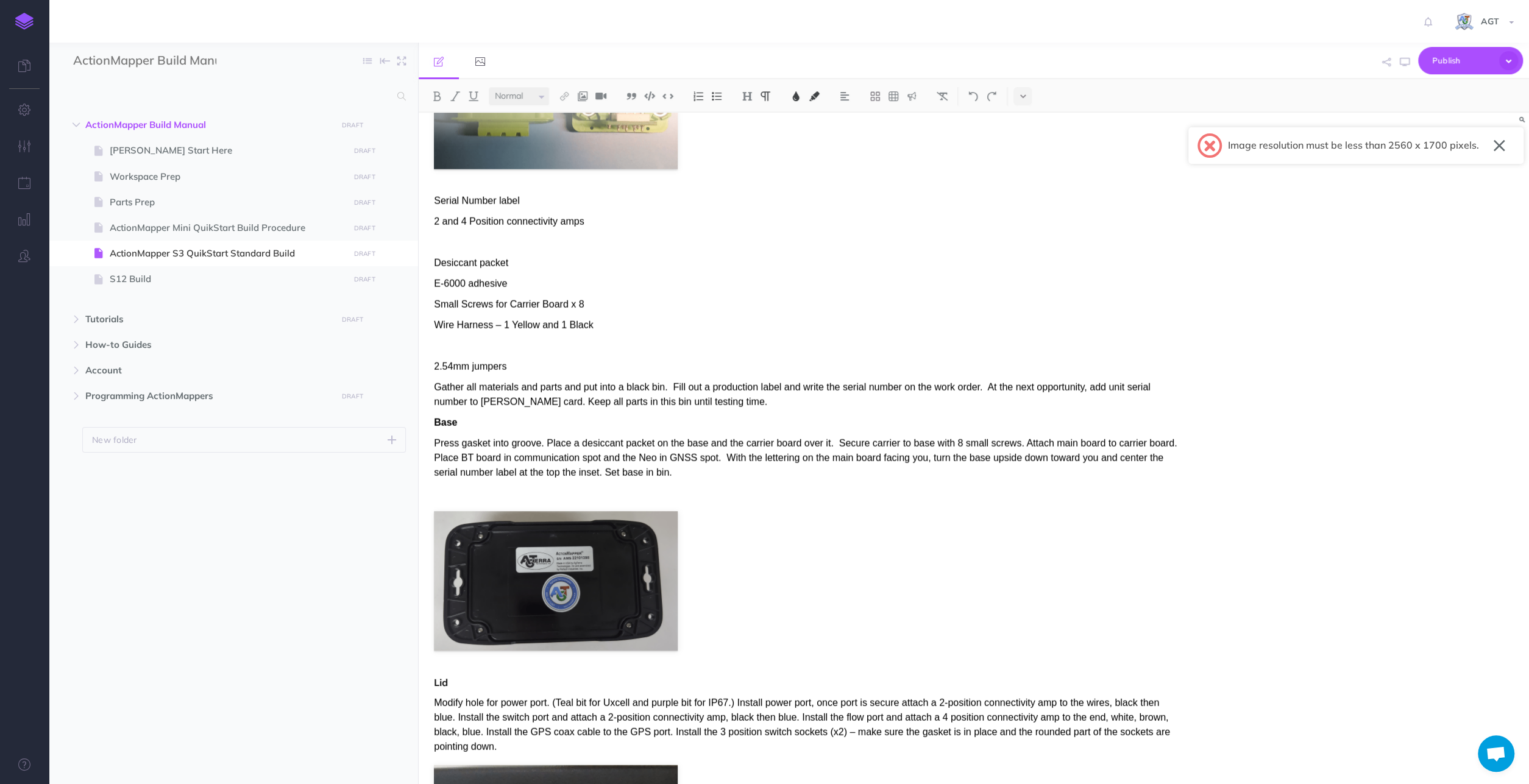
click at [1504, 147] on button "button" at bounding box center [1499, 145] width 12 height 19
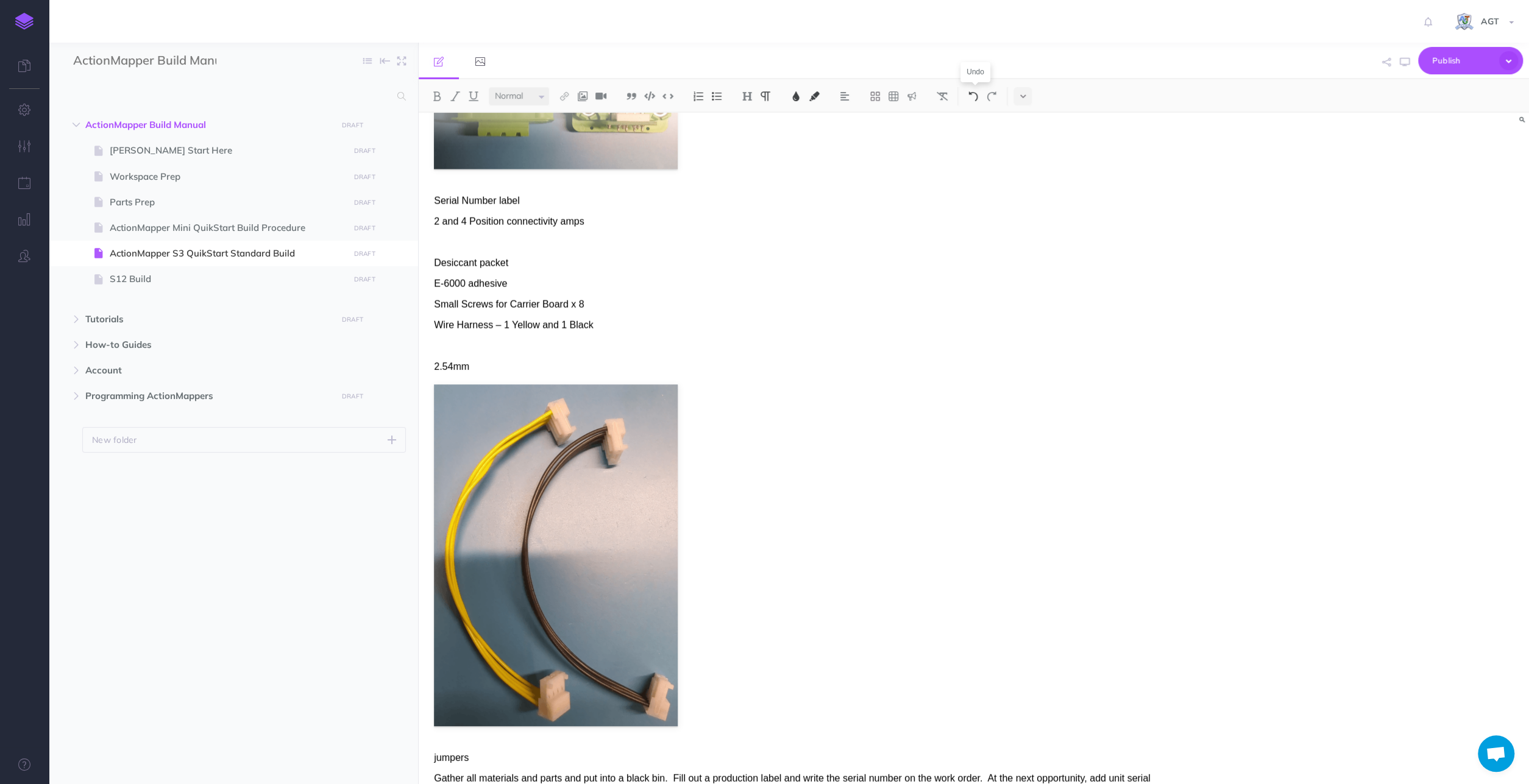
click at [972, 90] on button at bounding box center [973, 96] width 18 height 18
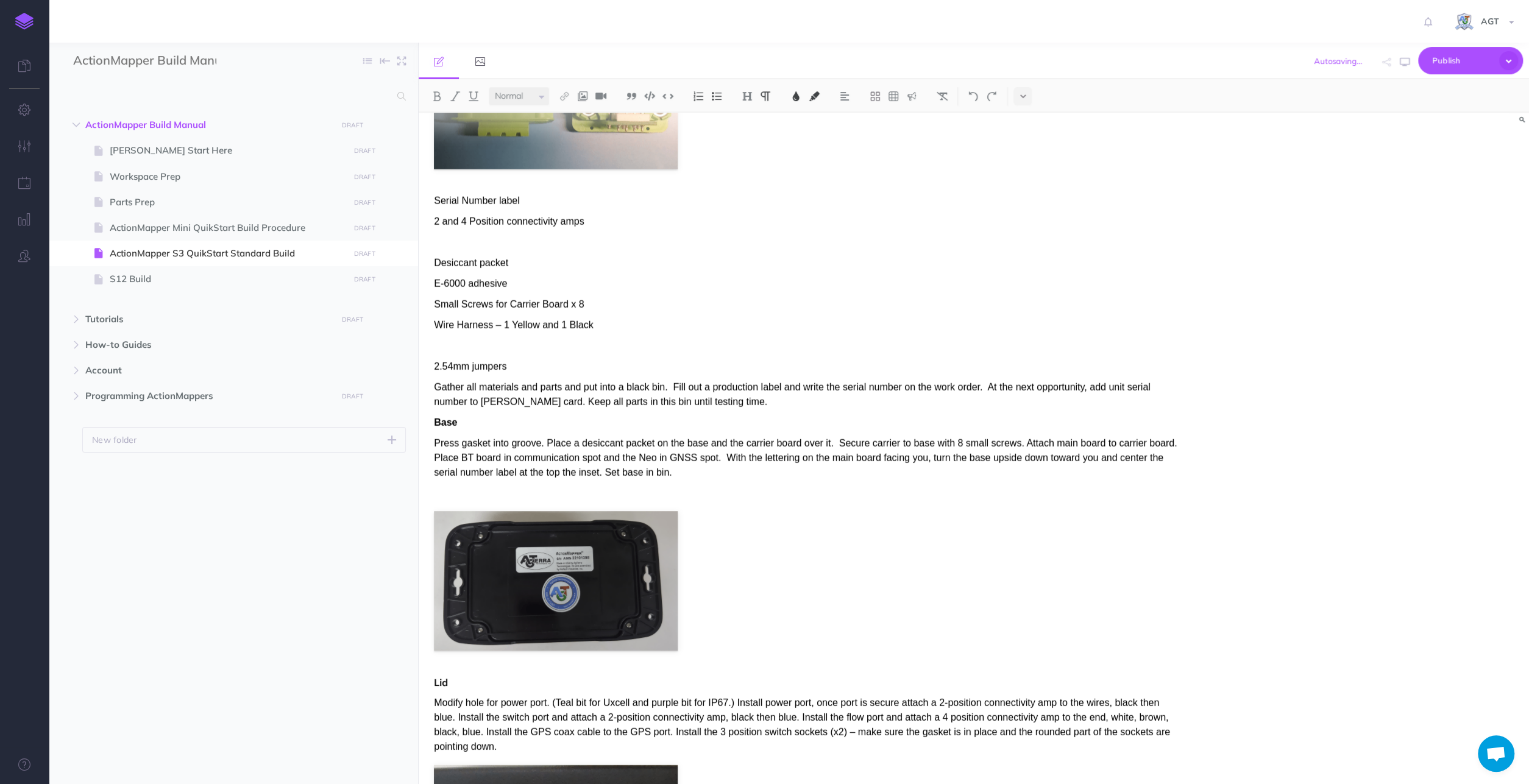
click at [484, 344] on p at bounding box center [807, 346] width 746 height 15
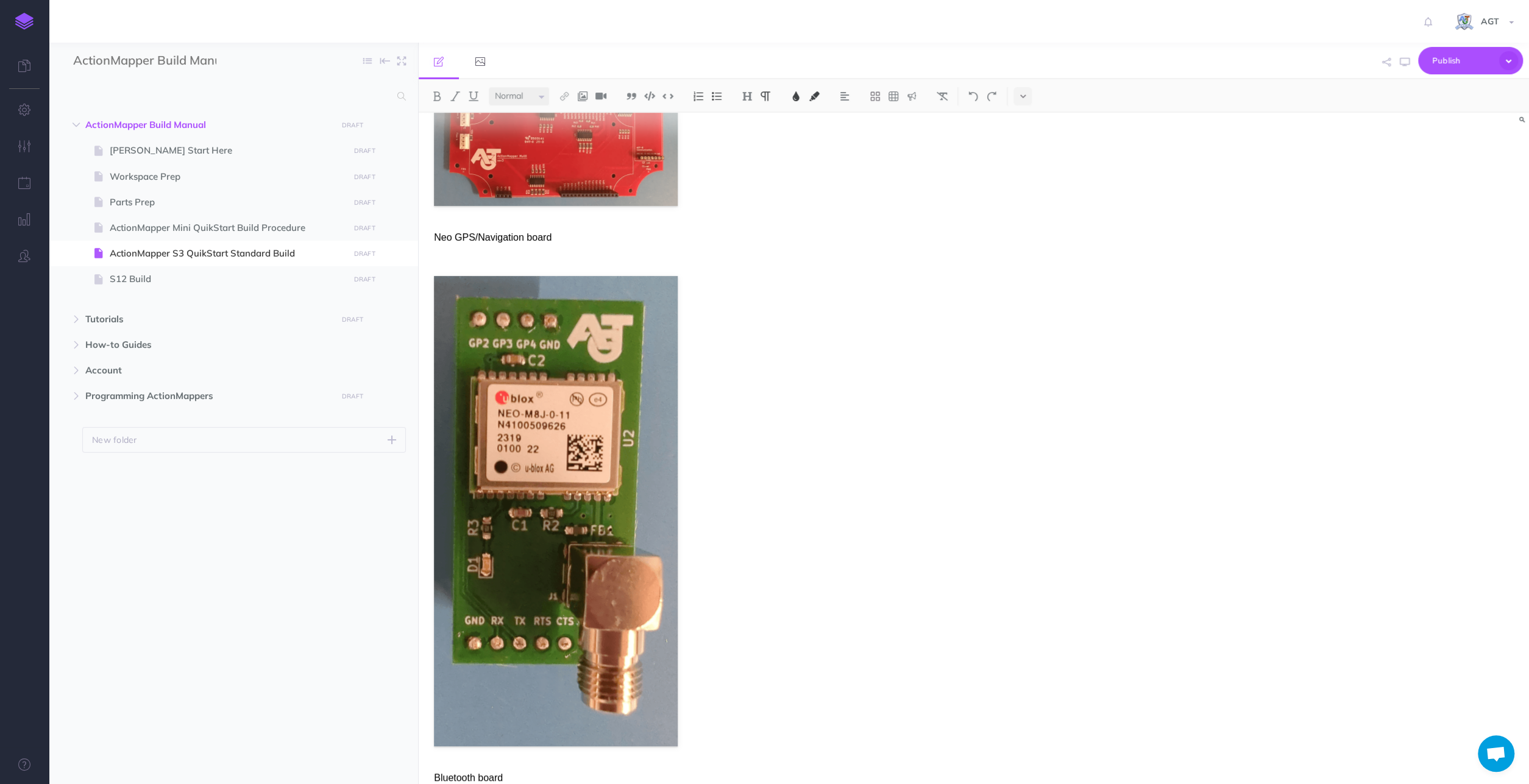
scroll to position [0, 0]
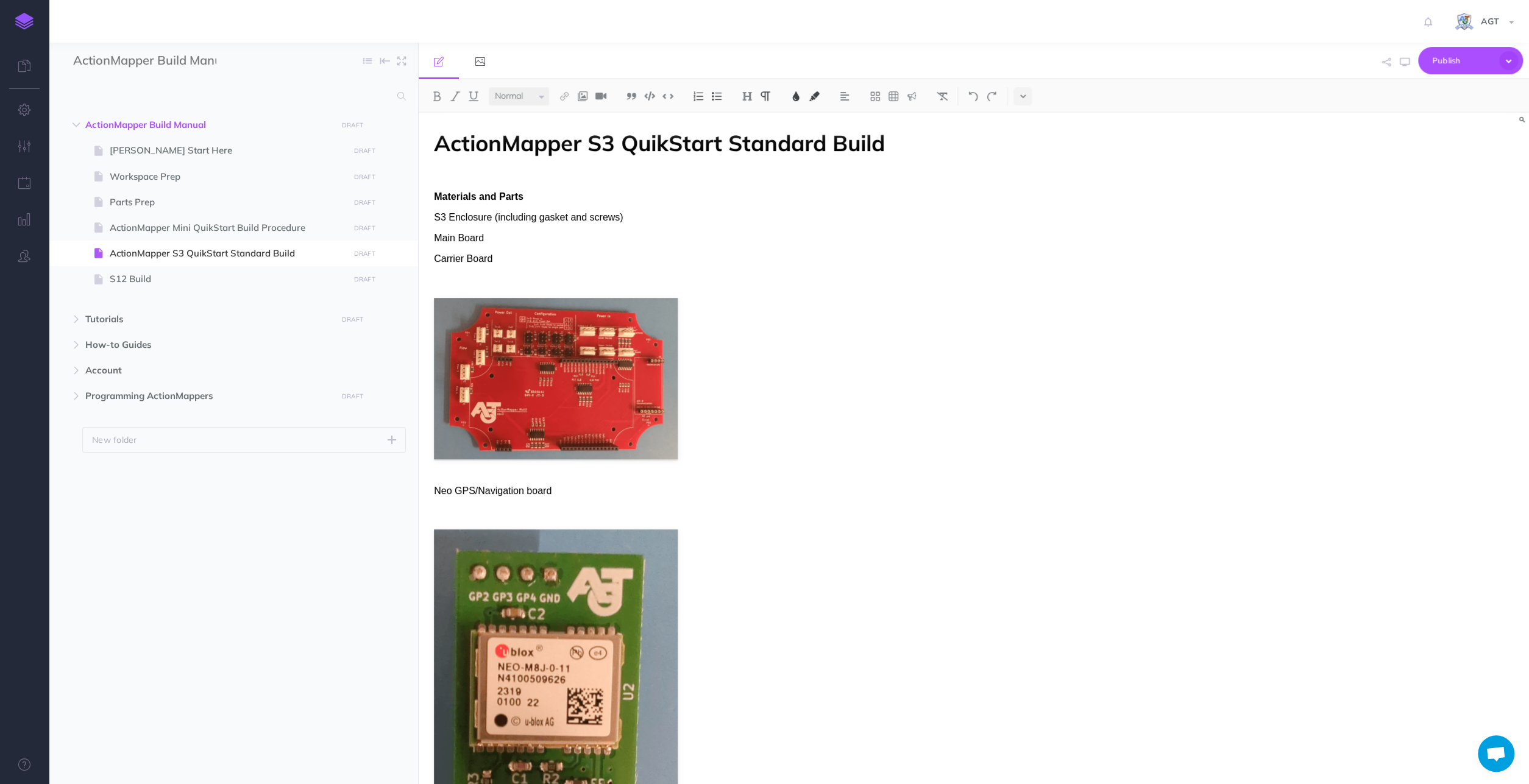
click at [490, 237] on p "Main Board" at bounding box center [807, 238] width 746 height 15
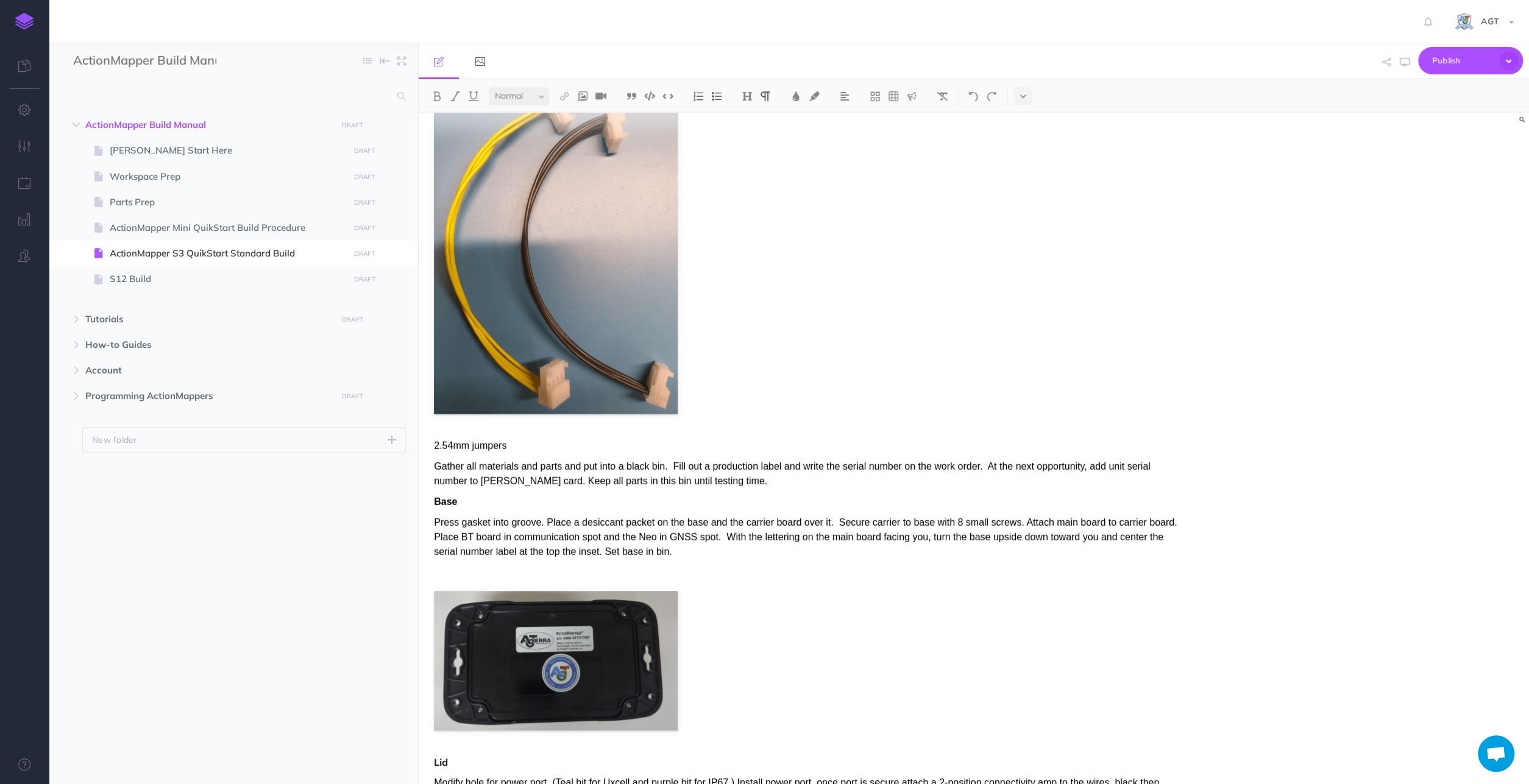
scroll to position [3356, 0]
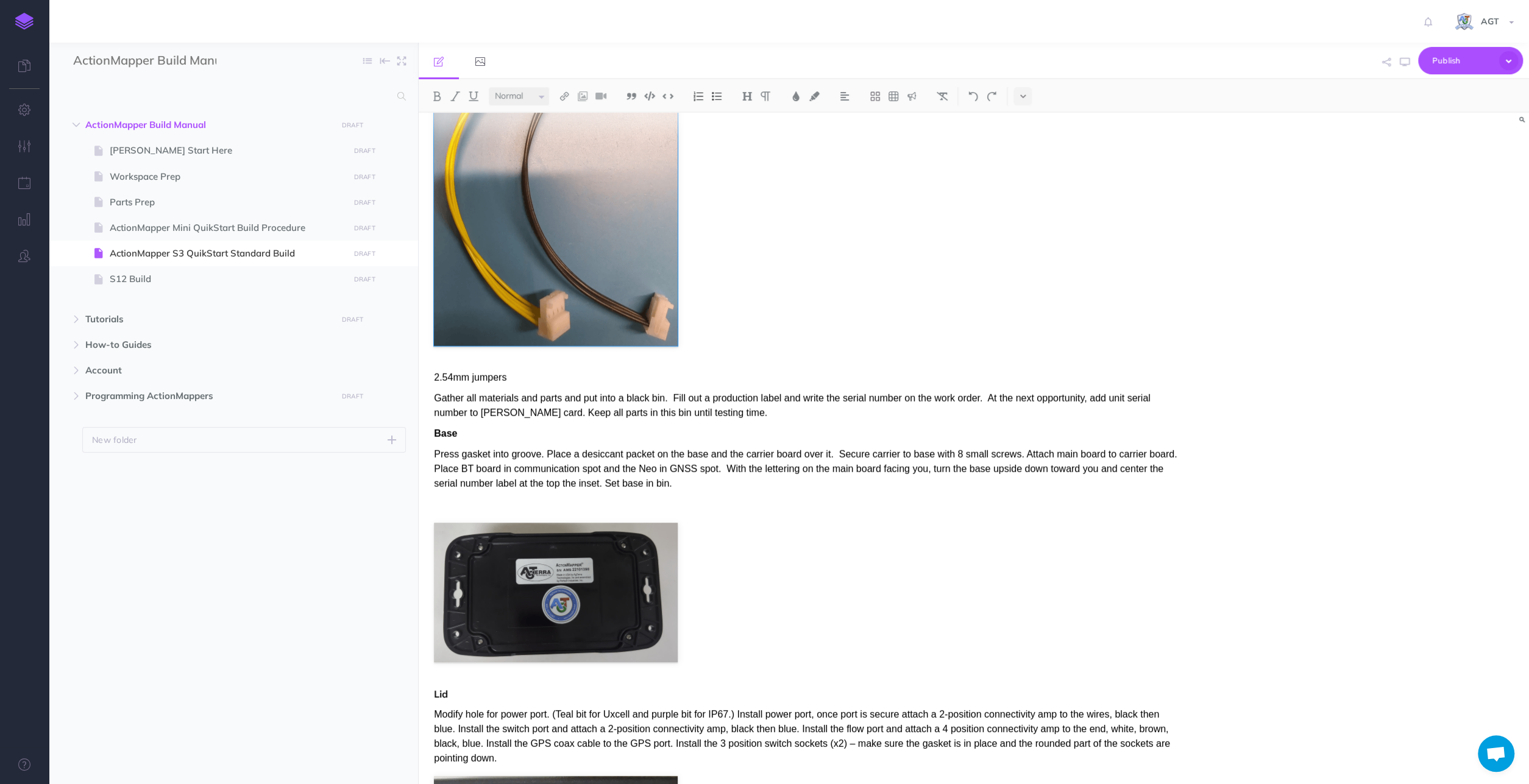
click at [1099, 237] on figure at bounding box center [807, 175] width 746 height 342
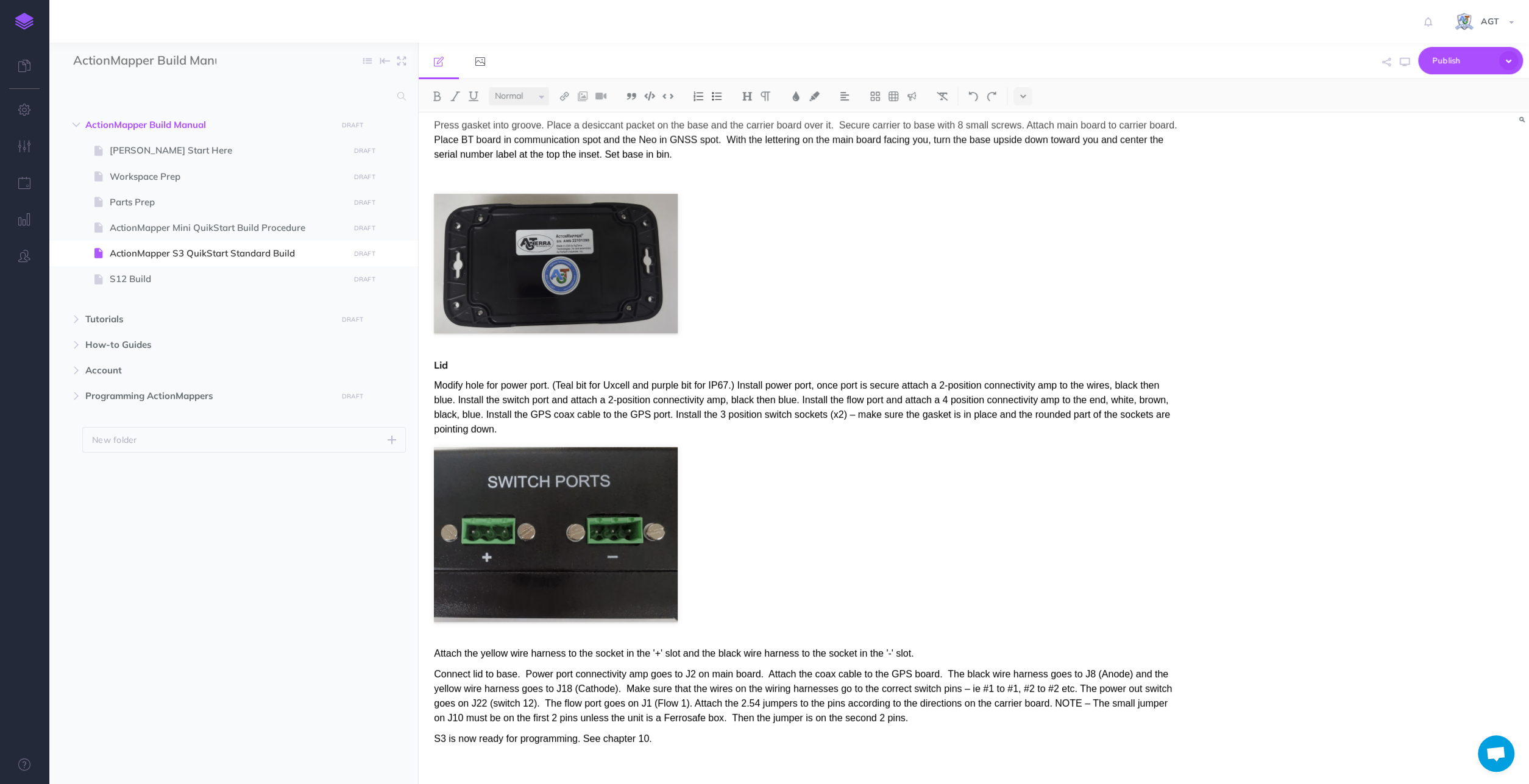
scroll to position [3693, 0]
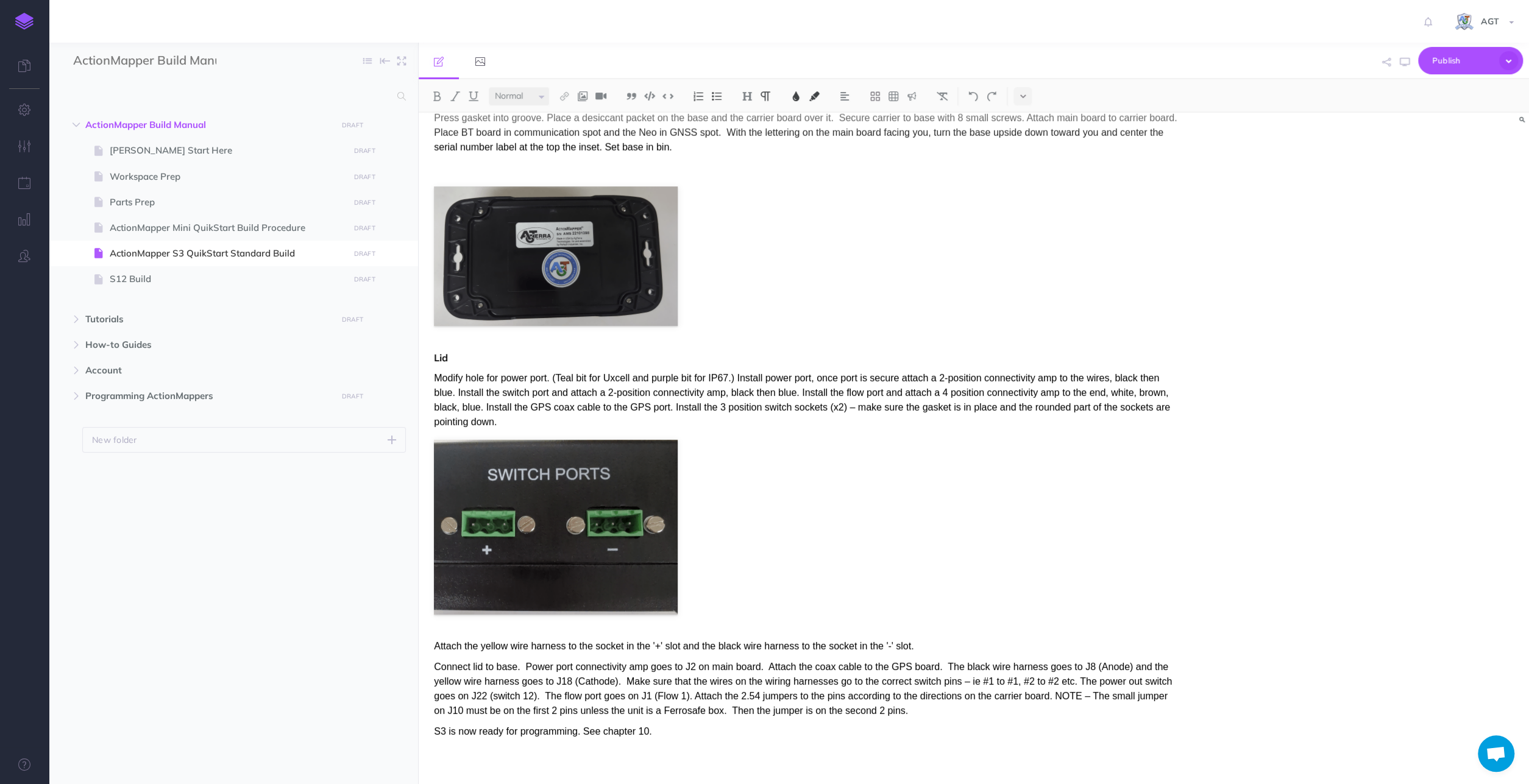
click at [442, 650] on span "Attach the yellow wire harness to the socket in the '+' slot and the black wire…" at bounding box center [674, 645] width 479 height 10
click at [449, 351] on p "Lid" at bounding box center [807, 357] width 746 height 15
click at [287, 405] on span "Programming ActionMappers DRAFT Publish these changes Nevermind Publish New fol…" at bounding box center [247, 395] width 323 height 25
select select "null"
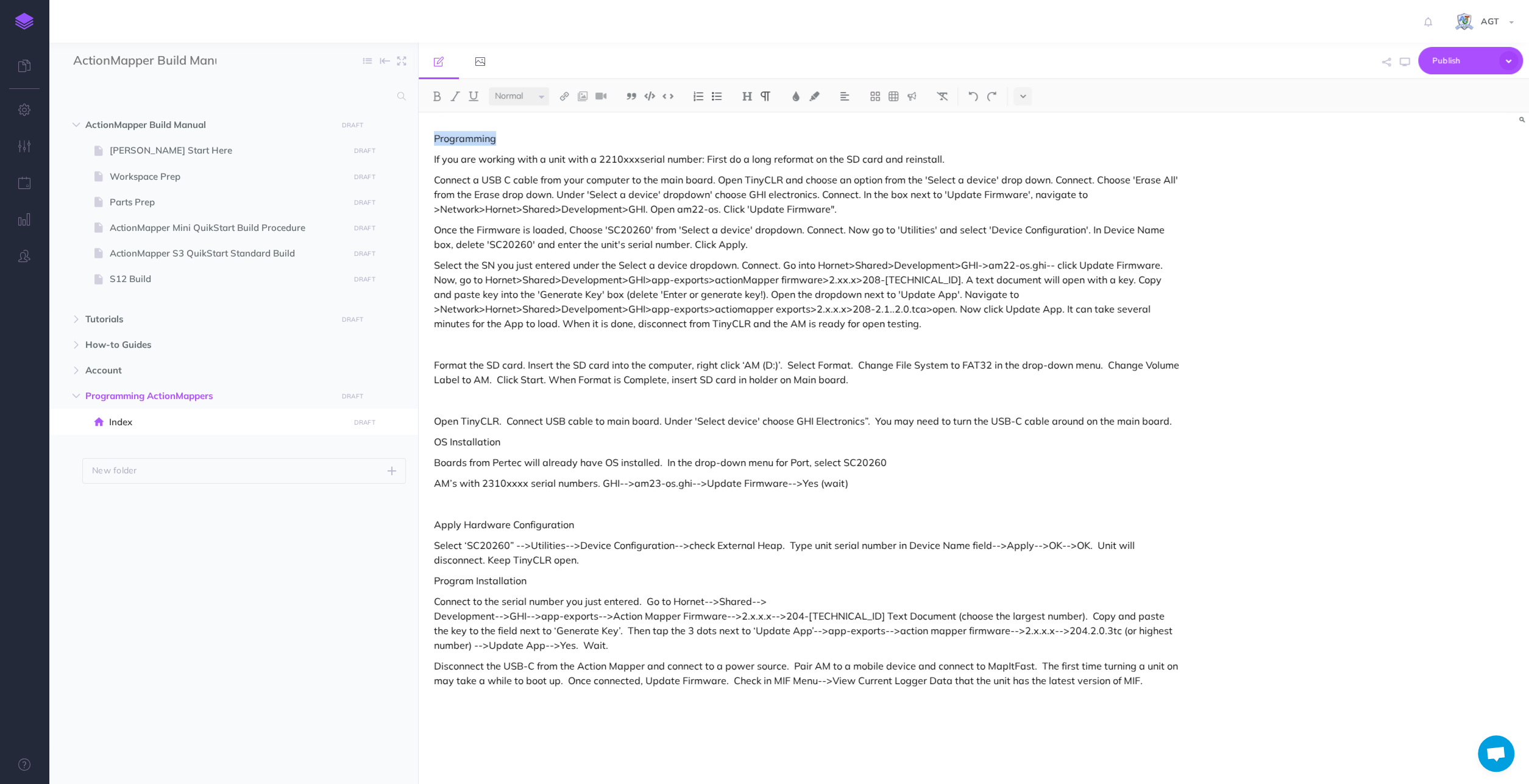
drag, startPoint x: 505, startPoint y: 137, endPoint x: 430, endPoint y: 144, distance: 75.3
click at [430, 144] on div "Programming If you are working with a unit with a 2210xxxserial number: First d…" at bounding box center [807, 442] width 777 height 659
click at [431, 91] on button at bounding box center [437, 96] width 18 height 18
click at [606, 122] on div "Programming If you are working with a unit with a 2210xxxserial number: First d…" at bounding box center [807, 442] width 777 height 659
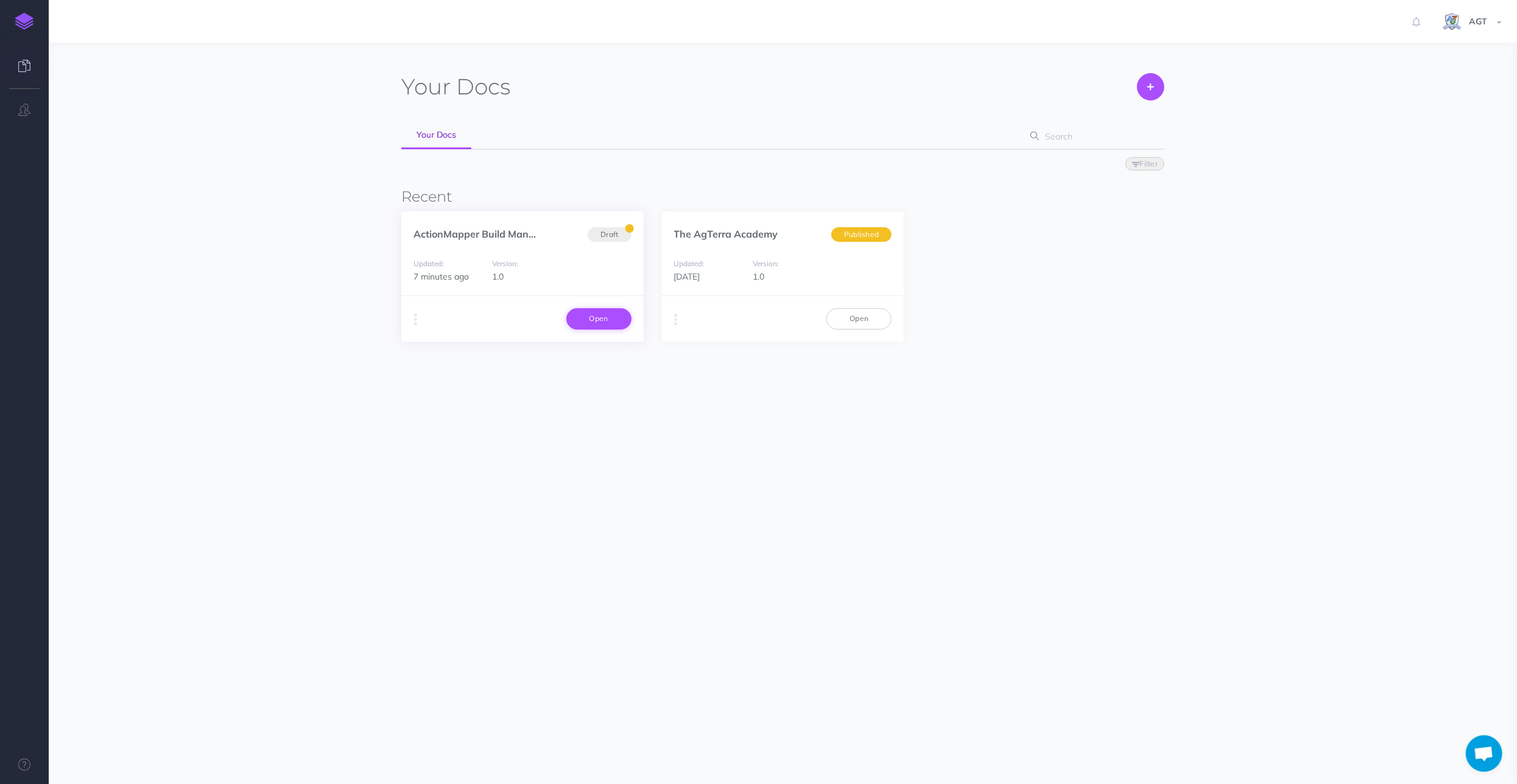
click at [601, 316] on link "Open" at bounding box center [598, 318] width 65 height 21
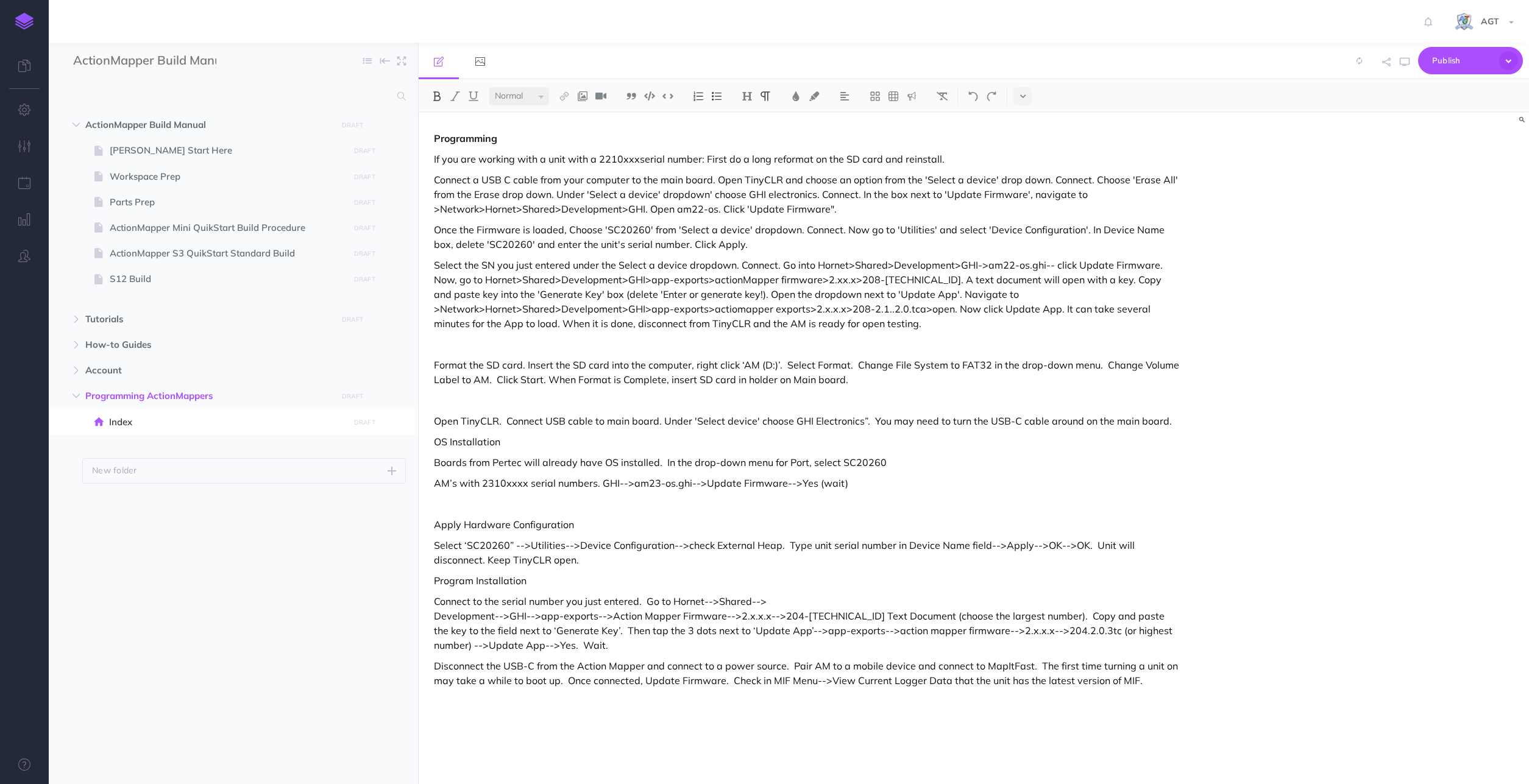
select select "null"
